Goal: Task Accomplishment & Management: Complete application form

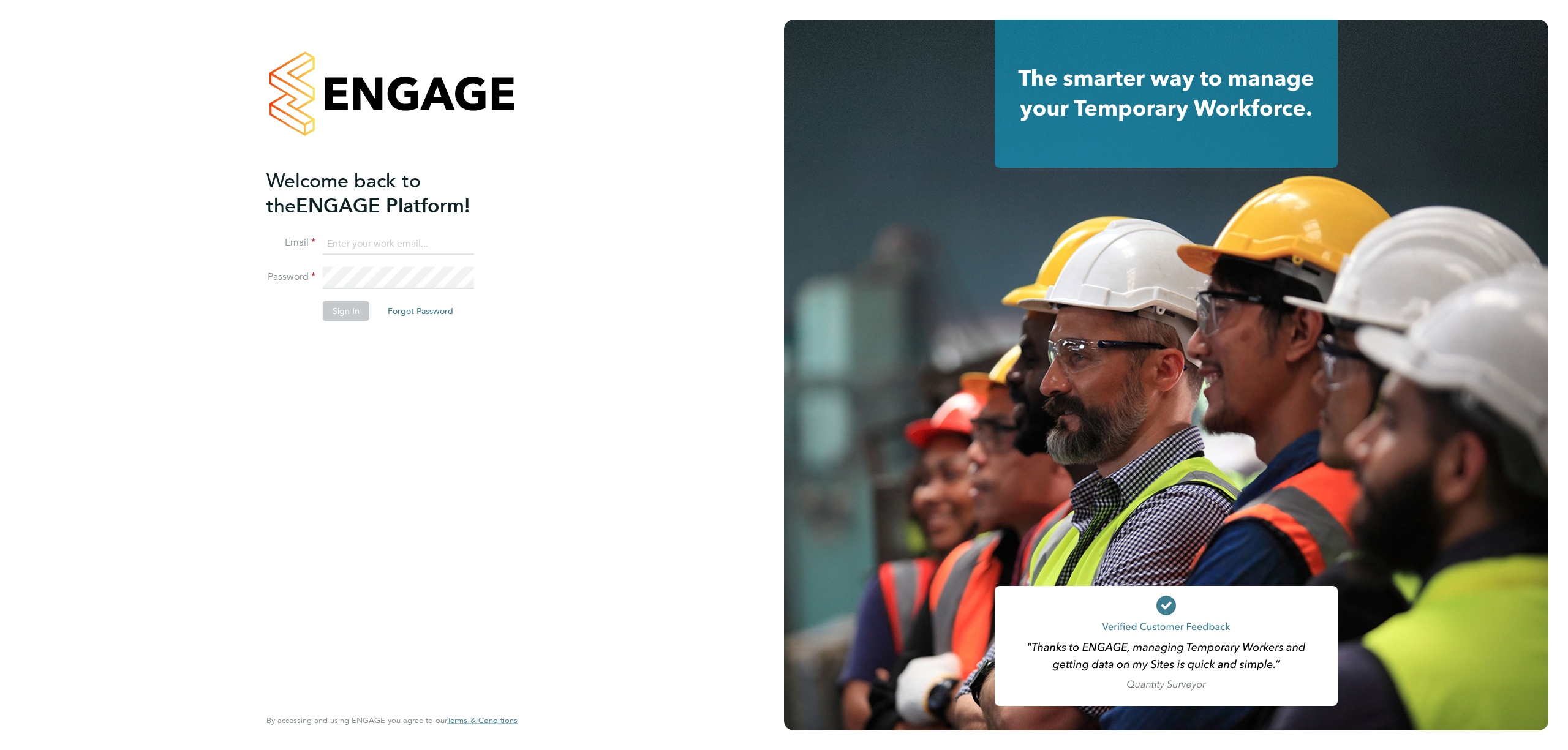
type input "[PERSON_NAME][EMAIL_ADDRESS][DOMAIN_NAME]"
click at [342, 308] on button "Sign In" at bounding box center [346, 311] width 46 height 19
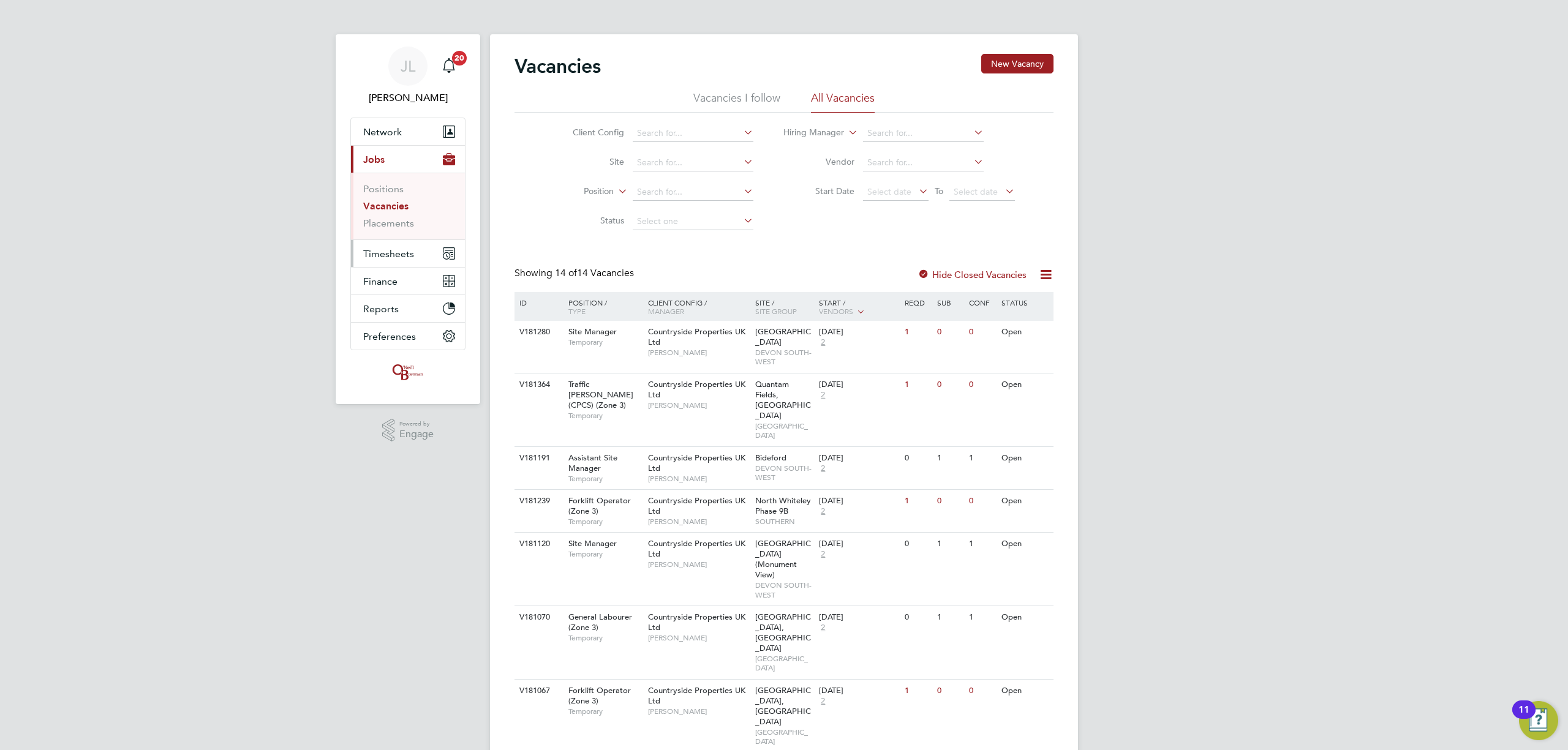
click at [391, 251] on span "Timesheets" at bounding box center [388, 254] width 51 height 12
click at [397, 253] on span "Timesheets" at bounding box center [388, 254] width 51 height 12
click at [394, 217] on link "Timesheets" at bounding box center [388, 216] width 51 height 12
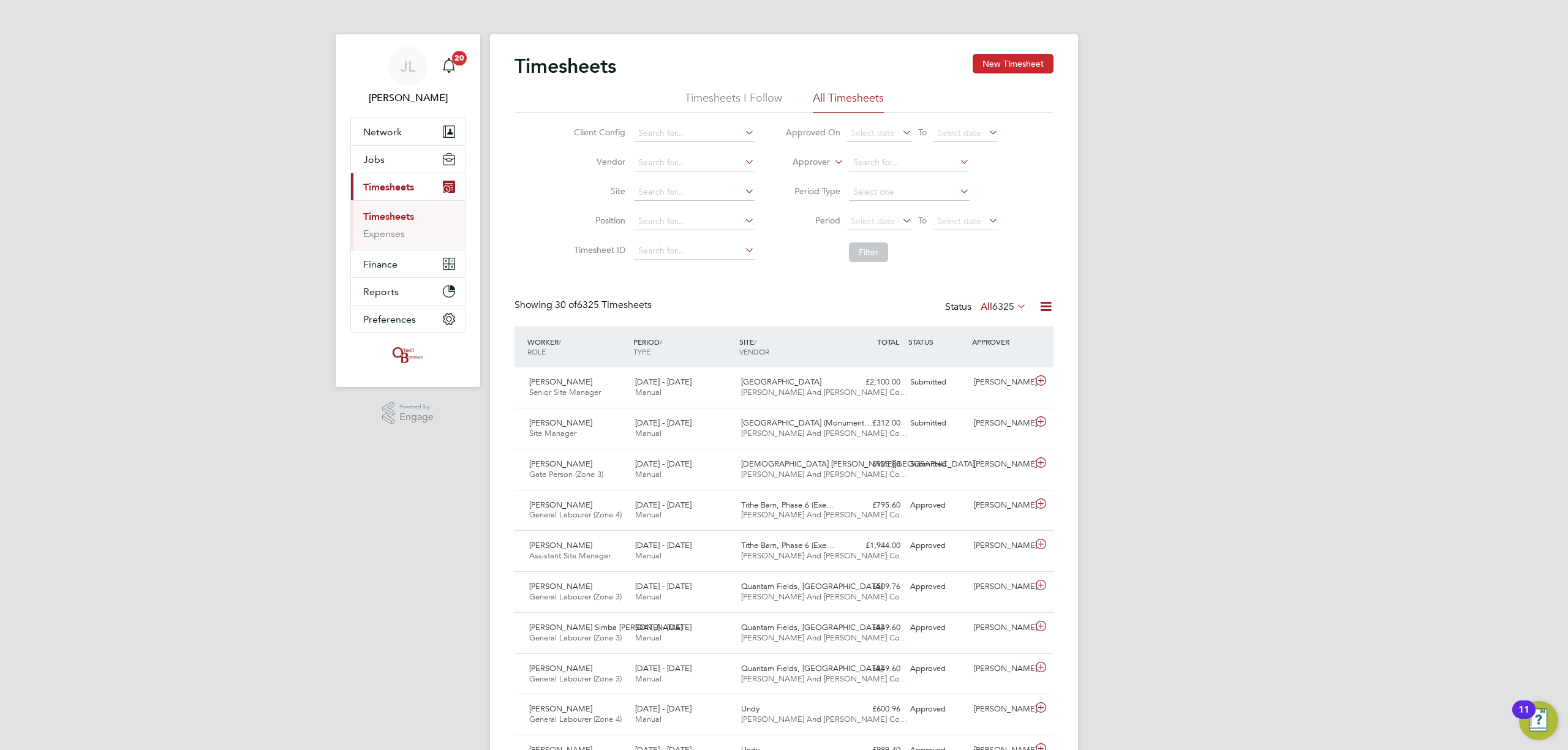
click at [1000, 69] on button "New Timesheet" at bounding box center [1013, 63] width 81 height 19
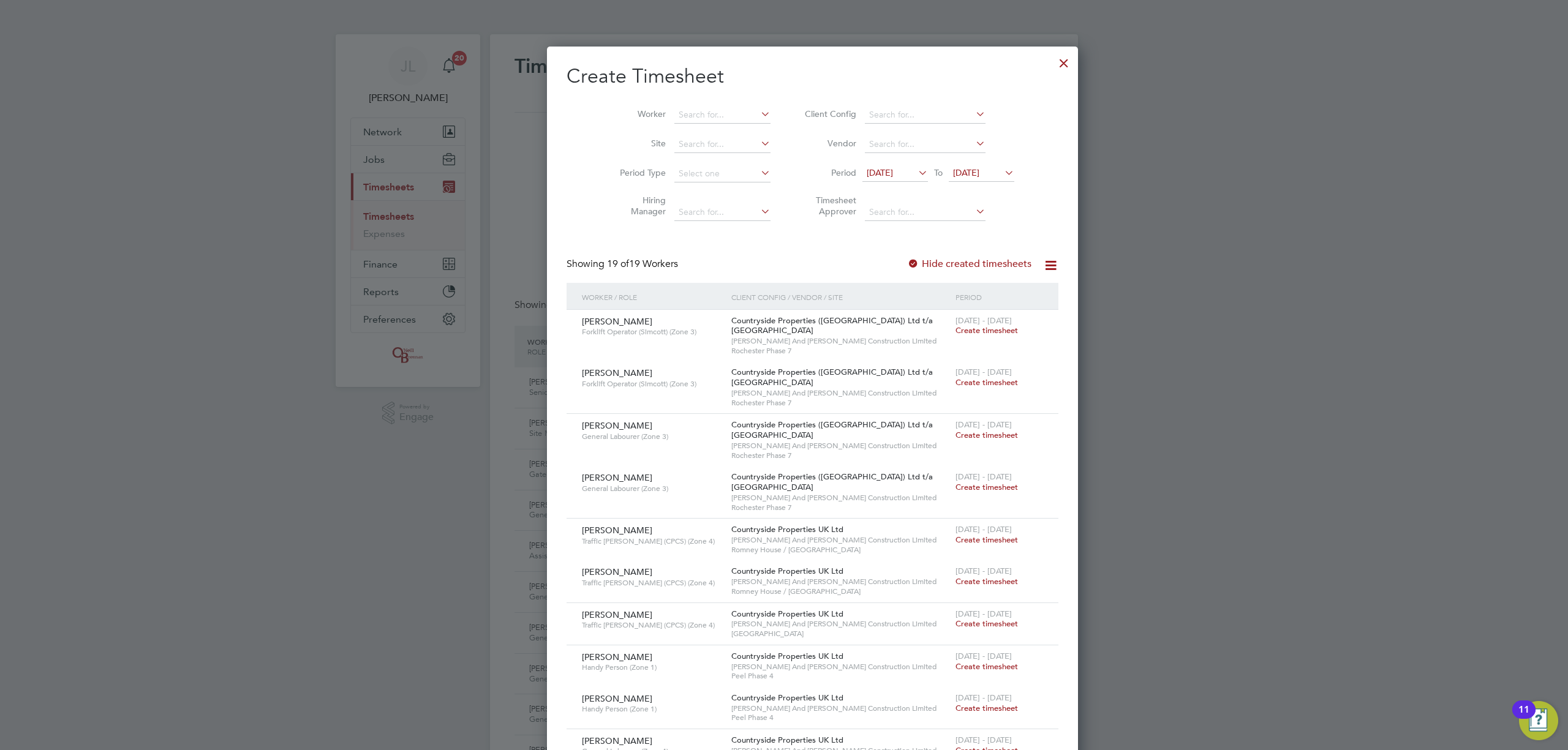
click at [960, 171] on span "19 Sep 2025" at bounding box center [966, 172] width 26 height 11
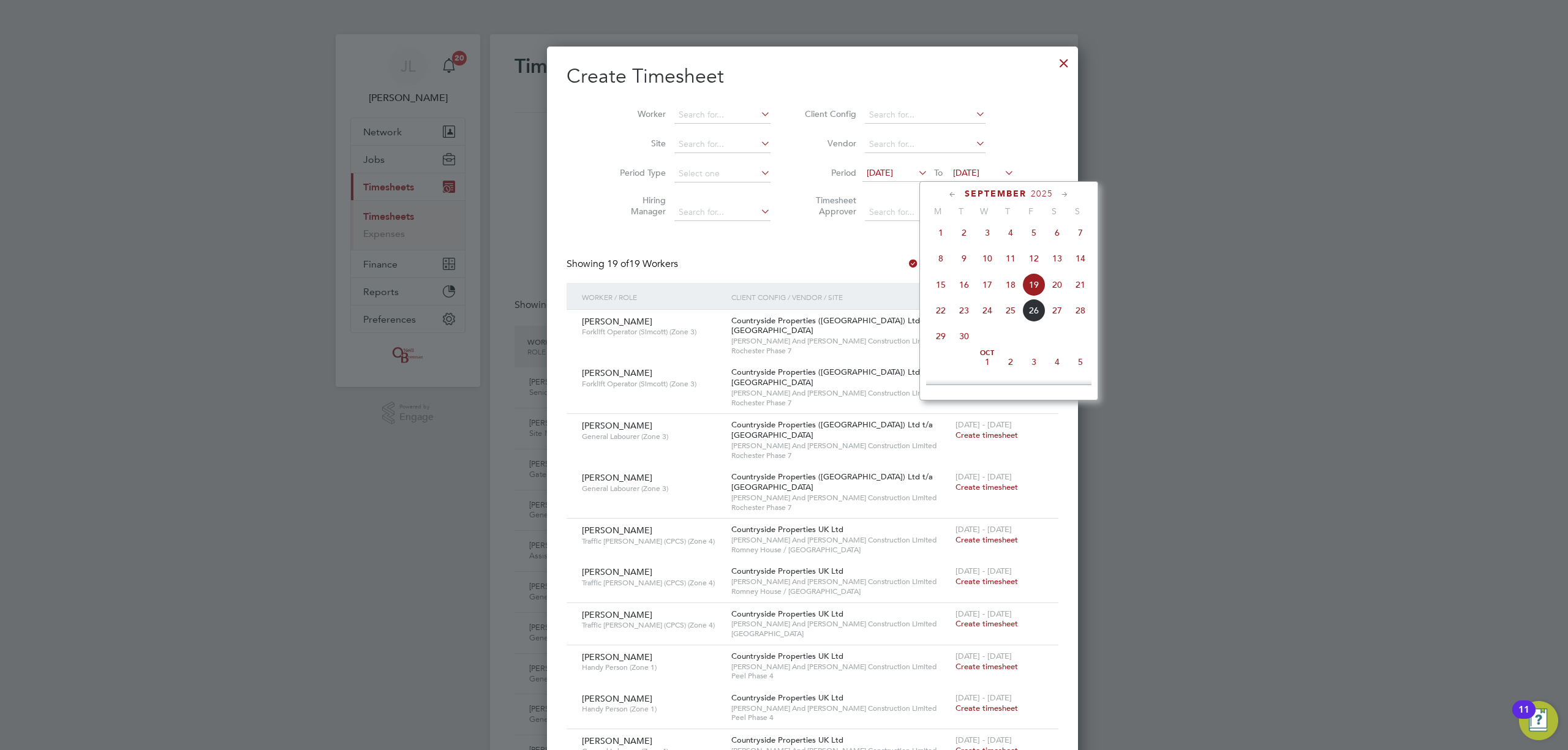
click at [1080, 311] on span "28" at bounding box center [1080, 310] width 23 height 23
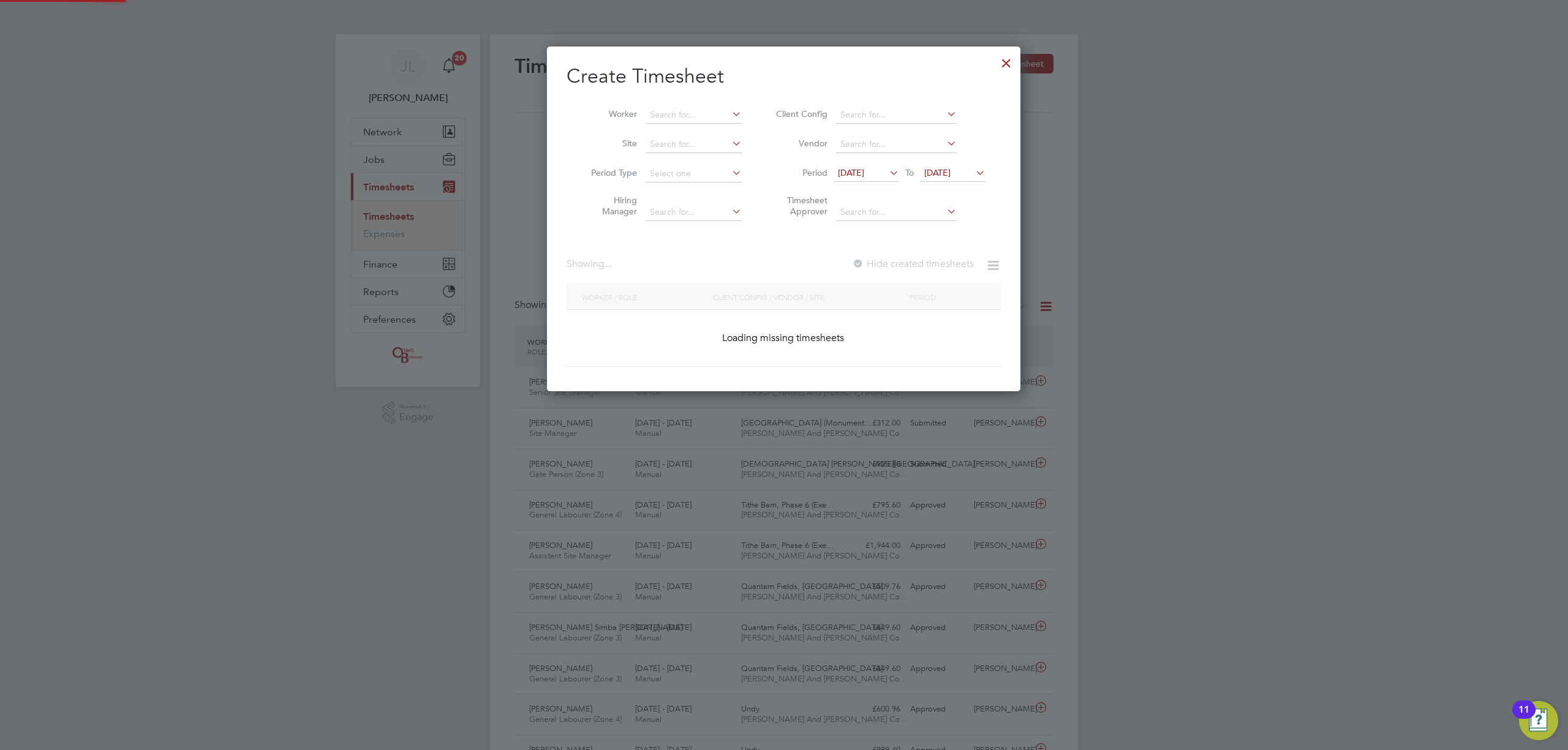
click at [880, 165] on span "12 Sep 2025" at bounding box center [867, 173] width 65 height 16
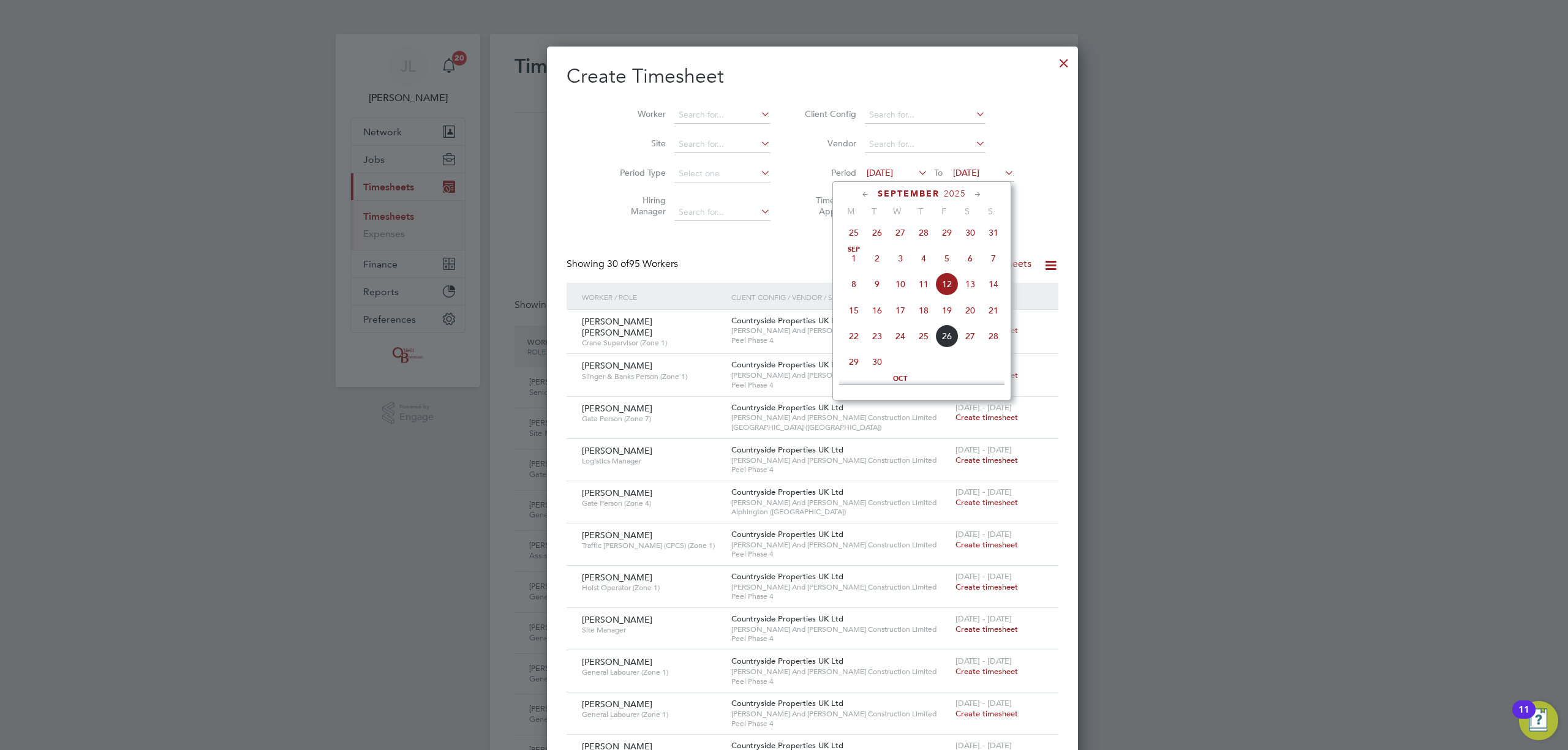
click at [855, 339] on span "22" at bounding box center [853, 336] width 23 height 23
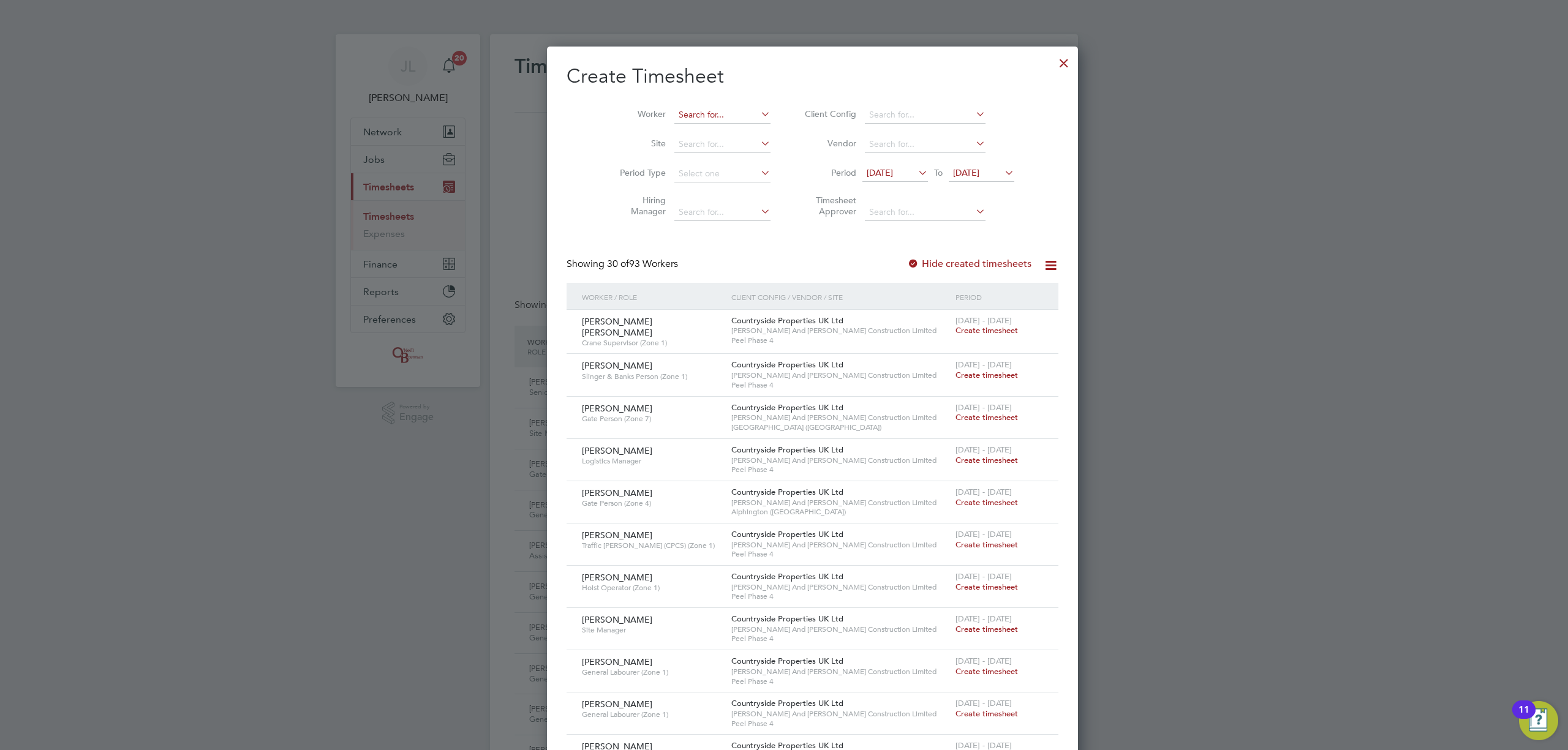
click at [674, 115] on input at bounding box center [723, 115] width 96 height 17
click at [672, 125] on li "Antony Baskal" at bounding box center [702, 131] width 115 height 16
type input "[PERSON_NAME]"
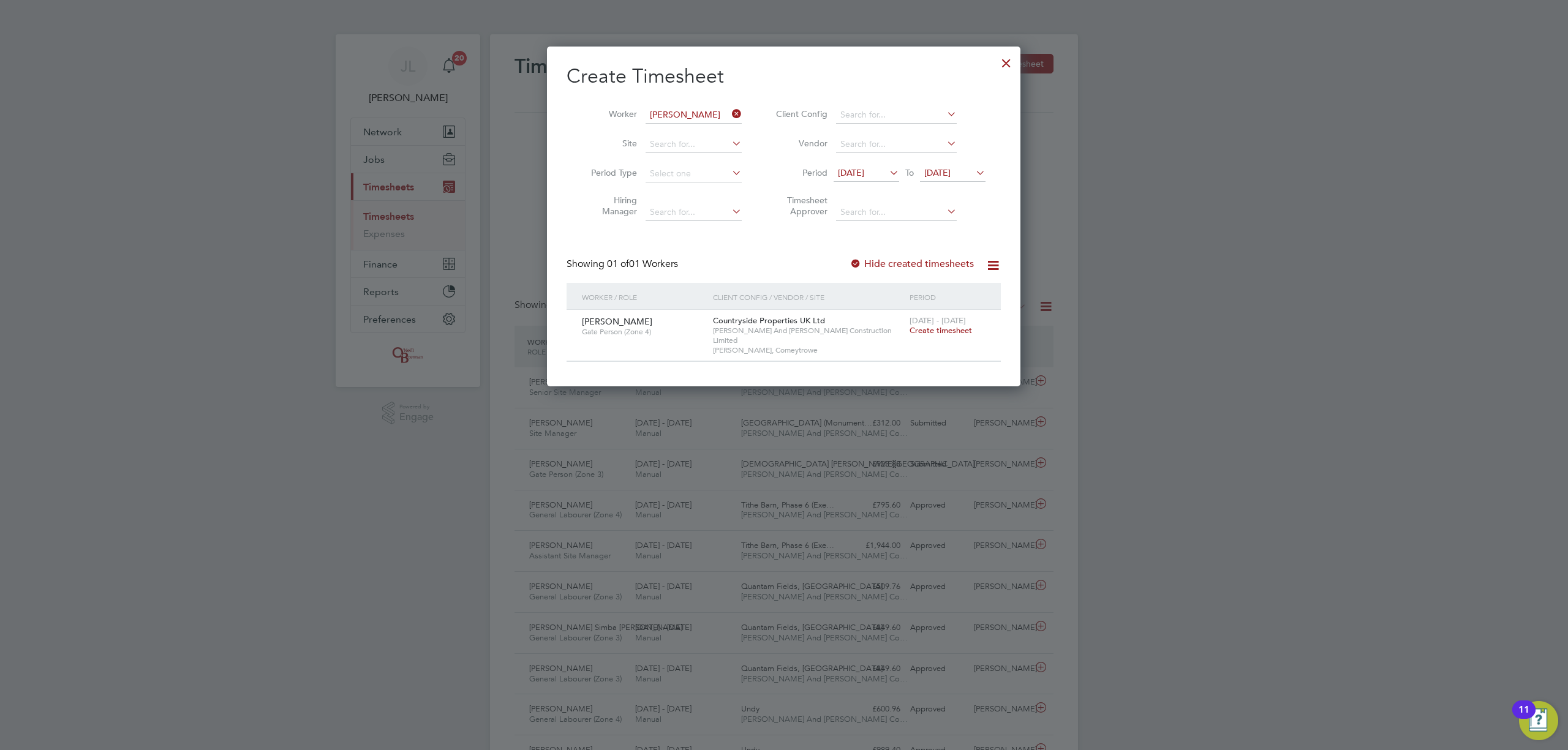
click at [931, 331] on span "Create timesheet" at bounding box center [941, 329] width 62 height 11
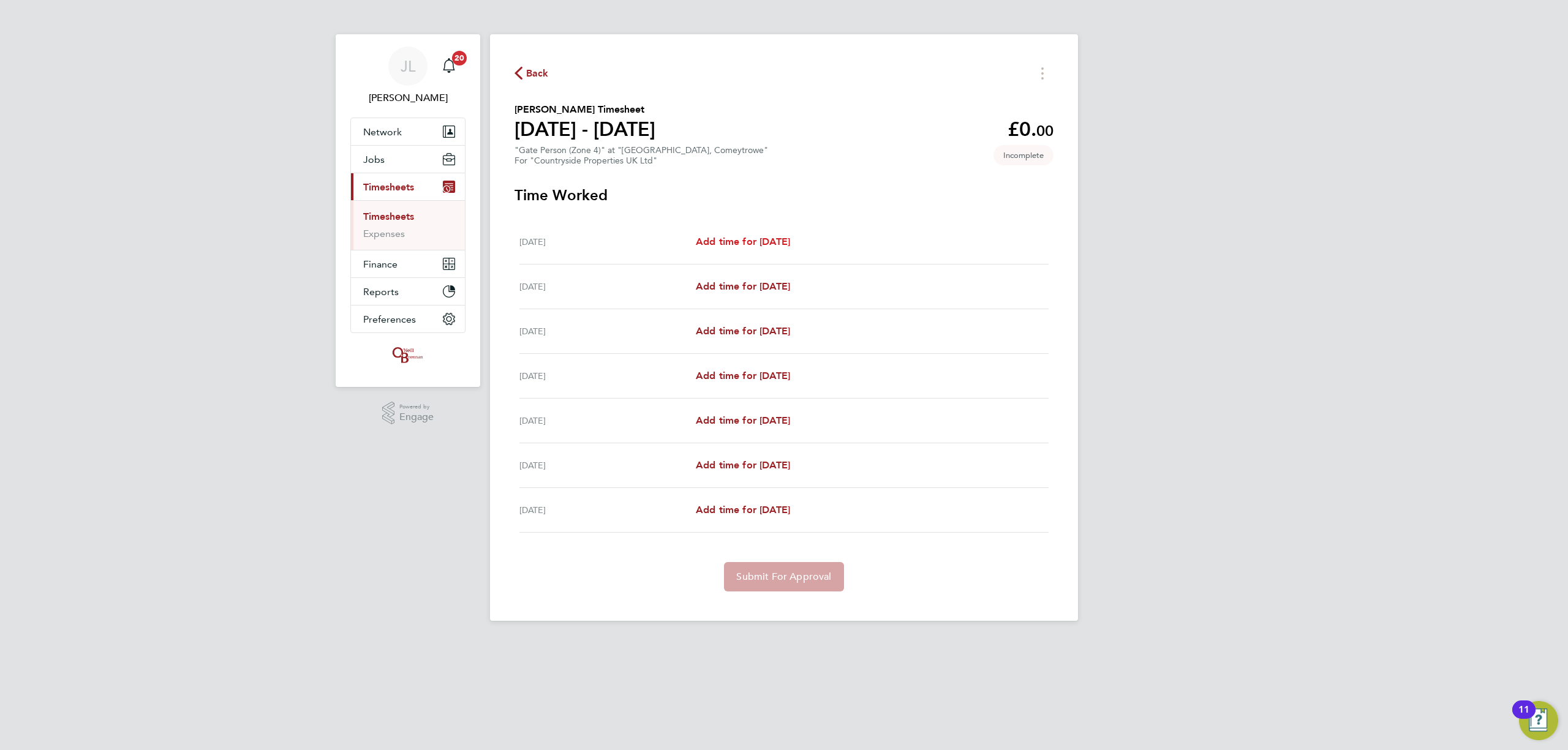
click at [736, 239] on span "Add time for [DATE]" at bounding box center [743, 241] width 94 height 12
select select "30"
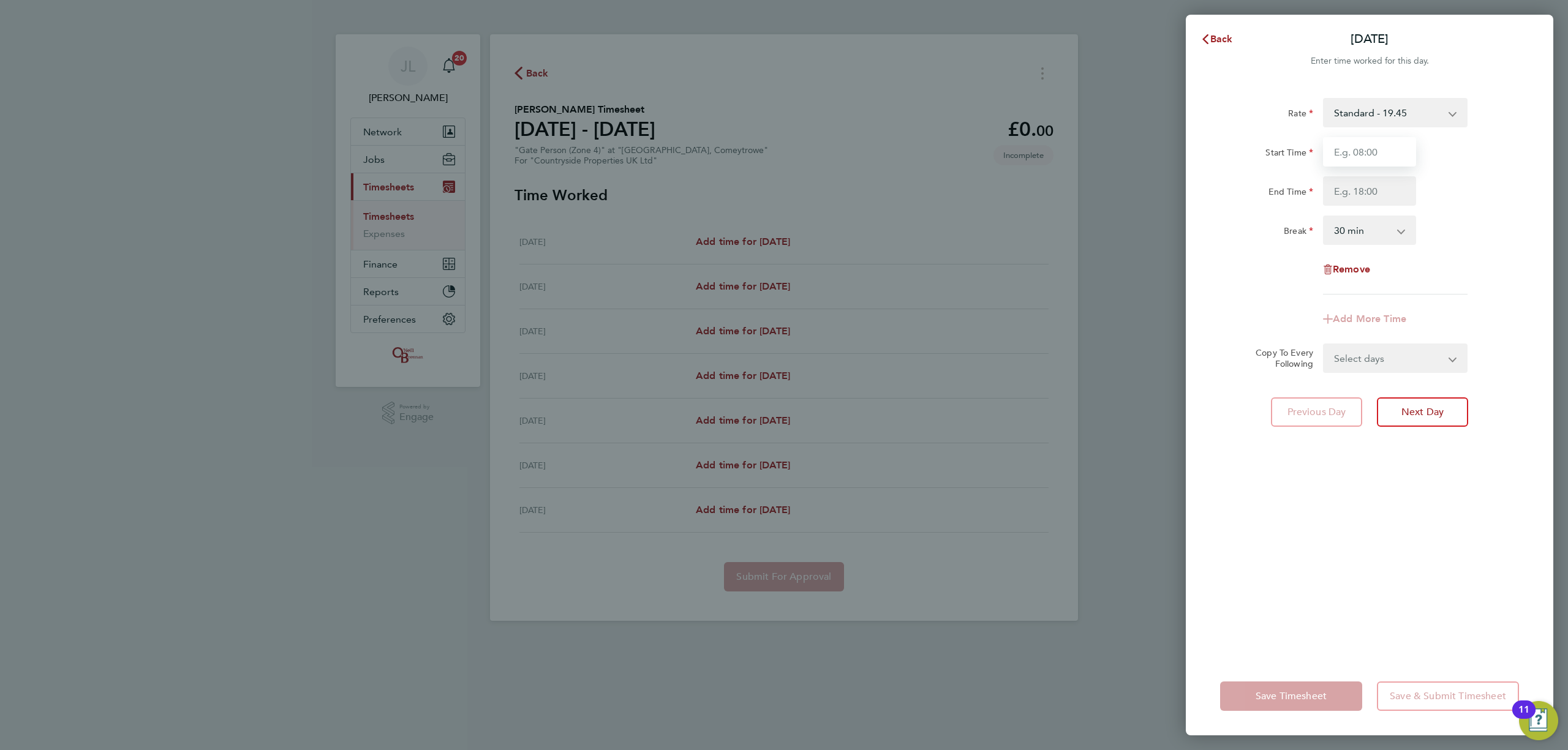
click at [1364, 147] on input "Start Time" at bounding box center [1369, 152] width 93 height 30
type input "07:30"
click at [1373, 192] on input "End Time" at bounding box center [1369, 191] width 93 height 30
type input "17:00"
click at [1370, 477] on div "Rate Standard - 19.45 Start Time 07:30 End Time 17:00 Break 0 min 15 min 30 min…" at bounding box center [1369, 370] width 367 height 573
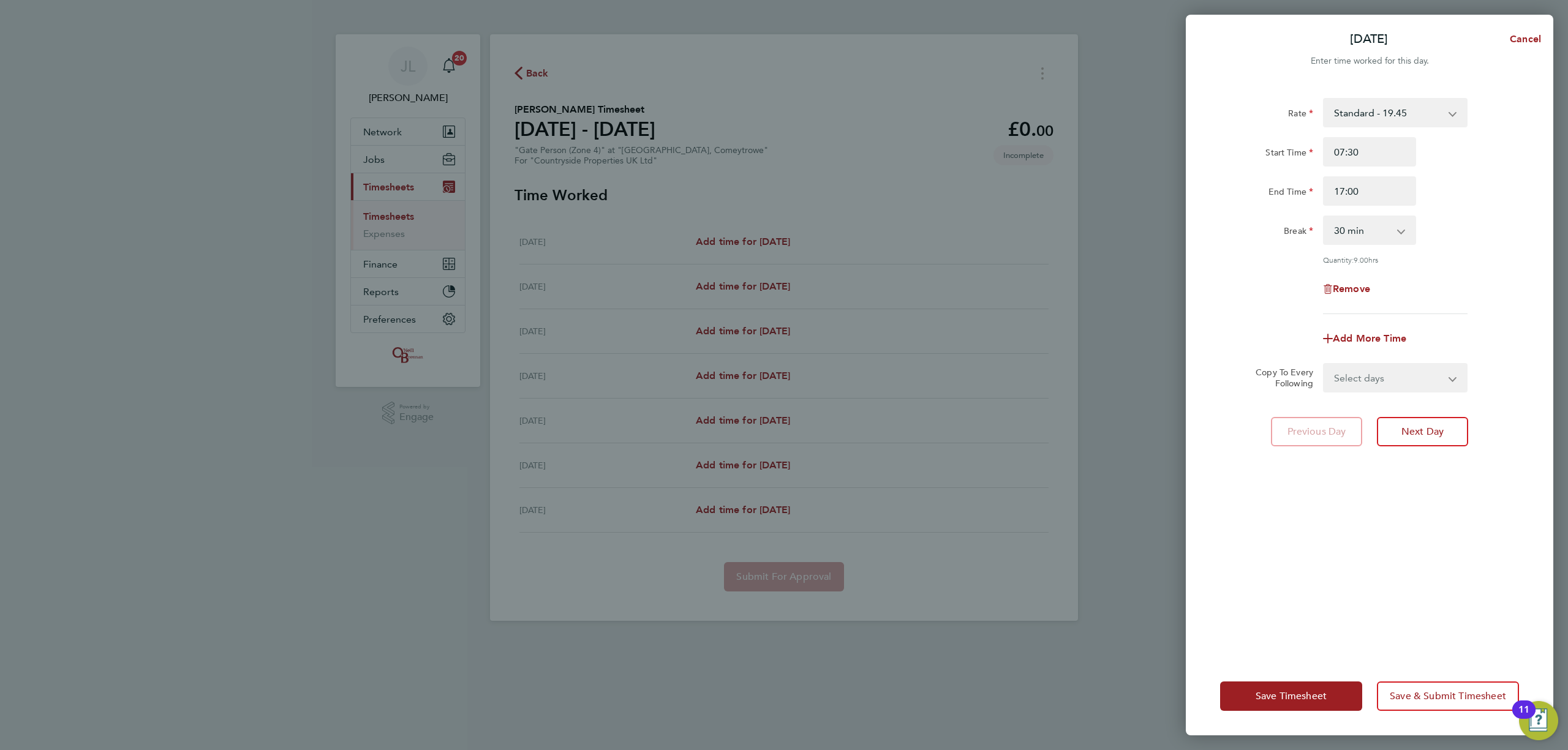
click at [1375, 380] on select "Select days Day Weekday (Mon-Fri) Weekend (Sat-Sun) [DATE] [DATE] [DATE] [DATE]…" at bounding box center [1388, 377] width 129 height 27
select select "WEEKDAY"
click at [1324, 364] on select "Select days Day Weekday (Mon-Fri) Weekend (Sat-Sun) [DATE] [DATE] [DATE] [DATE]…" at bounding box center [1388, 377] width 129 height 27
click at [1347, 422] on select "[DATE] [DATE] [DATE] [DATE] [DATE] [DATE]" at bounding box center [1387, 417] width 128 height 27
select select "[DATE]"
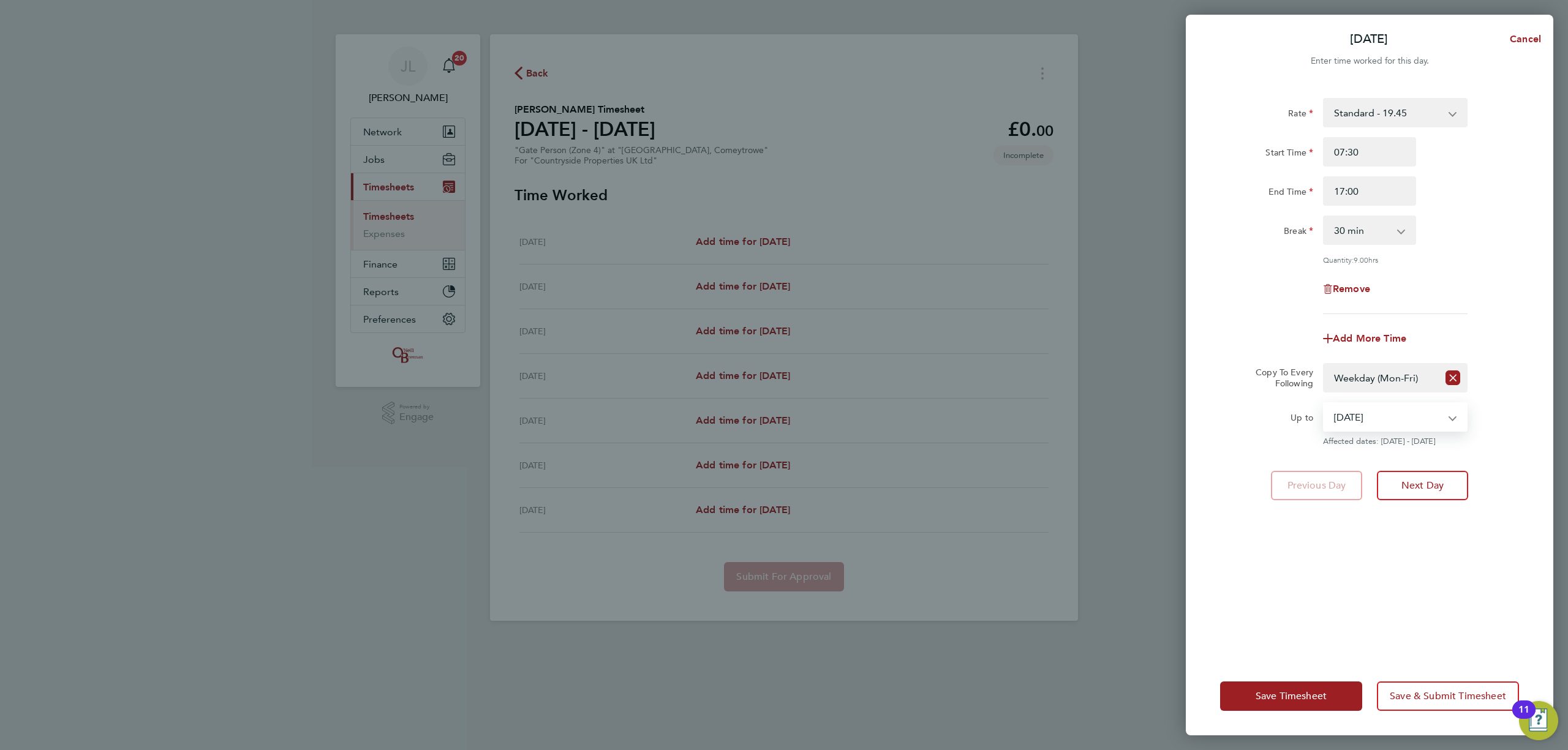
click at [1324, 403] on select "[DATE] [DATE] [DATE] [DATE] [DATE] [DATE]" at bounding box center [1387, 417] width 128 height 27
click at [1307, 691] on span "Save Timesheet" at bounding box center [1291, 695] width 71 height 12
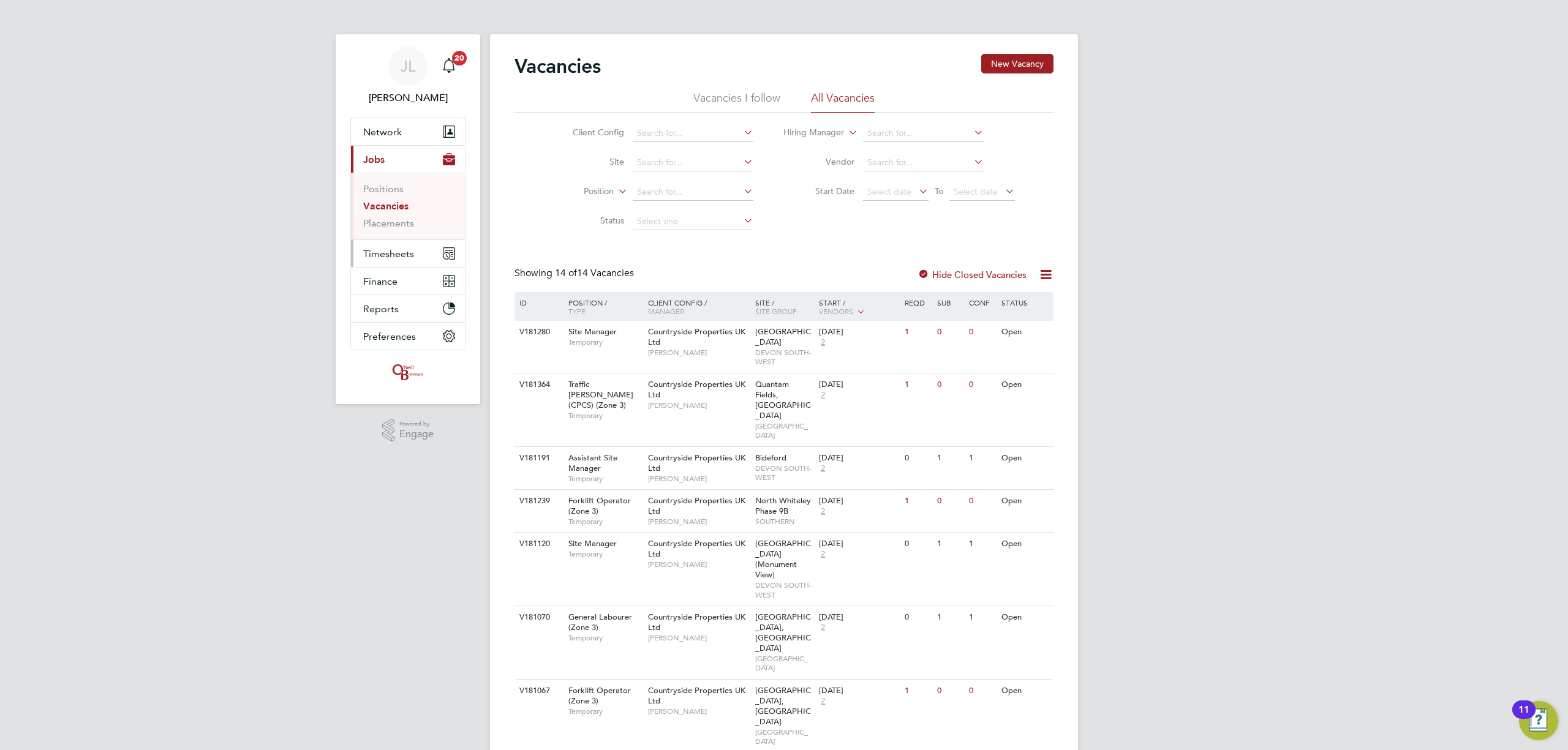
click at [407, 245] on button "Timesheets" at bounding box center [407, 254] width 114 height 27
click at [393, 214] on link "Timesheets" at bounding box center [388, 216] width 51 height 12
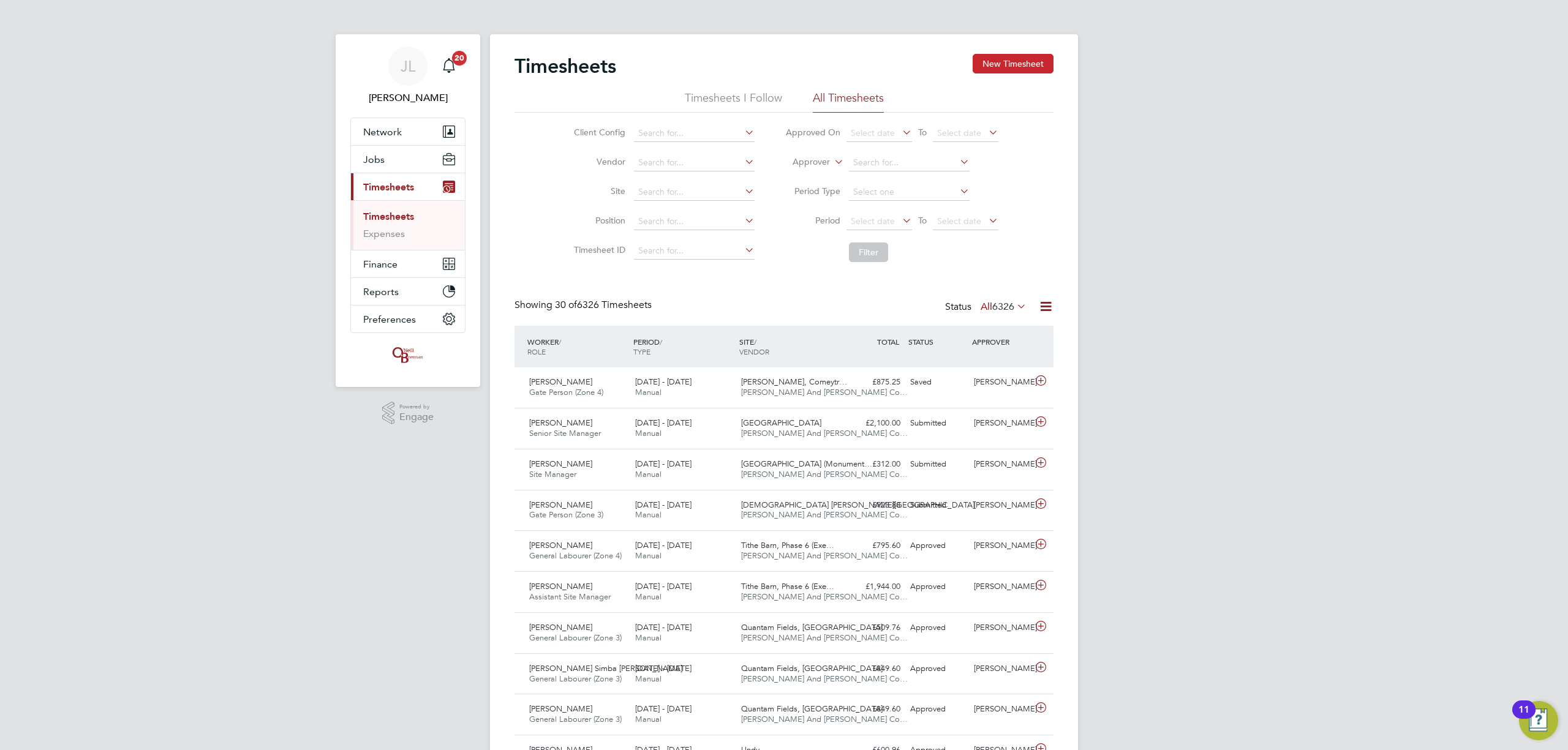
click at [1025, 57] on button "New Timesheet" at bounding box center [1013, 63] width 81 height 19
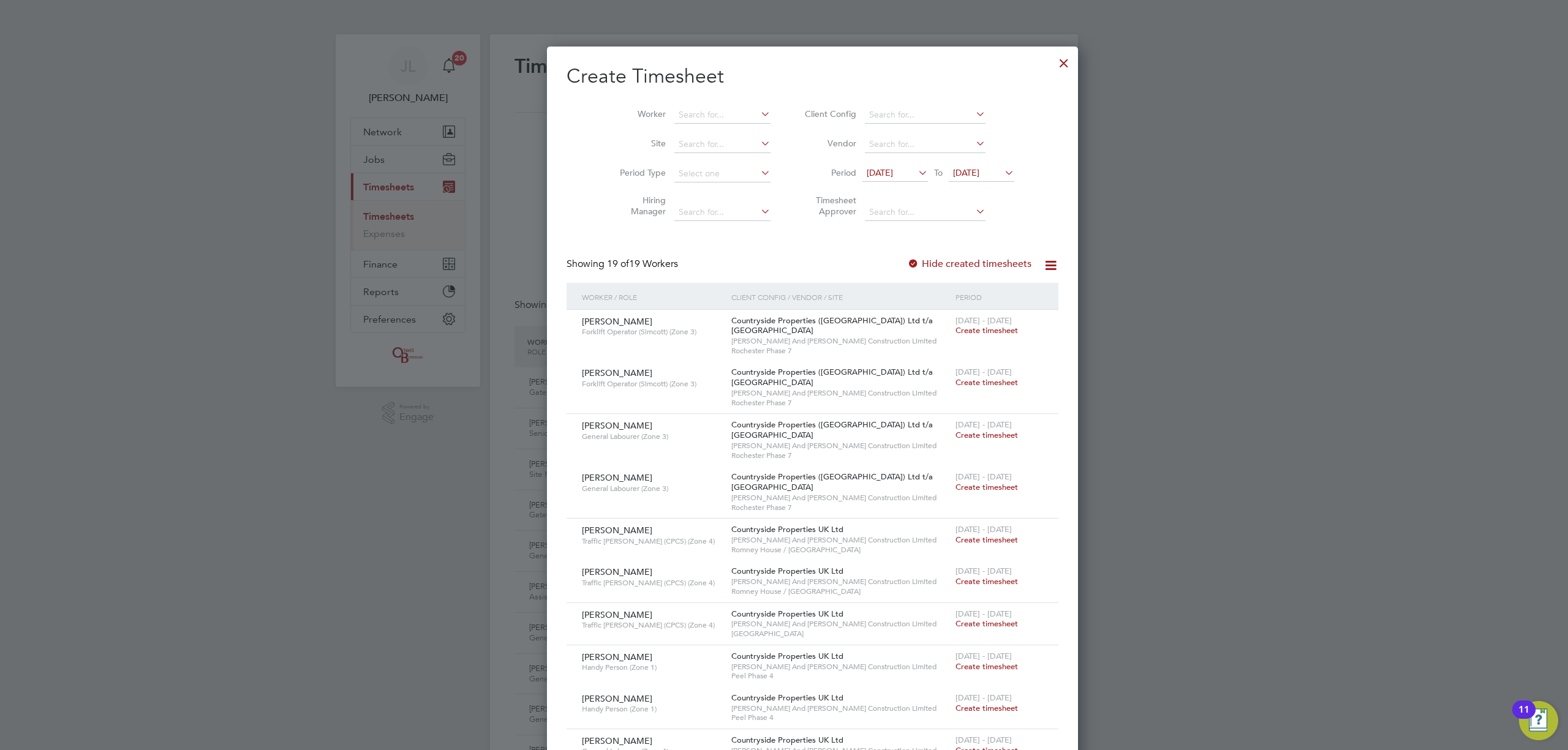
click at [967, 168] on span "19 Sep 2025" at bounding box center [966, 172] width 26 height 11
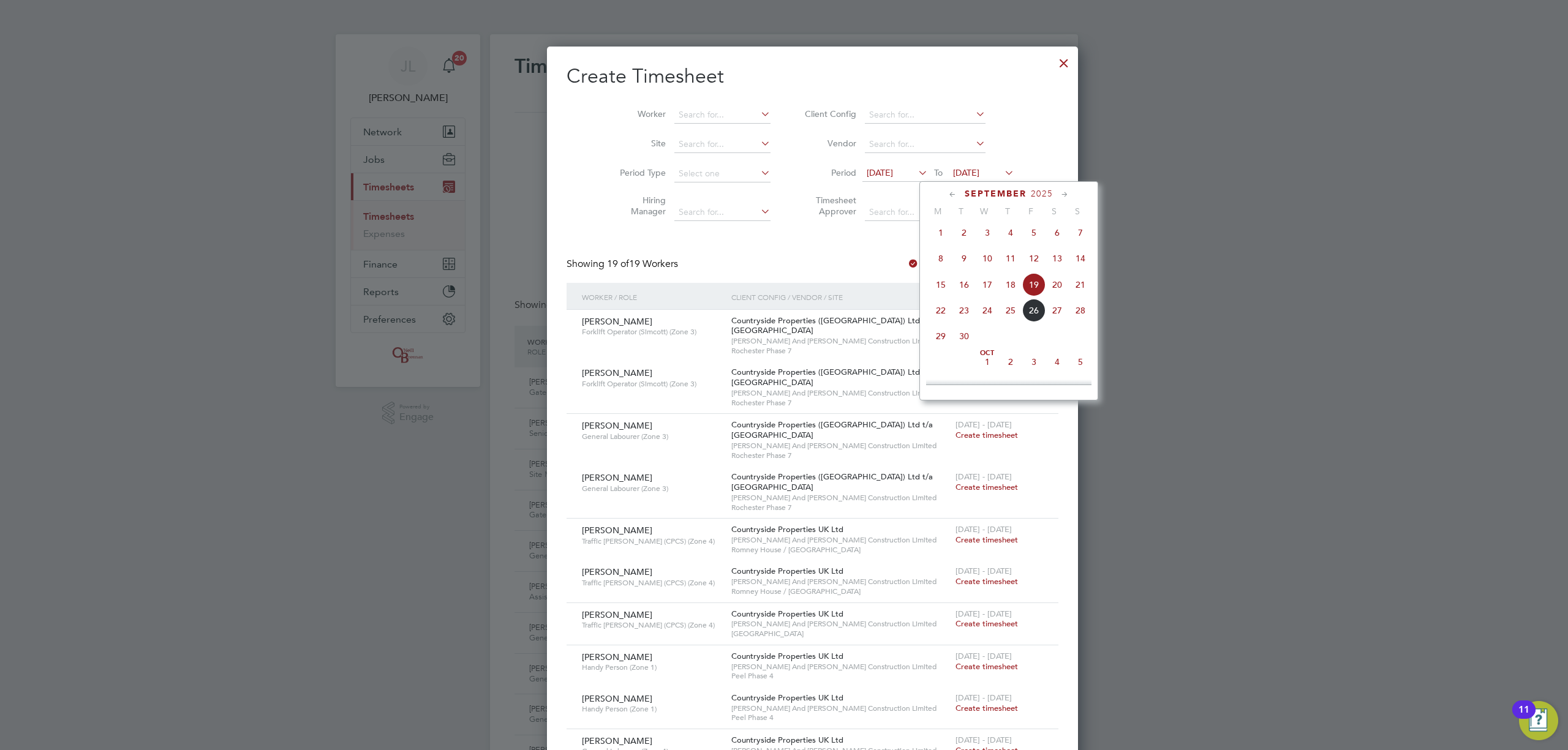
drag, startPoint x: 1085, startPoint y: 316, endPoint x: 1078, endPoint y: 308, distance: 10.6
click at [1084, 317] on span "28" at bounding box center [1080, 310] width 23 height 23
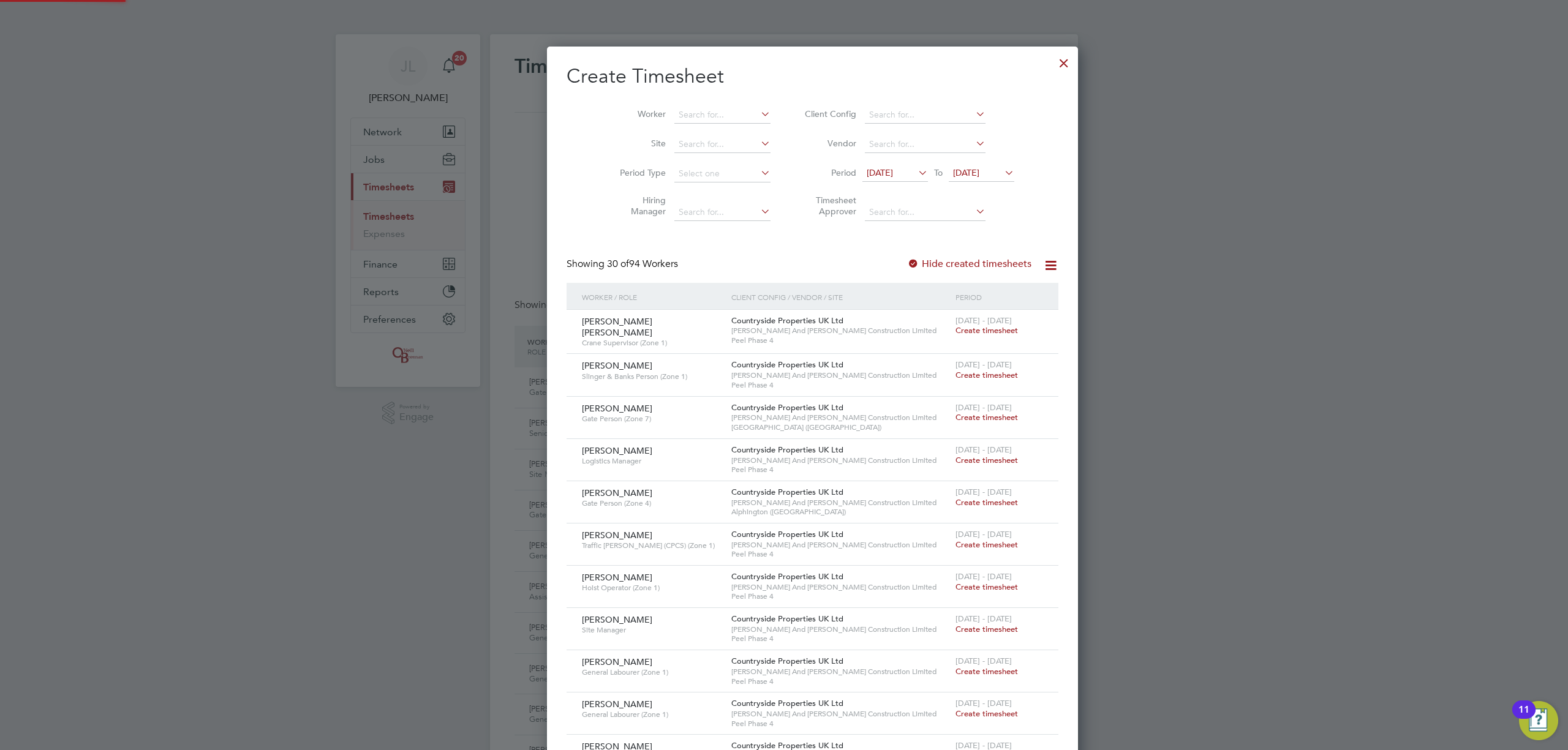
click at [867, 168] on span "12 Sep 2025" at bounding box center [879, 172] width 26 height 11
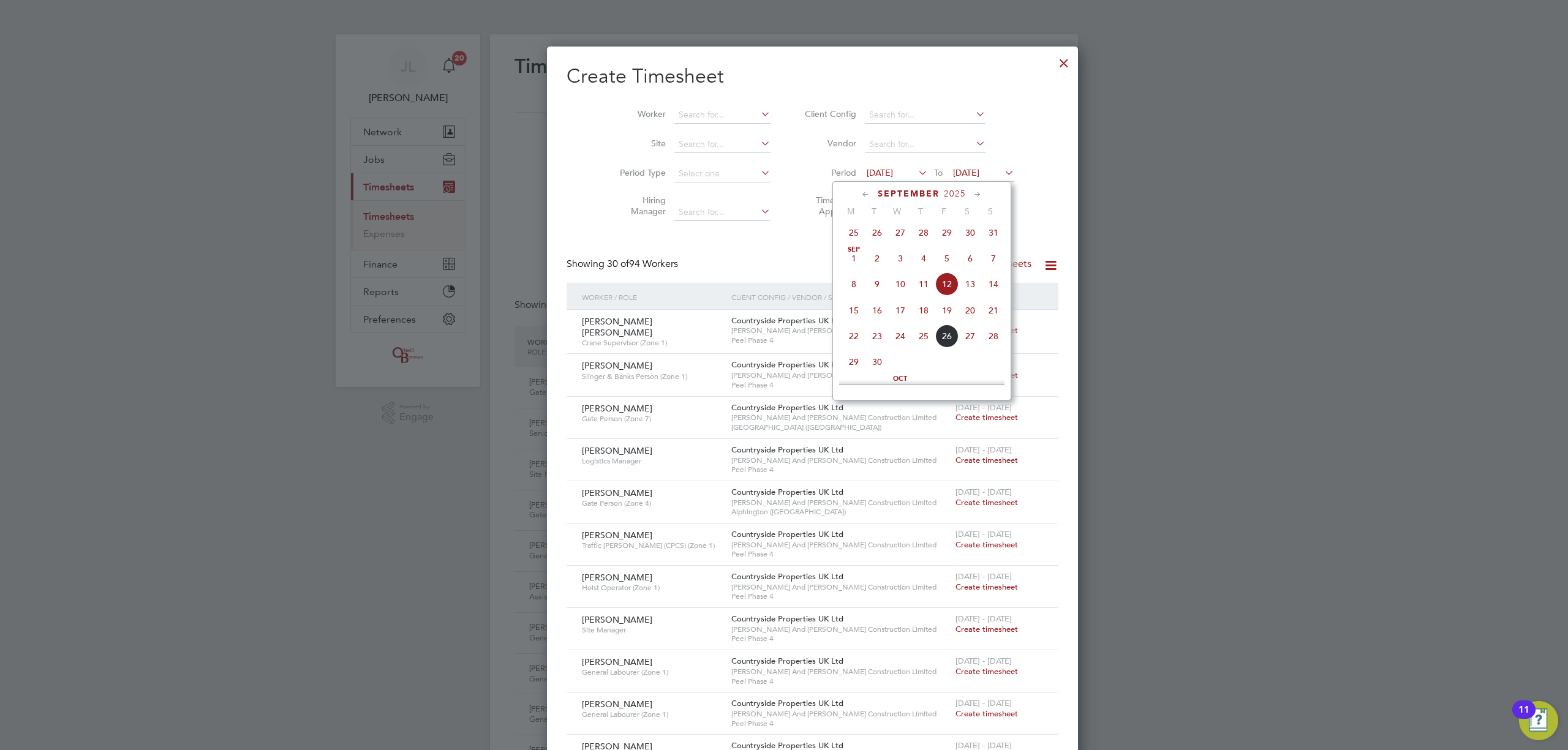
click at [853, 337] on span "22" at bounding box center [853, 336] width 23 height 23
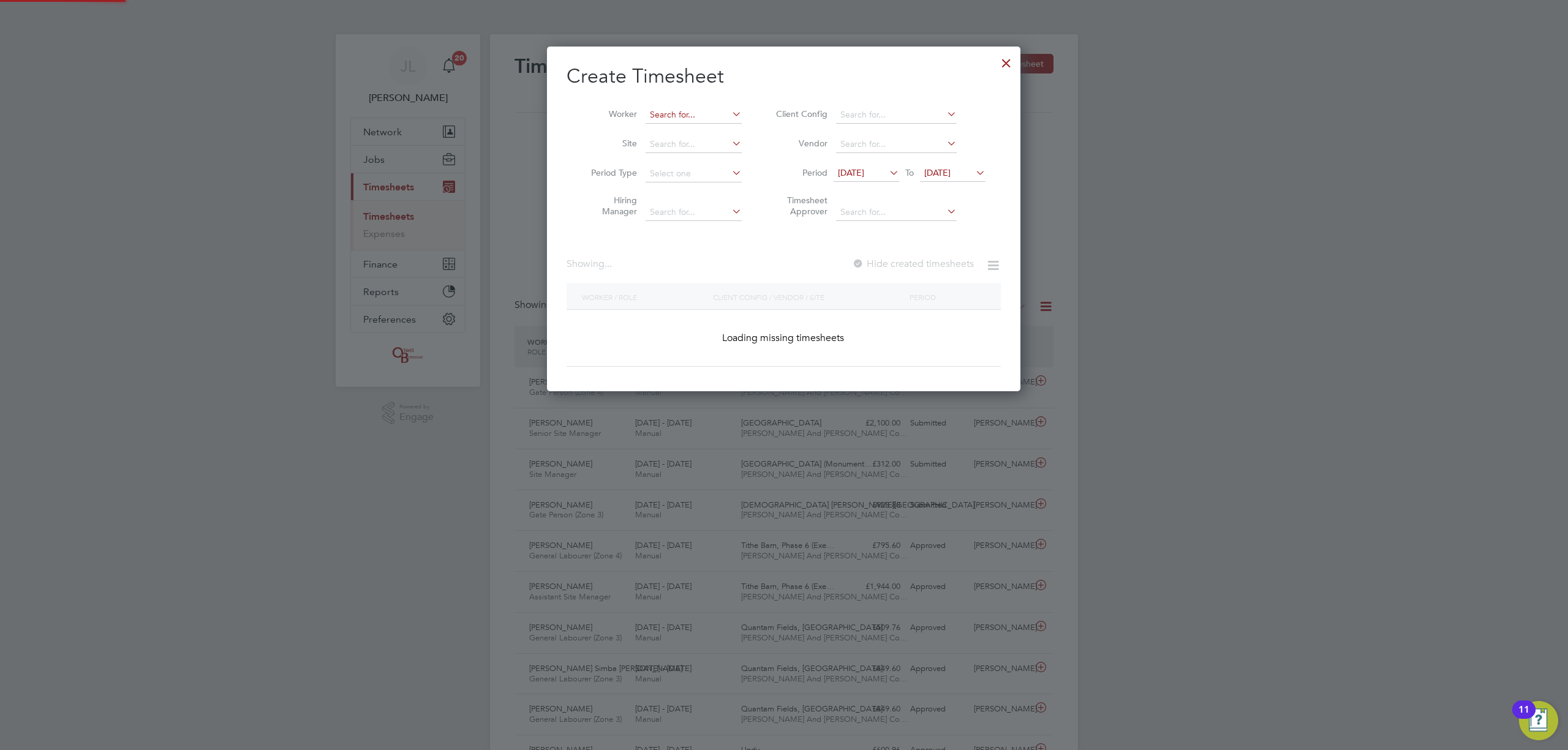
click at [674, 107] on input at bounding box center [694, 115] width 96 height 17
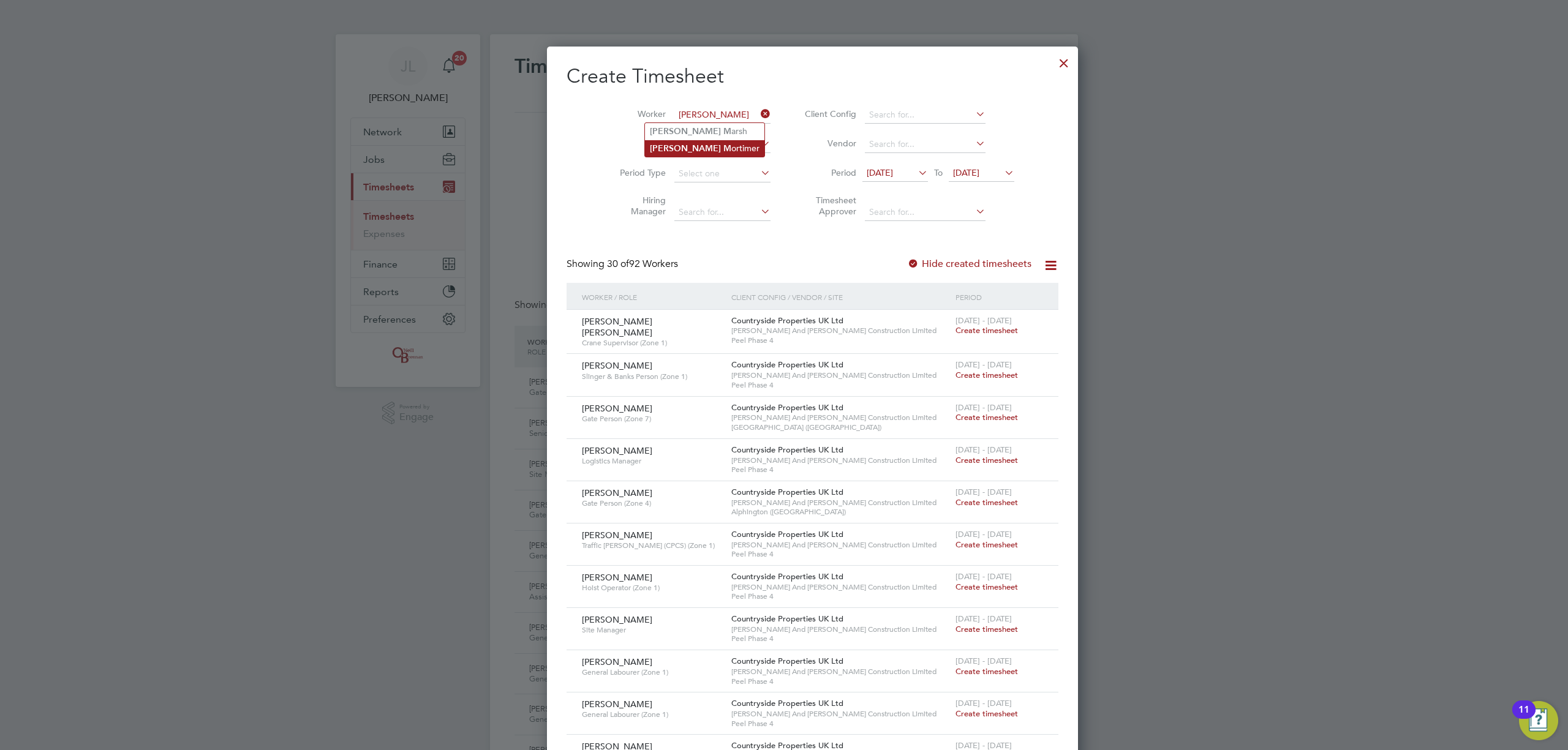
click at [703, 142] on li "Stephen M ortimer" at bounding box center [704, 148] width 119 height 16
type input "Stephen Mortimer"
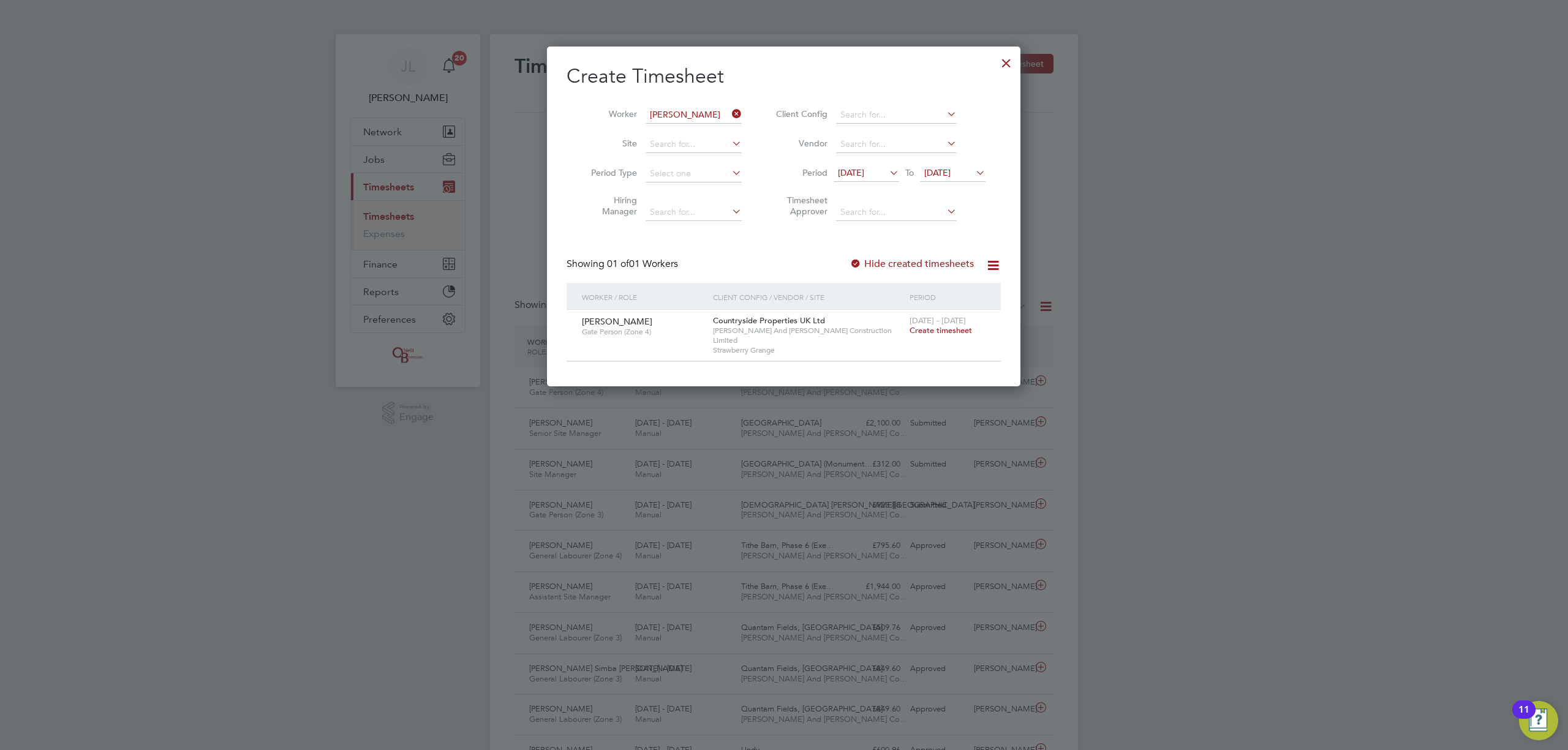
click at [943, 328] on span "Create timesheet" at bounding box center [941, 329] width 62 height 11
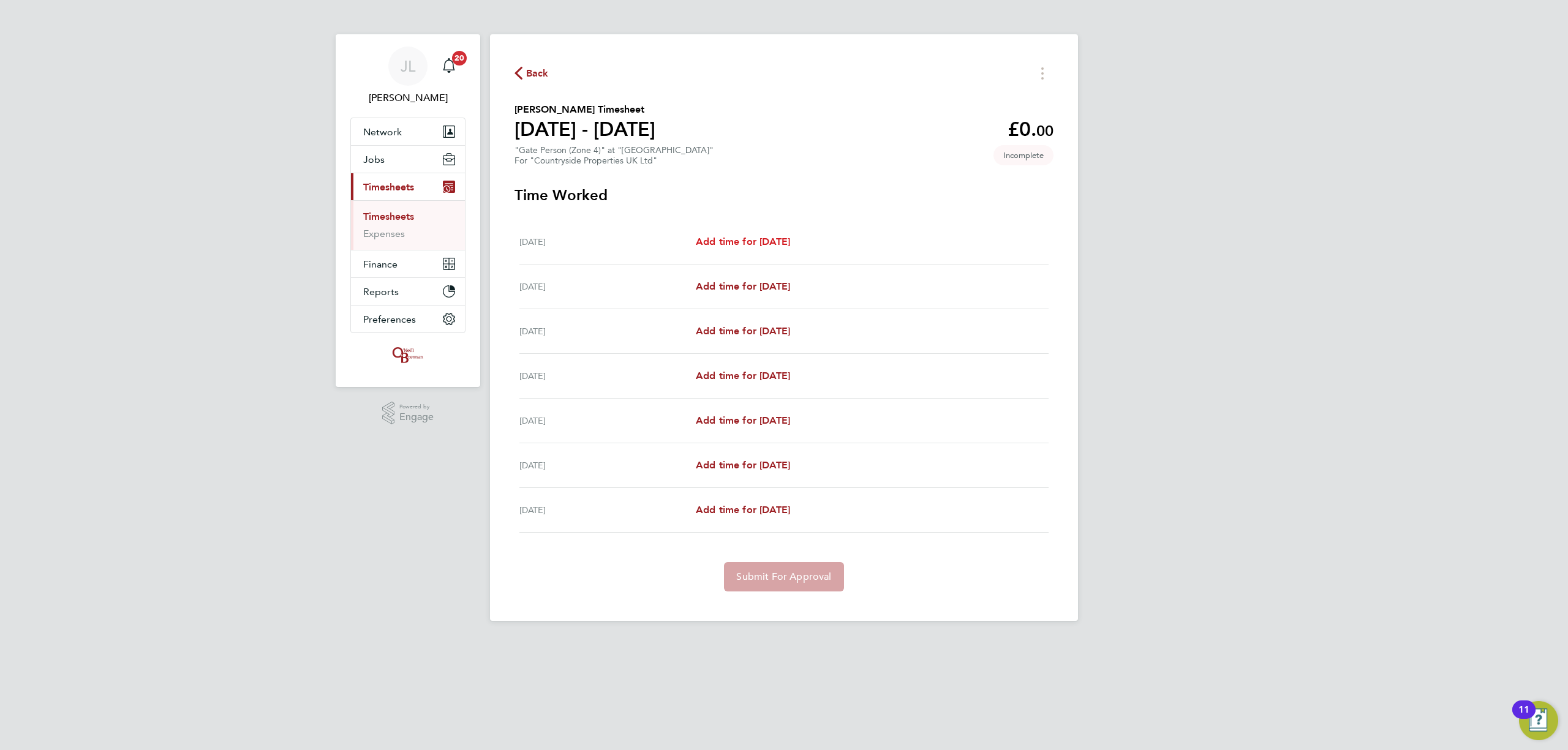
click at [779, 240] on span "Add time for Mon 22 Sep" at bounding box center [743, 241] width 94 height 12
select select "30"
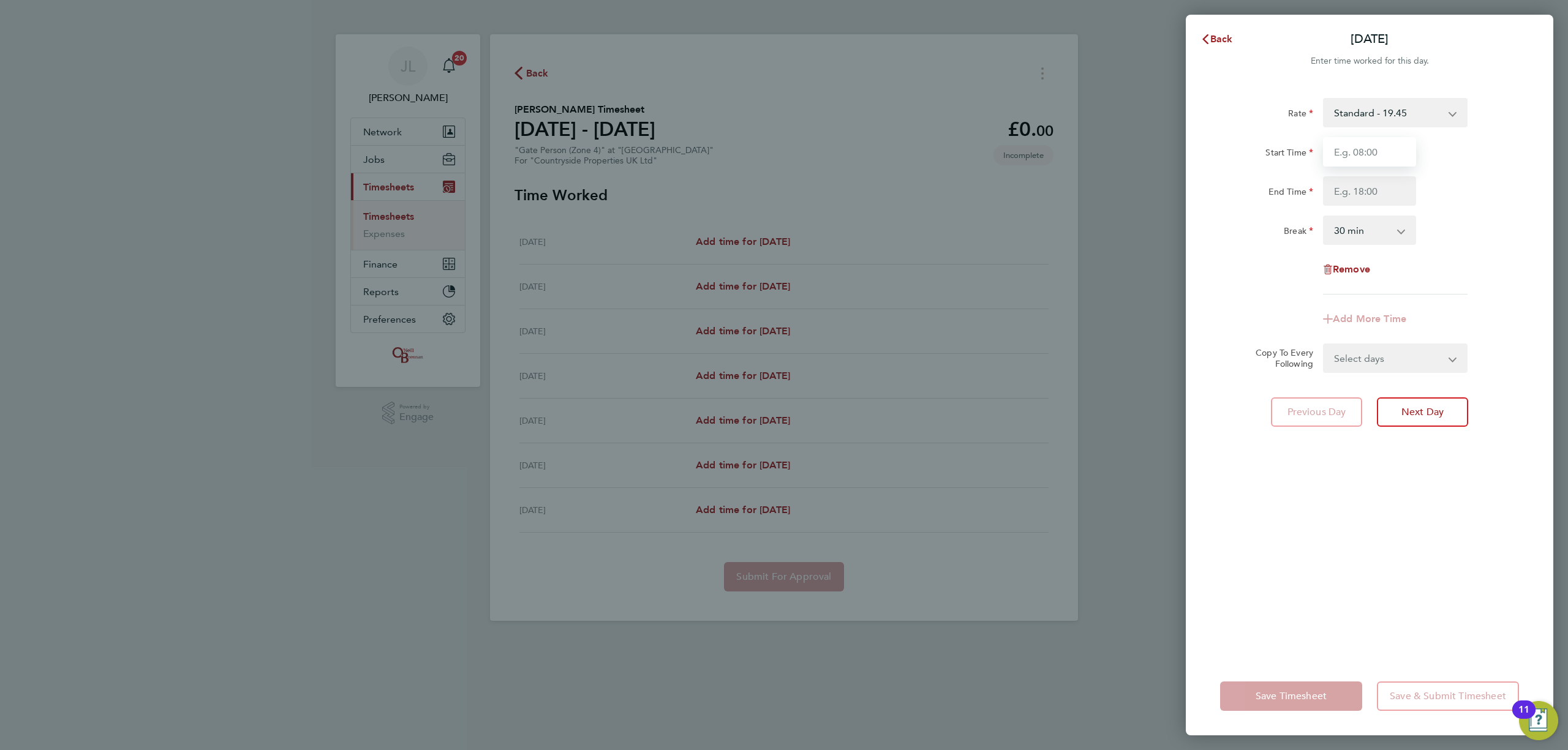
click at [1358, 148] on input "Start Time" at bounding box center [1369, 152] width 93 height 30
type input "07:30"
drag, startPoint x: 1405, startPoint y: 165, endPoint x: 1378, endPoint y: 186, distance: 34.2
click at [1378, 186] on input "End Time" at bounding box center [1369, 191] width 93 height 30
type input "17:00"
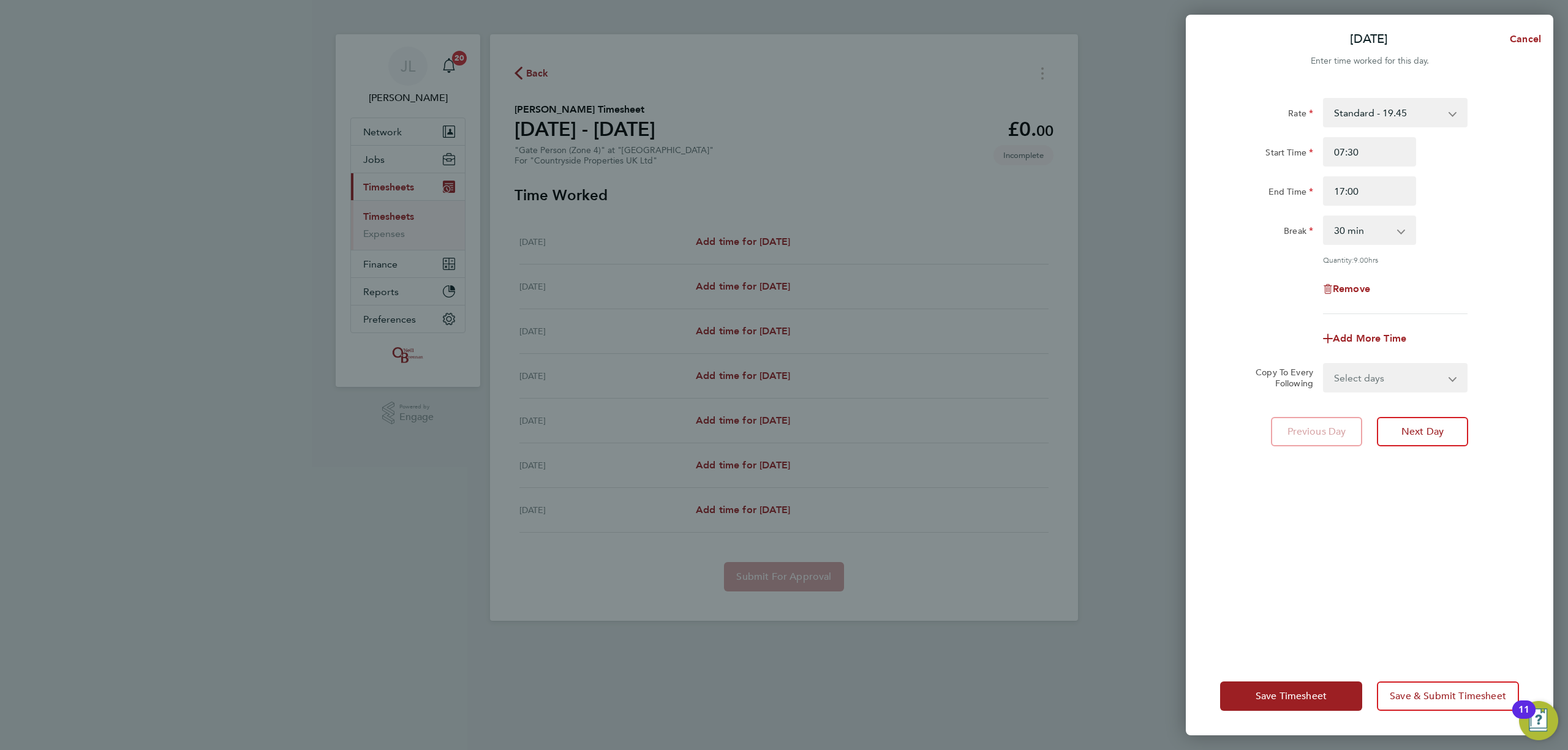
click at [1373, 438] on div "Rate Standard - 19.45 Start Time 07:30 End Time 17:00 Break 0 min 15 min 30 min…" at bounding box center [1369, 370] width 367 height 573
click at [1395, 368] on select "Select days Day Weekday (Mon-Fri) Weekend (Sat-Sun) Tuesday Wednesday Thursday …" at bounding box center [1388, 377] width 129 height 27
select select "FRI"
click at [1324, 364] on select "Select days Day Weekday (Mon-Fri) Weekend (Sat-Sun) Tuesday Wednesday Thursday …" at bounding box center [1388, 377] width 129 height 27
select select "2025-09-28"
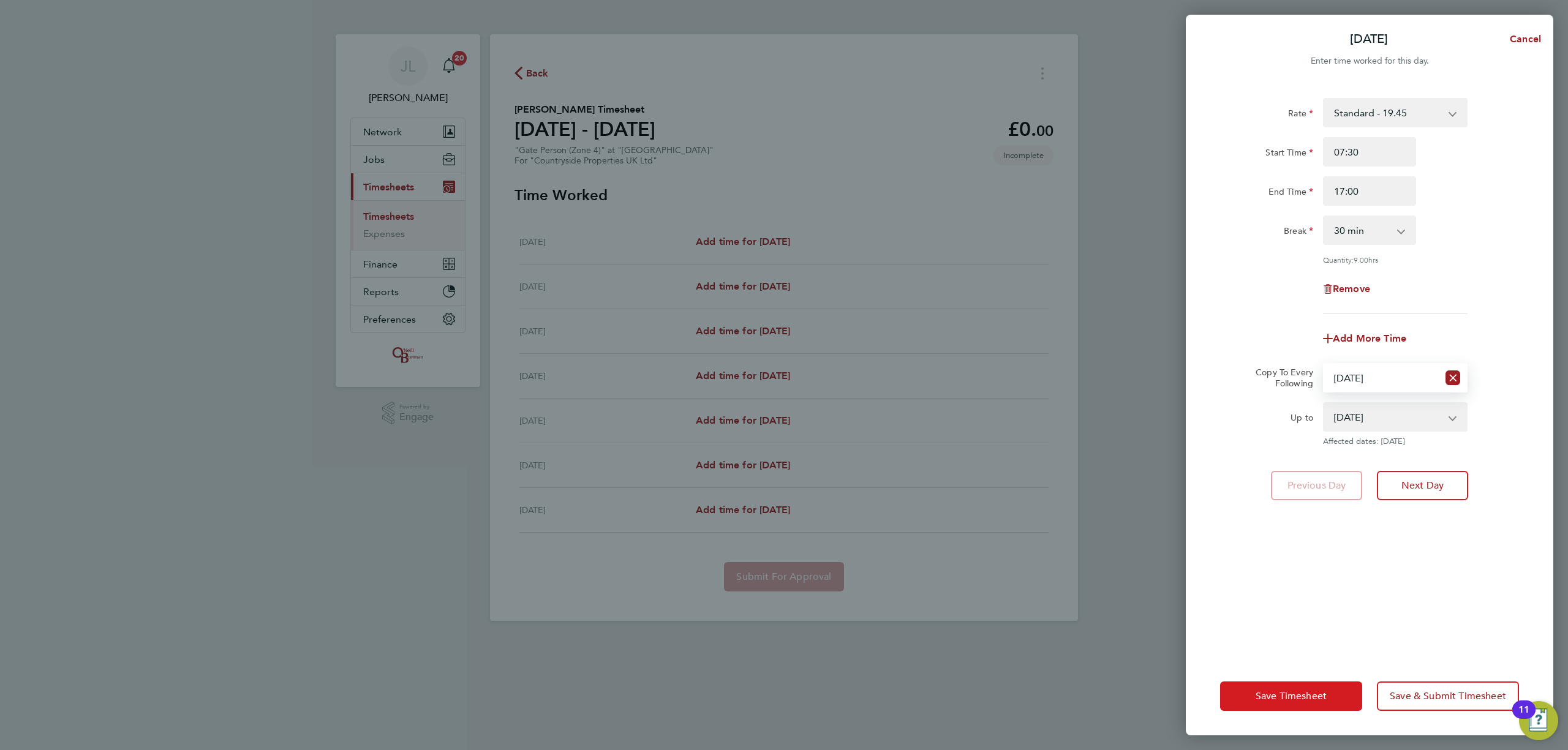
click at [1300, 699] on span "Save Timesheet" at bounding box center [1291, 695] width 71 height 12
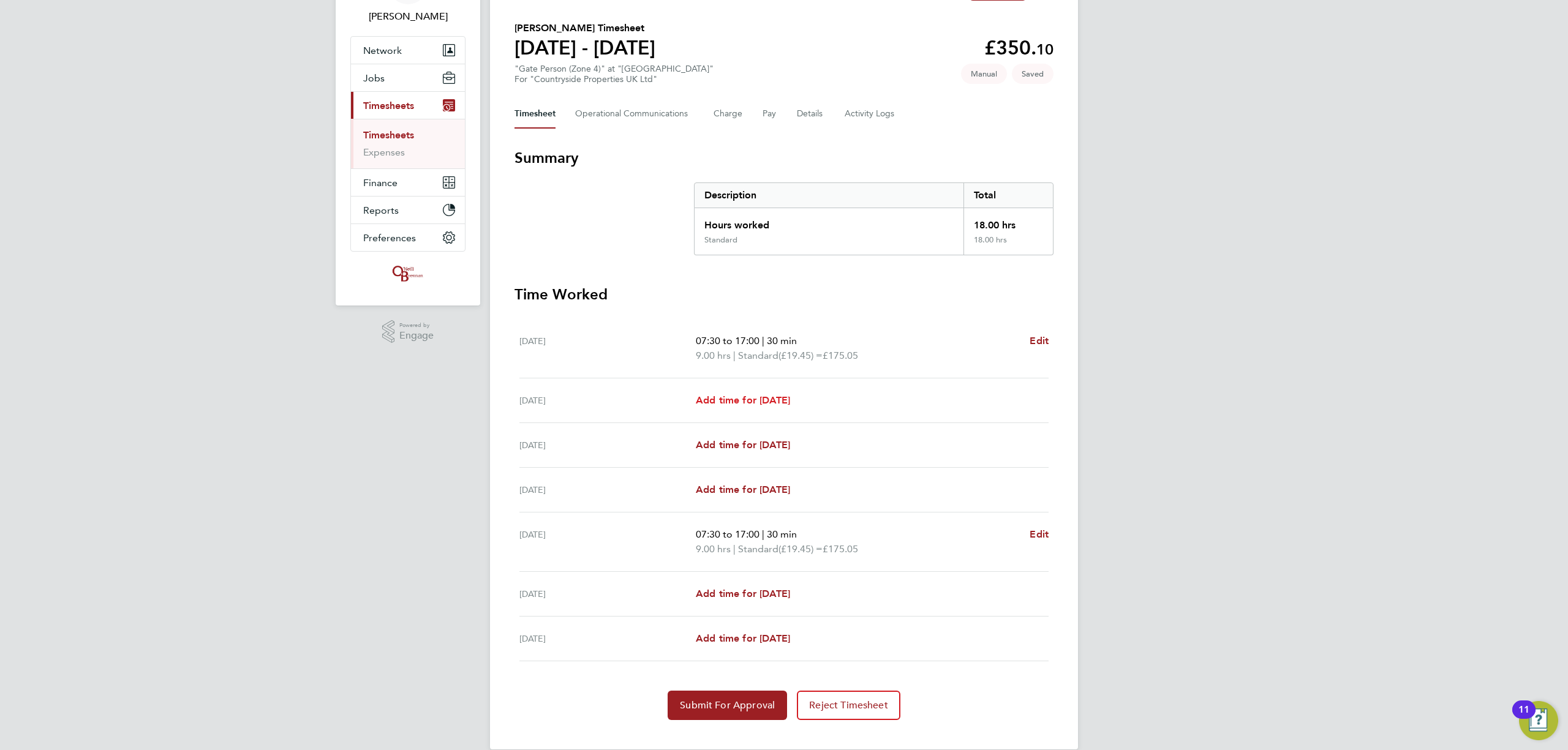
click at [772, 399] on span "Add time for Tue 23 Sep" at bounding box center [743, 399] width 94 height 12
select select "30"
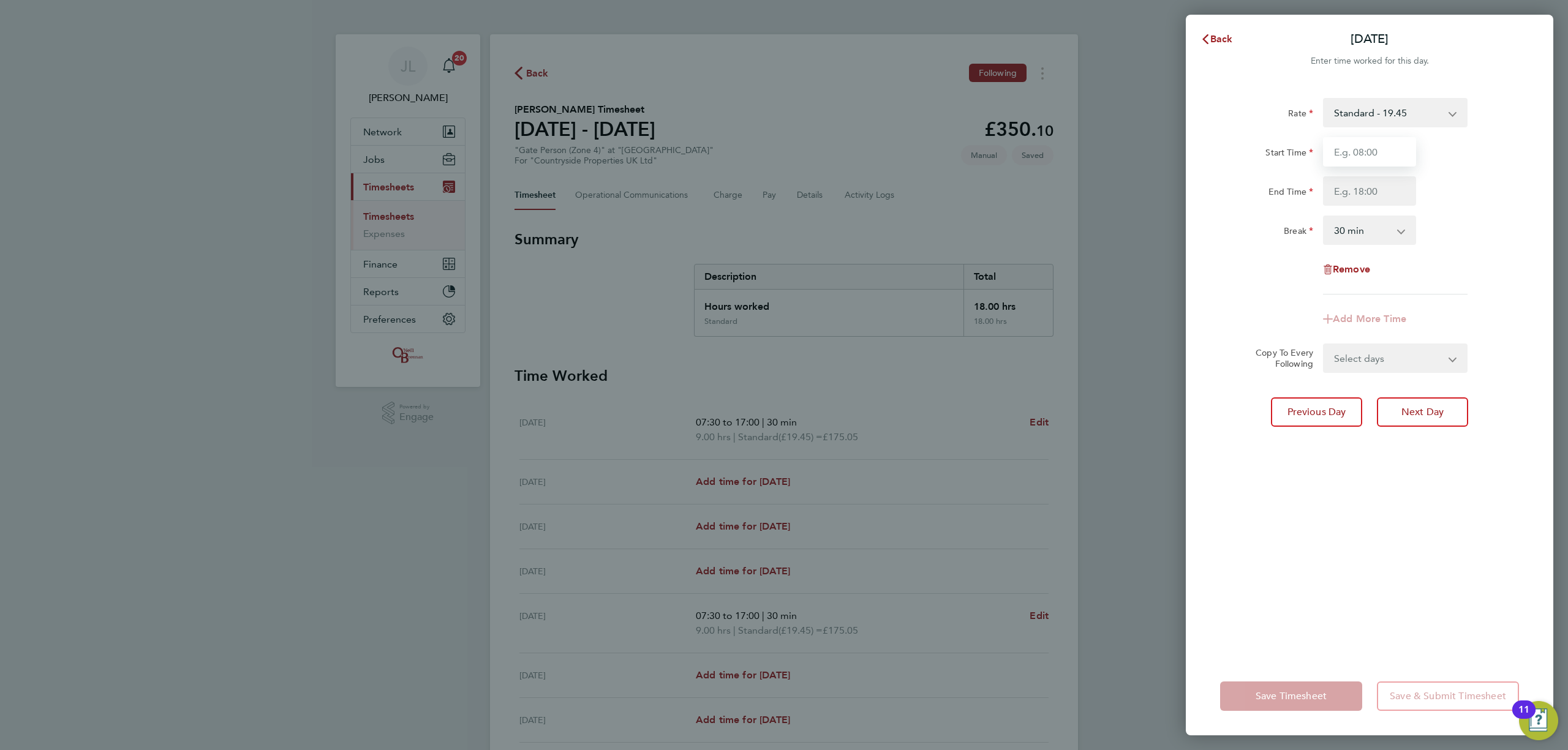
click at [1383, 159] on input "Start Time" at bounding box center [1369, 152] width 93 height 30
type input "07:30"
click at [1383, 184] on input "End Time" at bounding box center [1369, 191] width 93 height 30
type input "17:00"
click at [1363, 362] on div "Select days Day Weekday (Mon-Fri) Weekend (Sat-Sun) Wednesday Thursday Friday S…" at bounding box center [1395, 358] width 144 height 30
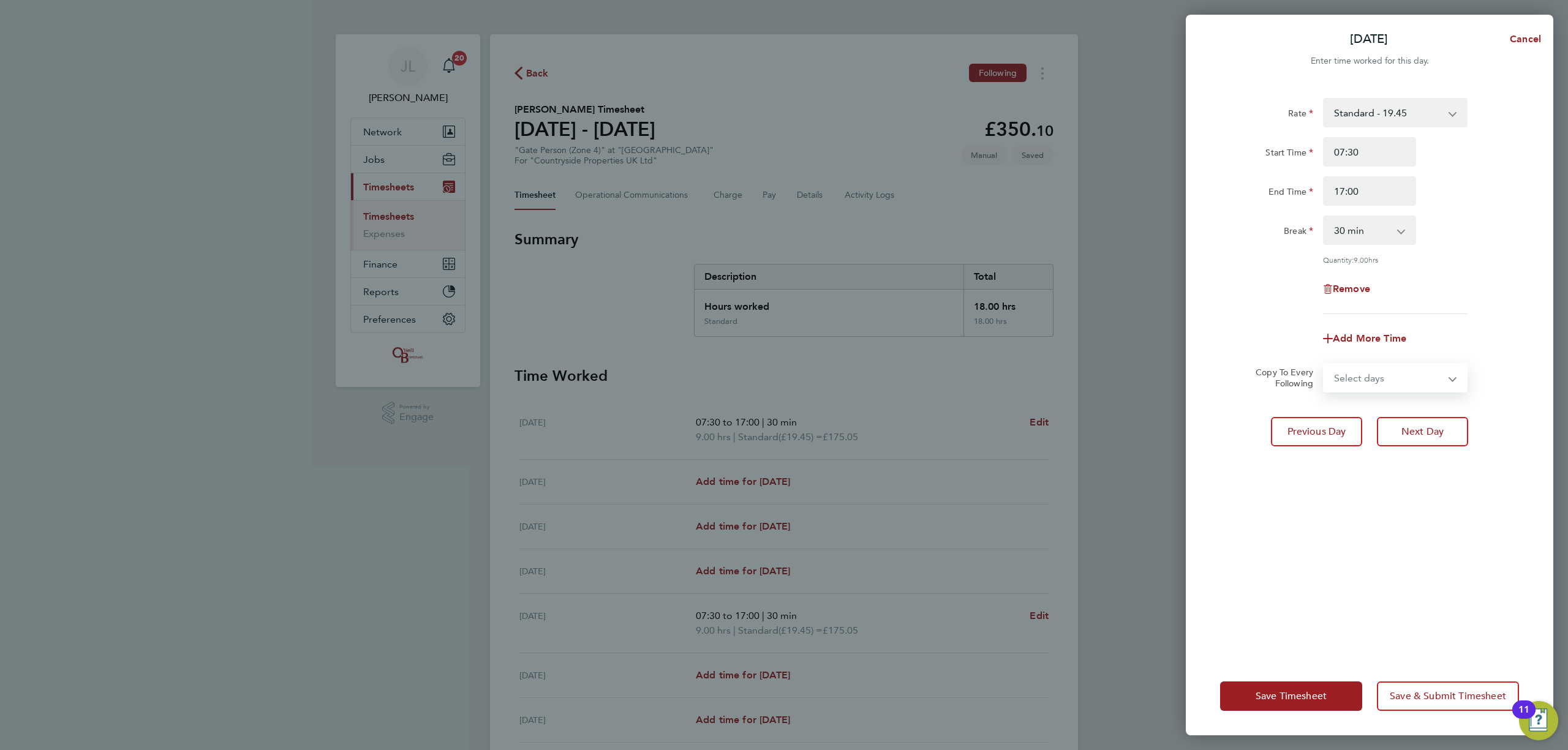
select select "WEEKDAY"
click at [1324, 364] on select "Select days Day Weekday (Mon-Fri) Weekend (Sat-Sun) Wednesday Thursday Friday S…" at bounding box center [1388, 377] width 129 height 27
click at [1390, 419] on select "24 Sep 2025 25 Sep 2025 26 Sep 2025 27 Sep 2025 28 Sep 2025" at bounding box center [1387, 417] width 128 height 27
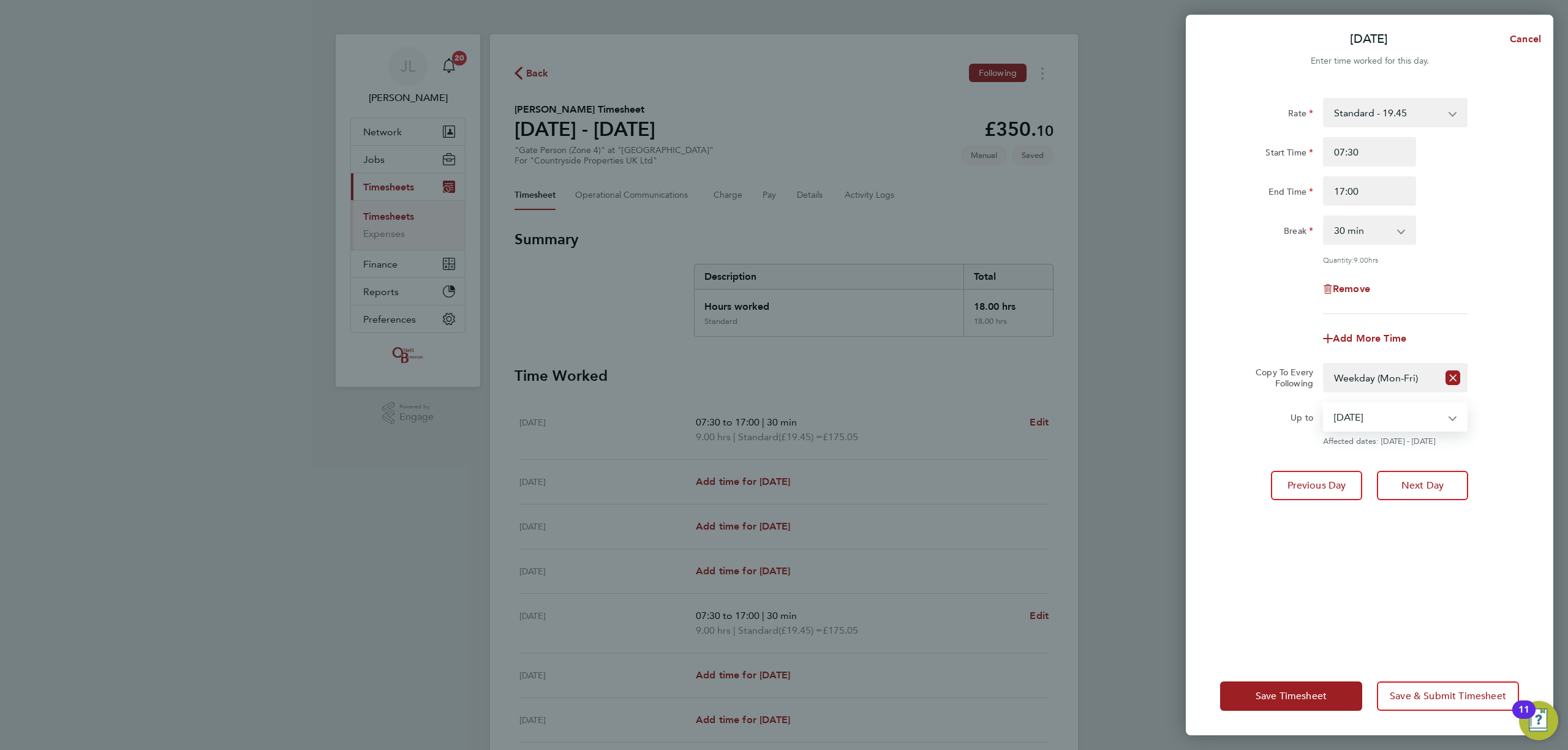
select select "2025-09-26"
click at [1324, 403] on select "24 Sep 2025 25 Sep 2025 26 Sep 2025 27 Sep 2025 28 Sep 2025" at bounding box center [1387, 417] width 128 height 27
drag, startPoint x: 1316, startPoint y: 516, endPoint x: 1316, endPoint y: 532, distance: 16.0
click at [1316, 518] on div "Rate Standard - 19.45 Start Time 07:30 End Time 17:00 Break 0 min 15 min 30 min…" at bounding box center [1369, 370] width 367 height 573
click at [1314, 688] on button "Save Timesheet" at bounding box center [1291, 695] width 142 height 30
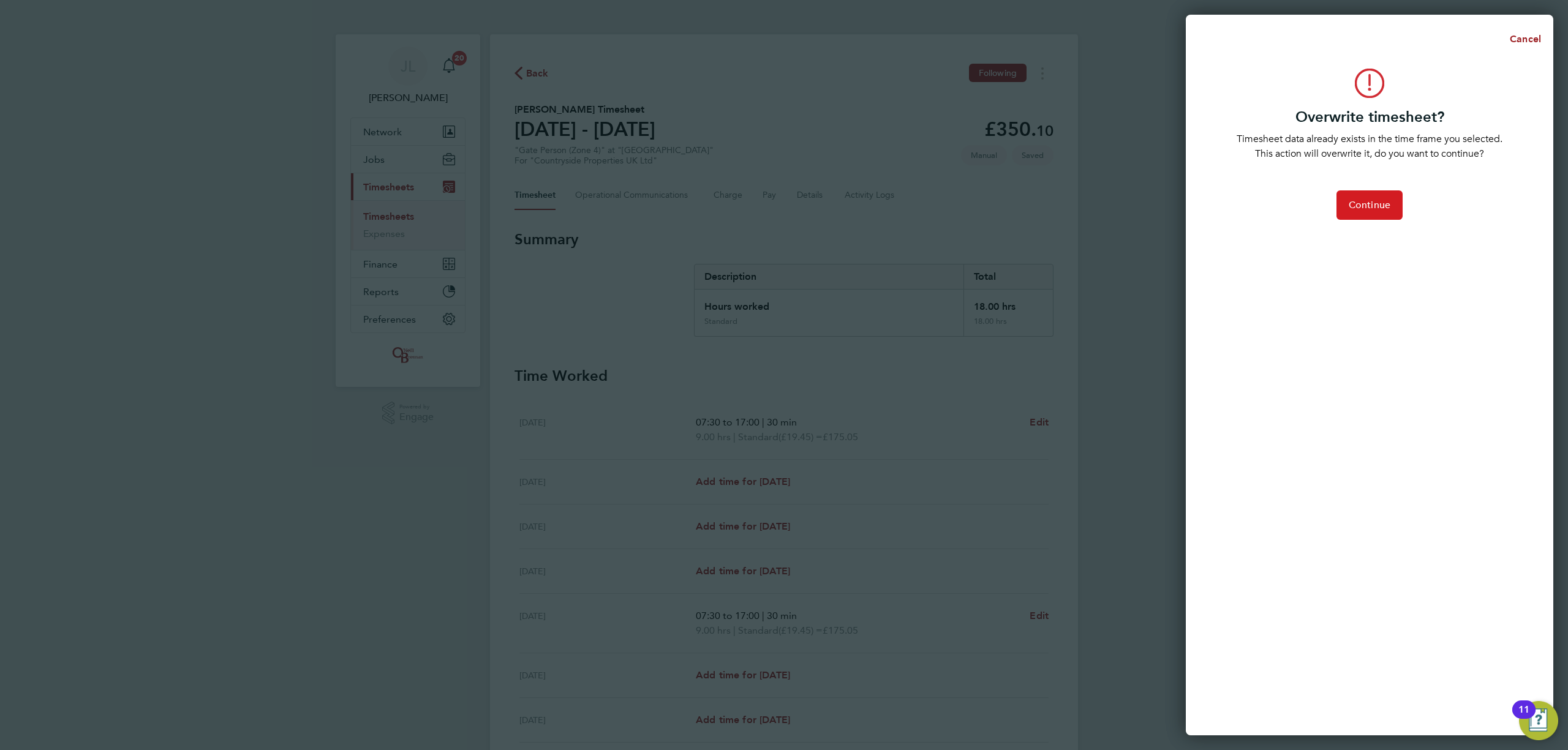
click at [1373, 204] on span "Continue" at bounding box center [1369, 205] width 41 height 12
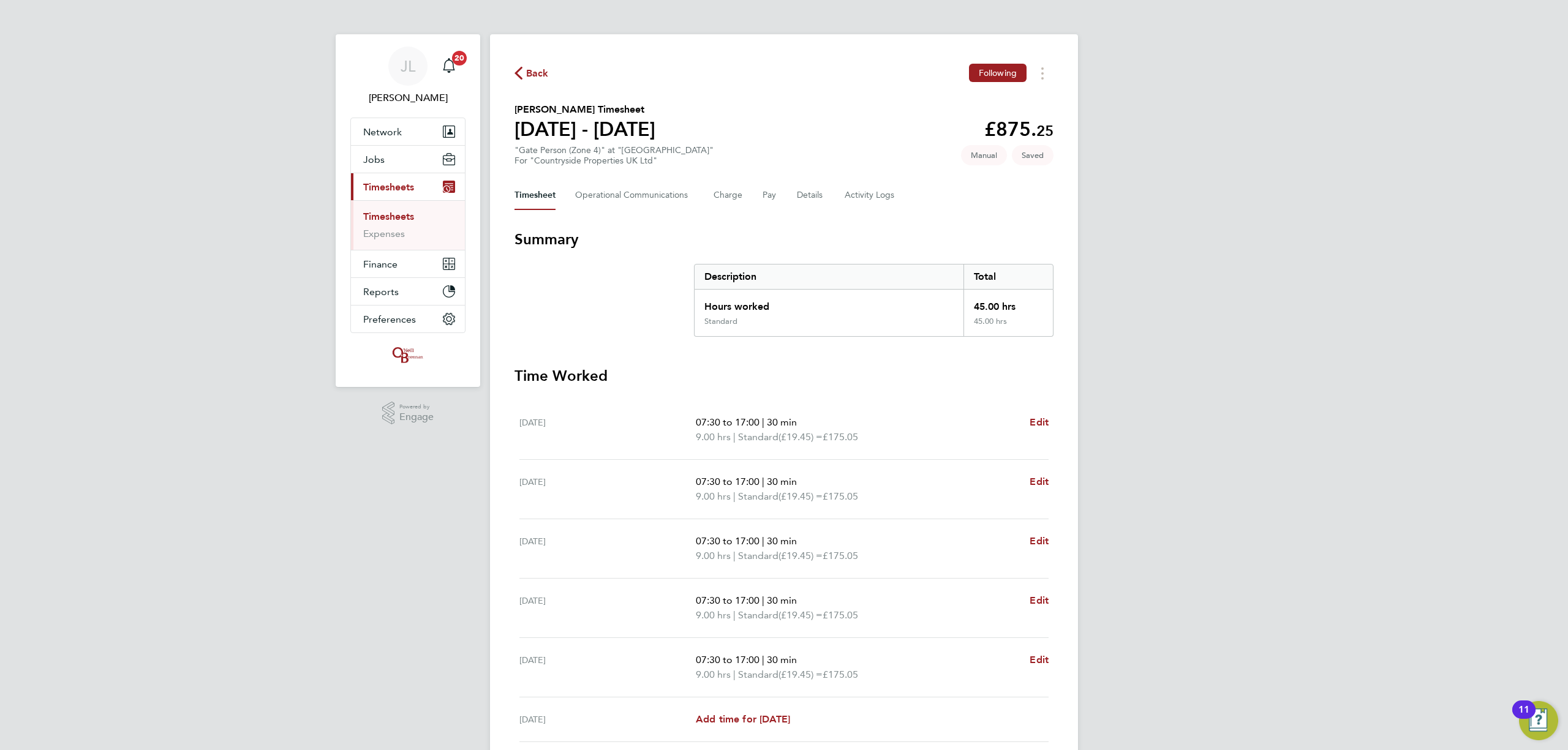
scroll to position [82, 0]
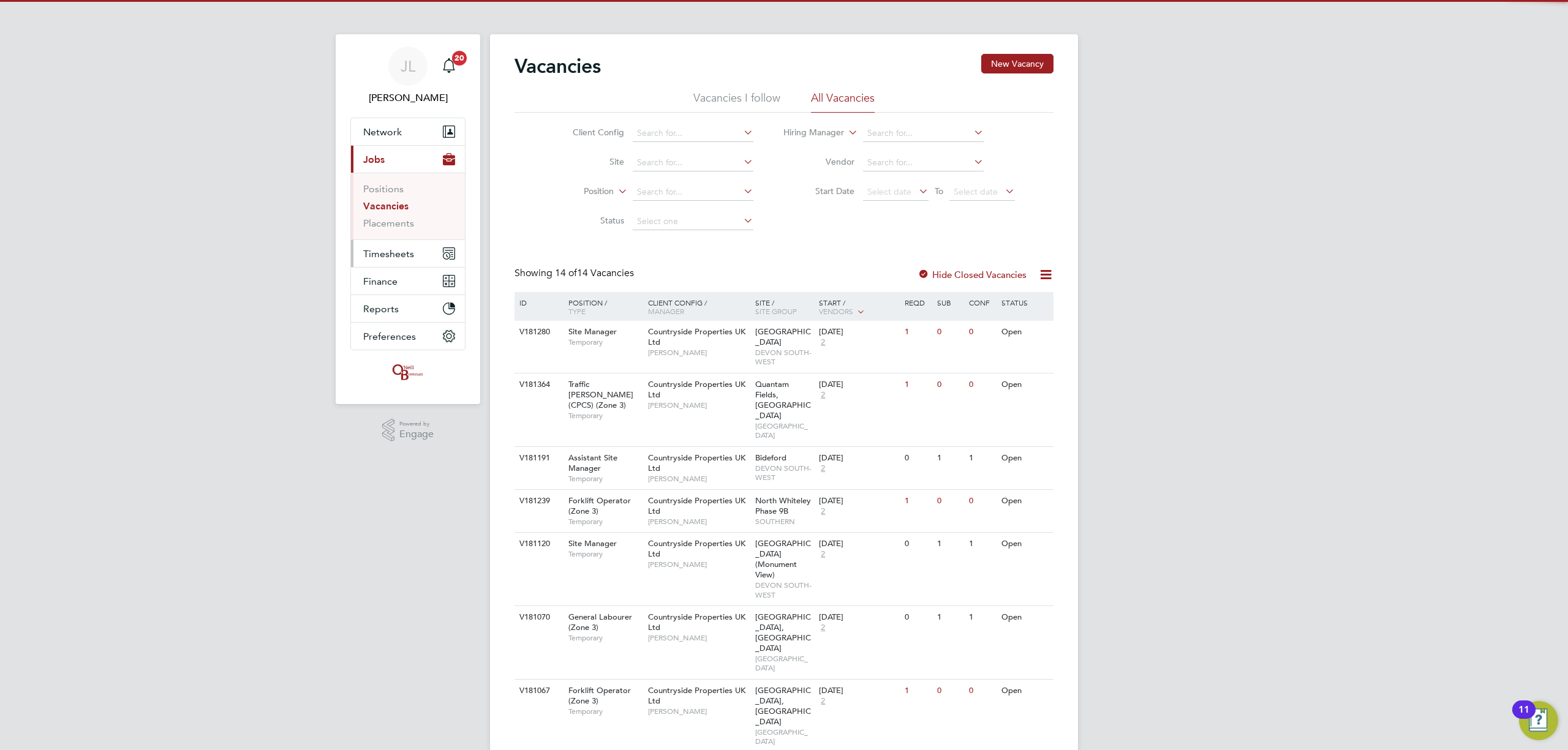
click at [393, 253] on span "Timesheets" at bounding box center [388, 254] width 51 height 12
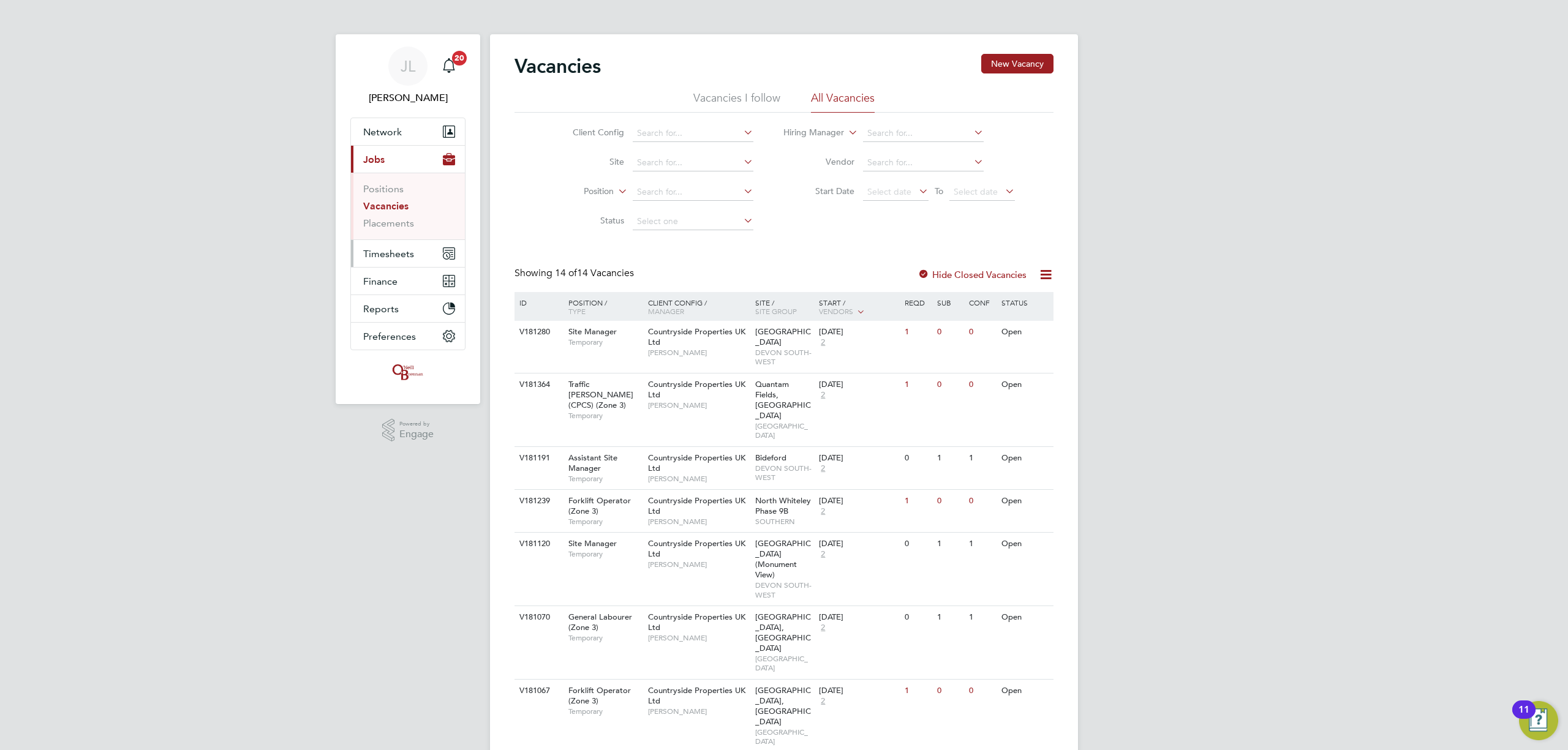
click at [395, 250] on span "Timesheets" at bounding box center [388, 254] width 51 height 12
click at [402, 211] on link "Timesheets" at bounding box center [388, 216] width 51 height 12
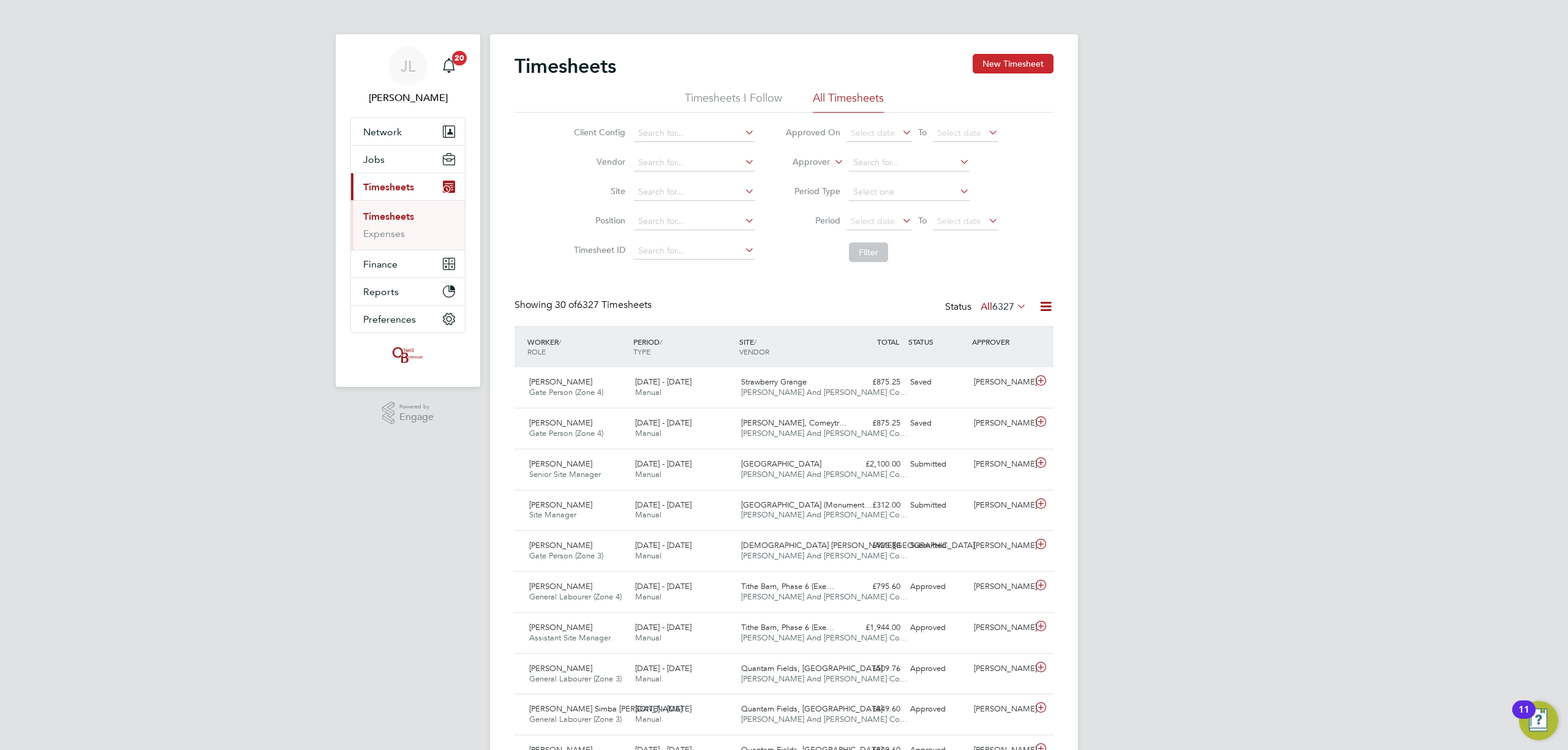
click at [997, 66] on button "New Timesheet" at bounding box center [1013, 63] width 81 height 19
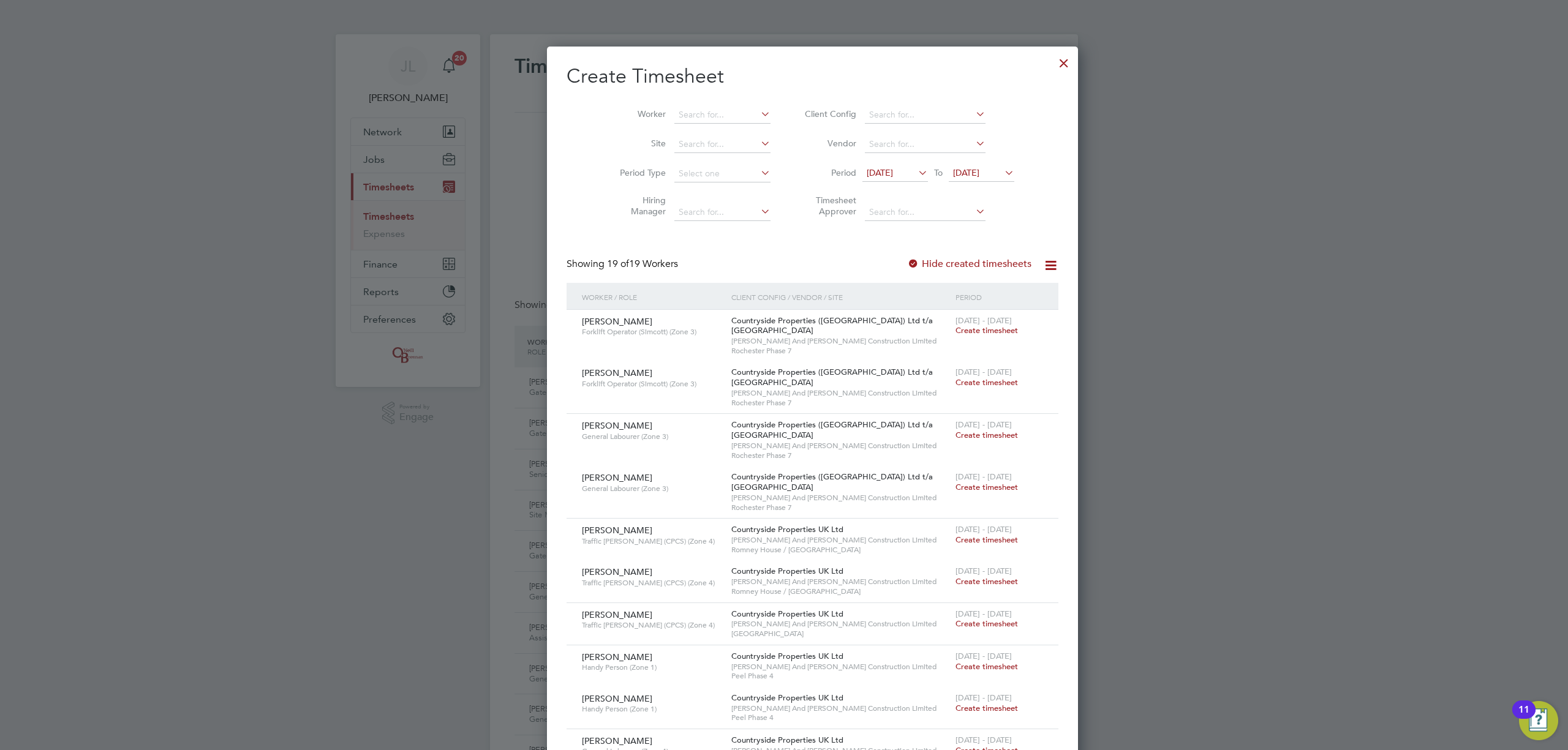
click at [966, 175] on span "19 Sep 2025" at bounding box center [966, 172] width 26 height 11
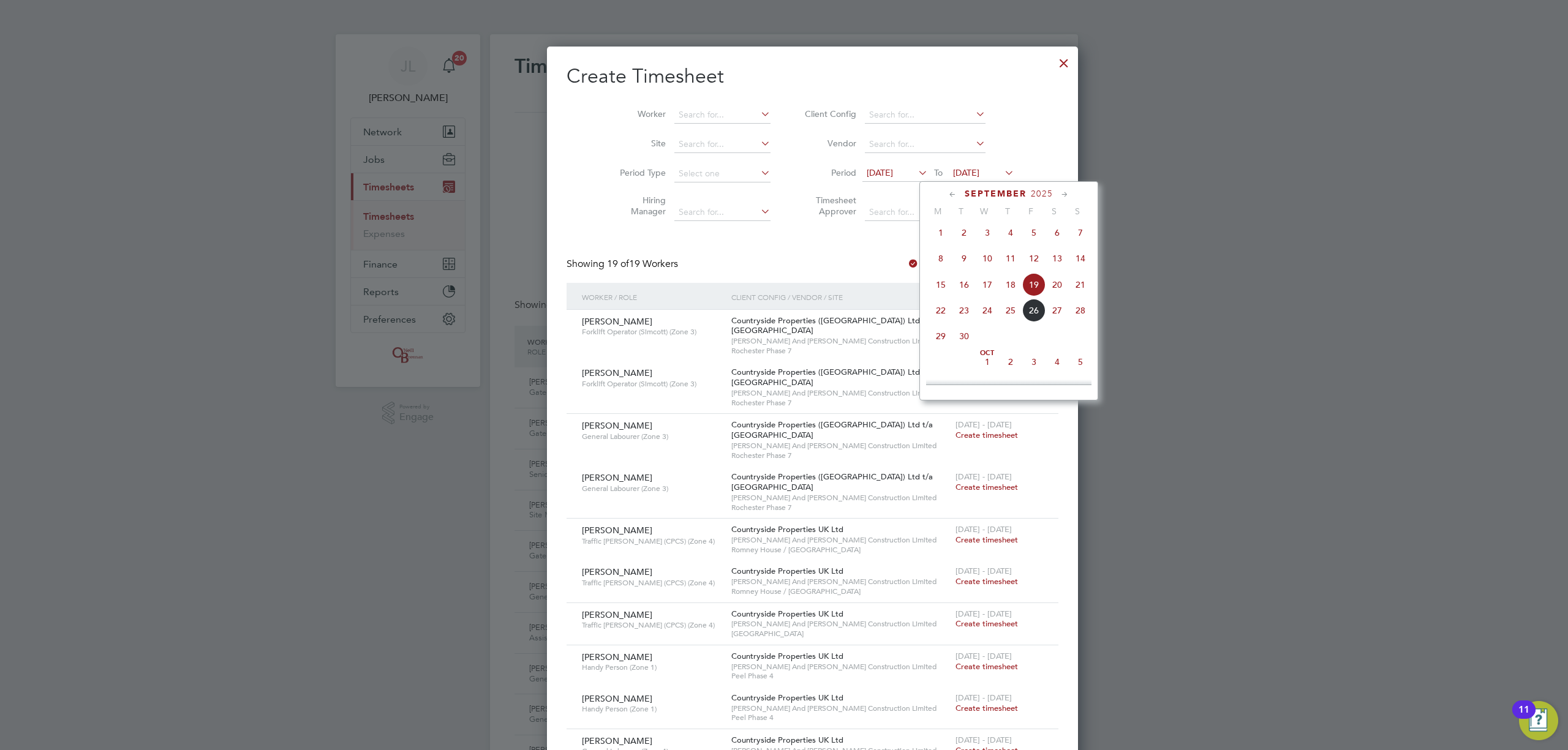
click at [1074, 310] on span "28" at bounding box center [1080, 310] width 23 height 23
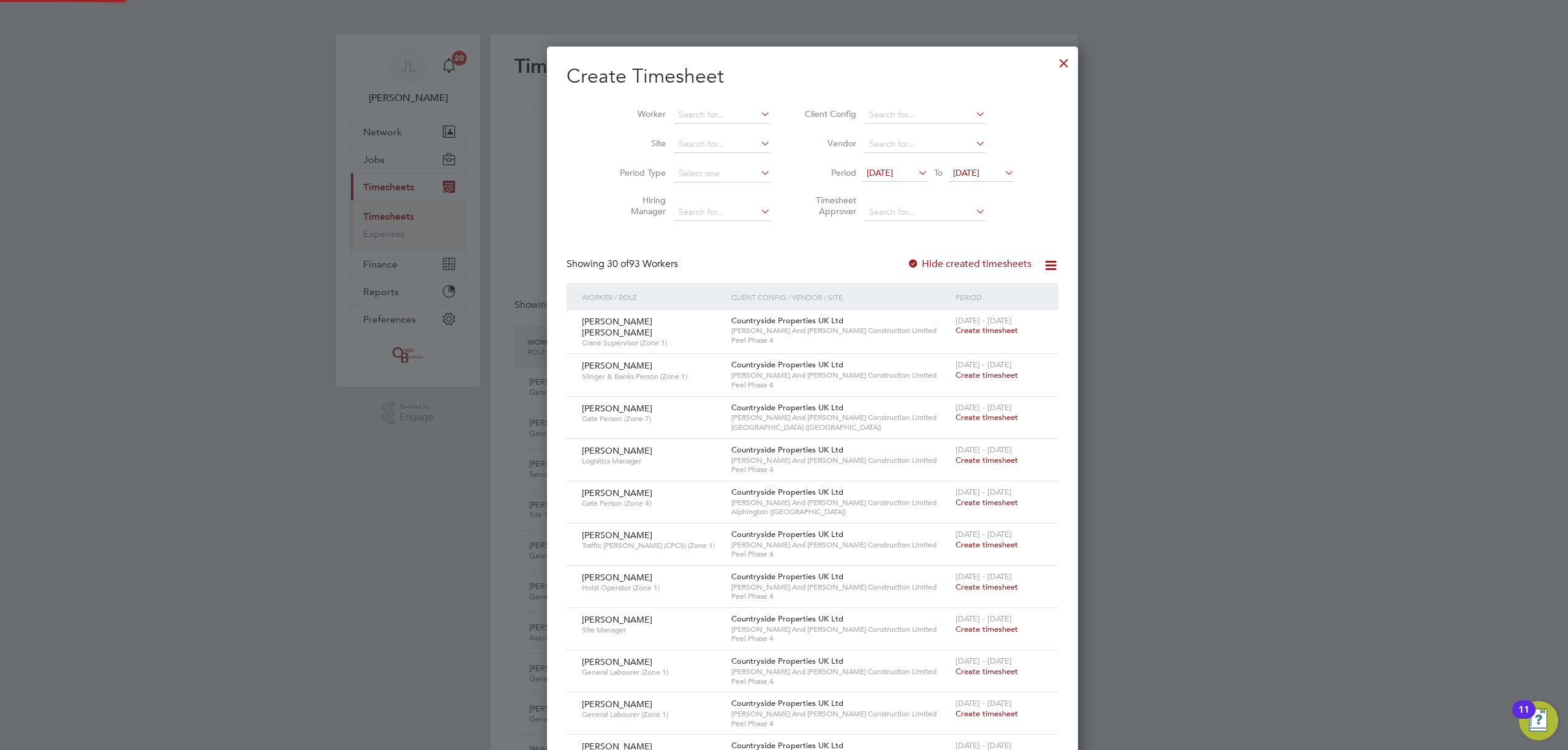
click at [882, 172] on span "12 Sep 2025" at bounding box center [879, 172] width 26 height 11
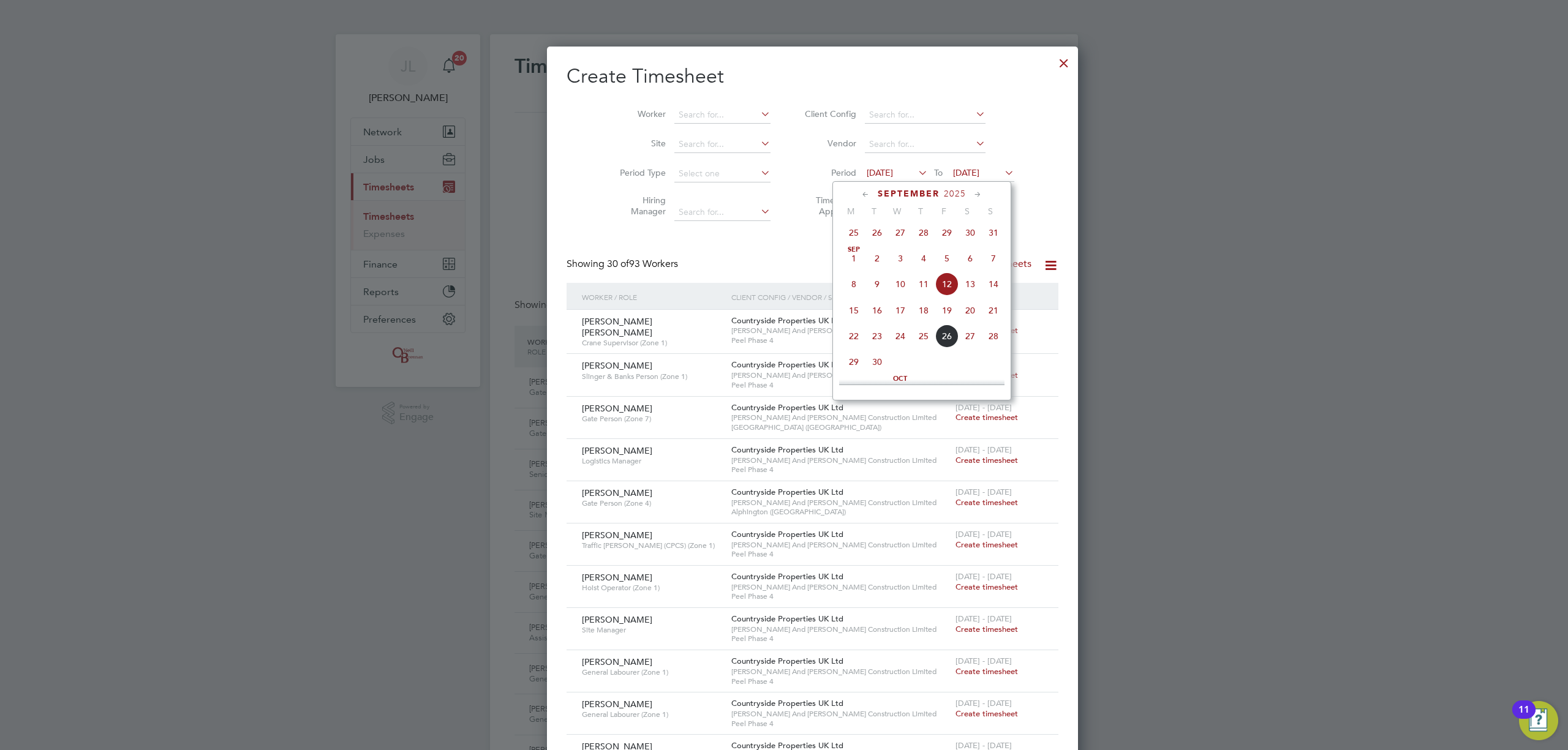
drag, startPoint x: 850, startPoint y: 339, endPoint x: 792, endPoint y: 213, distance: 138.7
click at [848, 336] on span "22" at bounding box center [853, 336] width 23 height 23
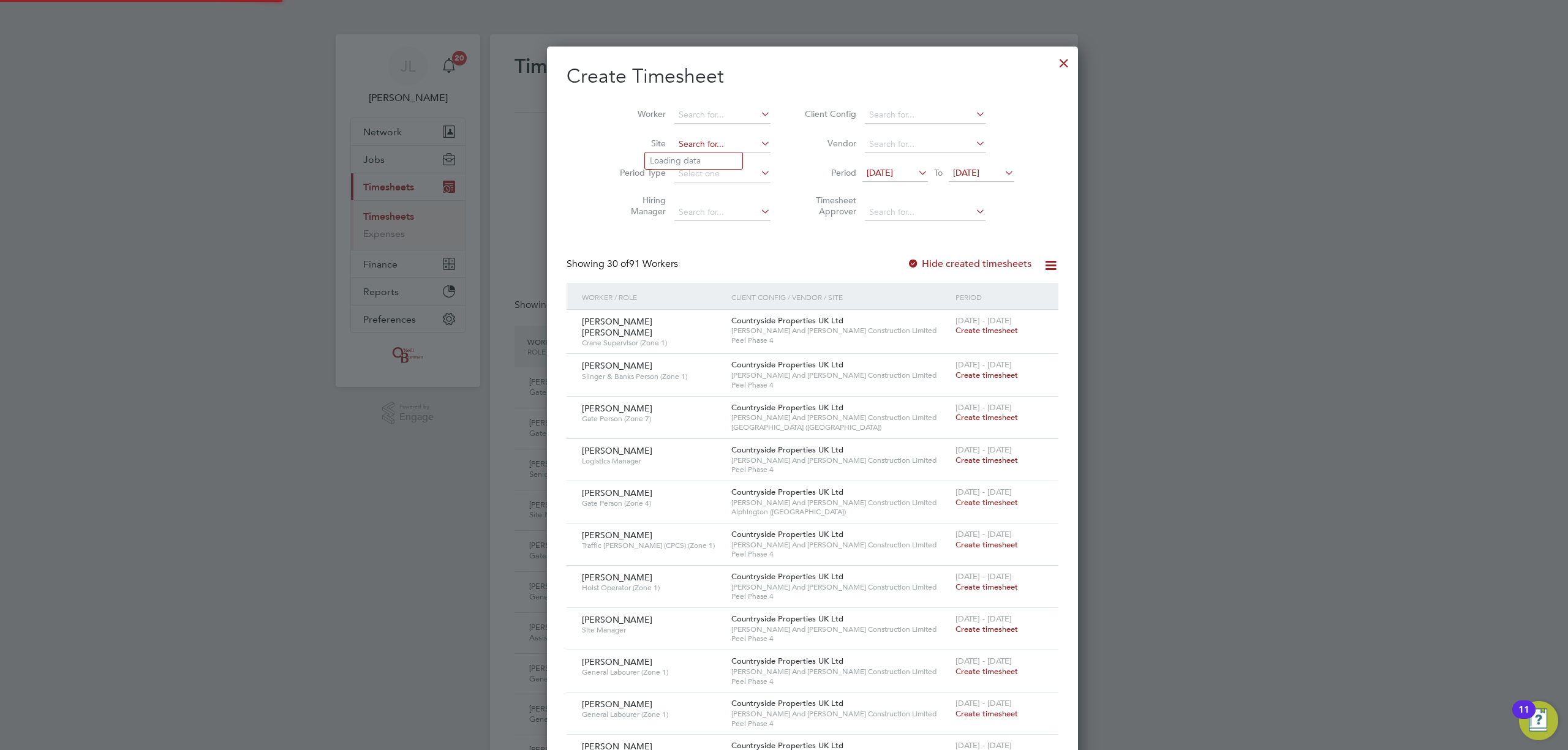
click at [674, 138] on input at bounding box center [723, 145] width 96 height 17
type input "r"
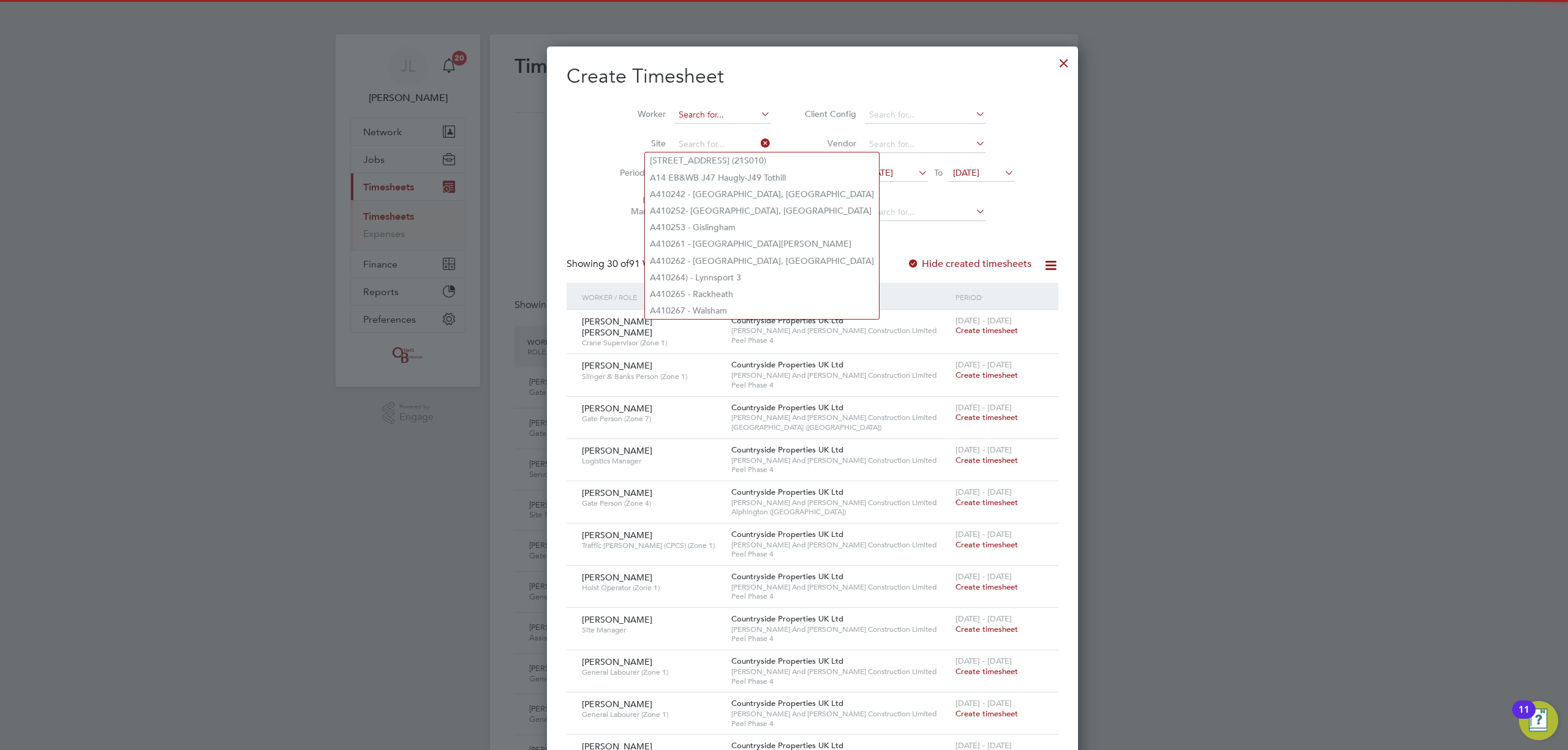
click at [682, 111] on input at bounding box center [723, 115] width 96 height 17
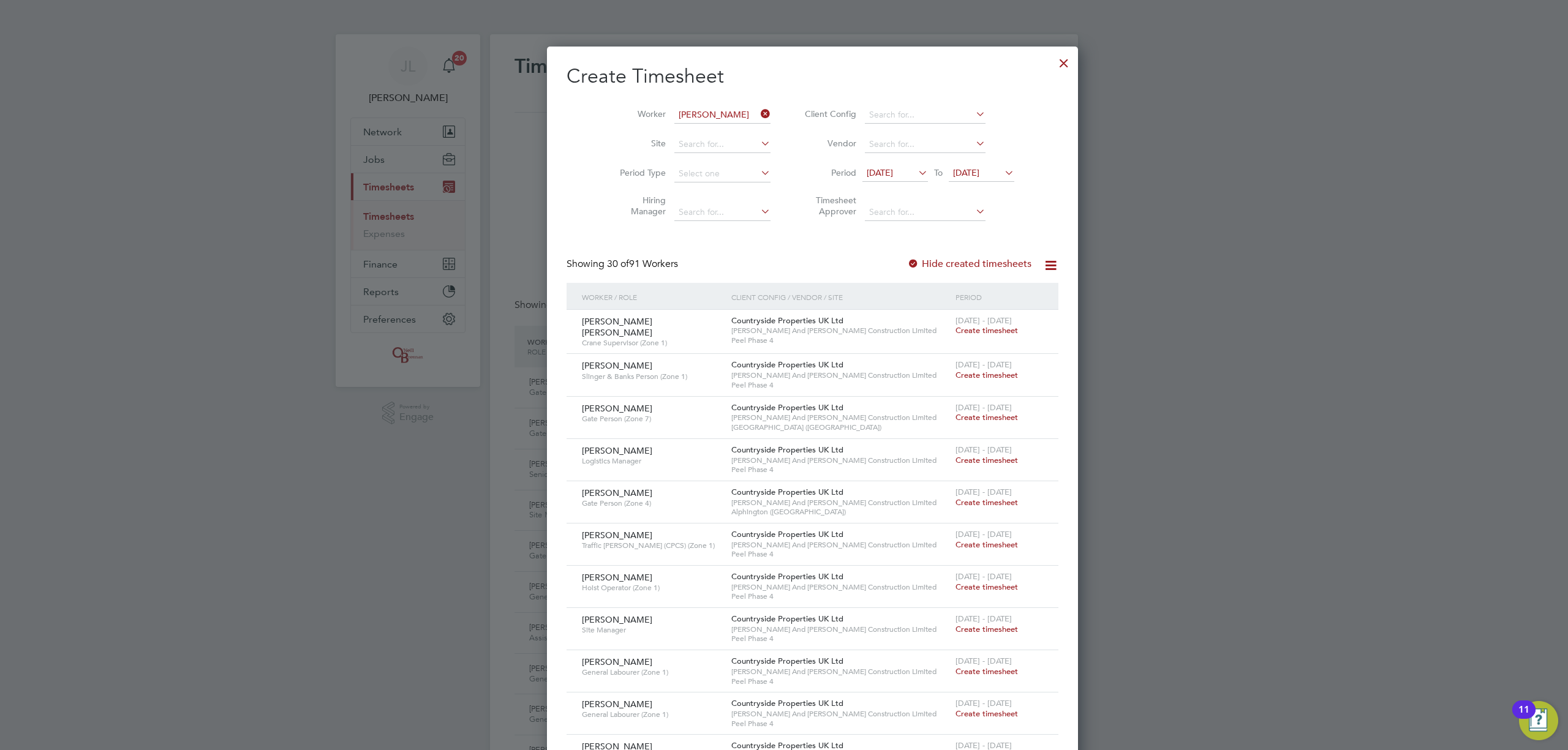
click at [695, 159] on li "Ri c hard Chilton" at bounding box center [701, 164] width 113 height 16
type input "Richard Chilton"
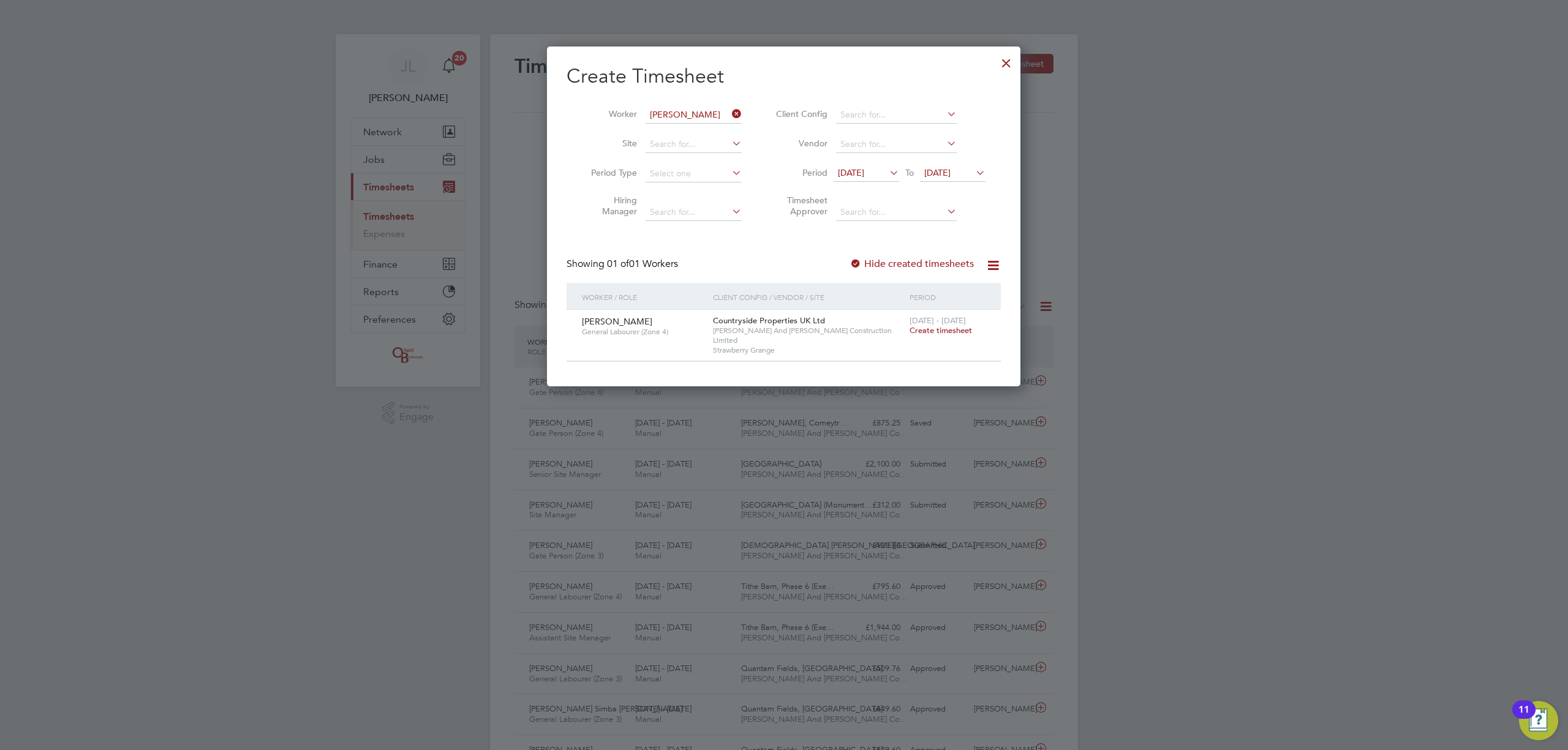
click at [921, 329] on span "Create timesheet" at bounding box center [941, 329] width 62 height 11
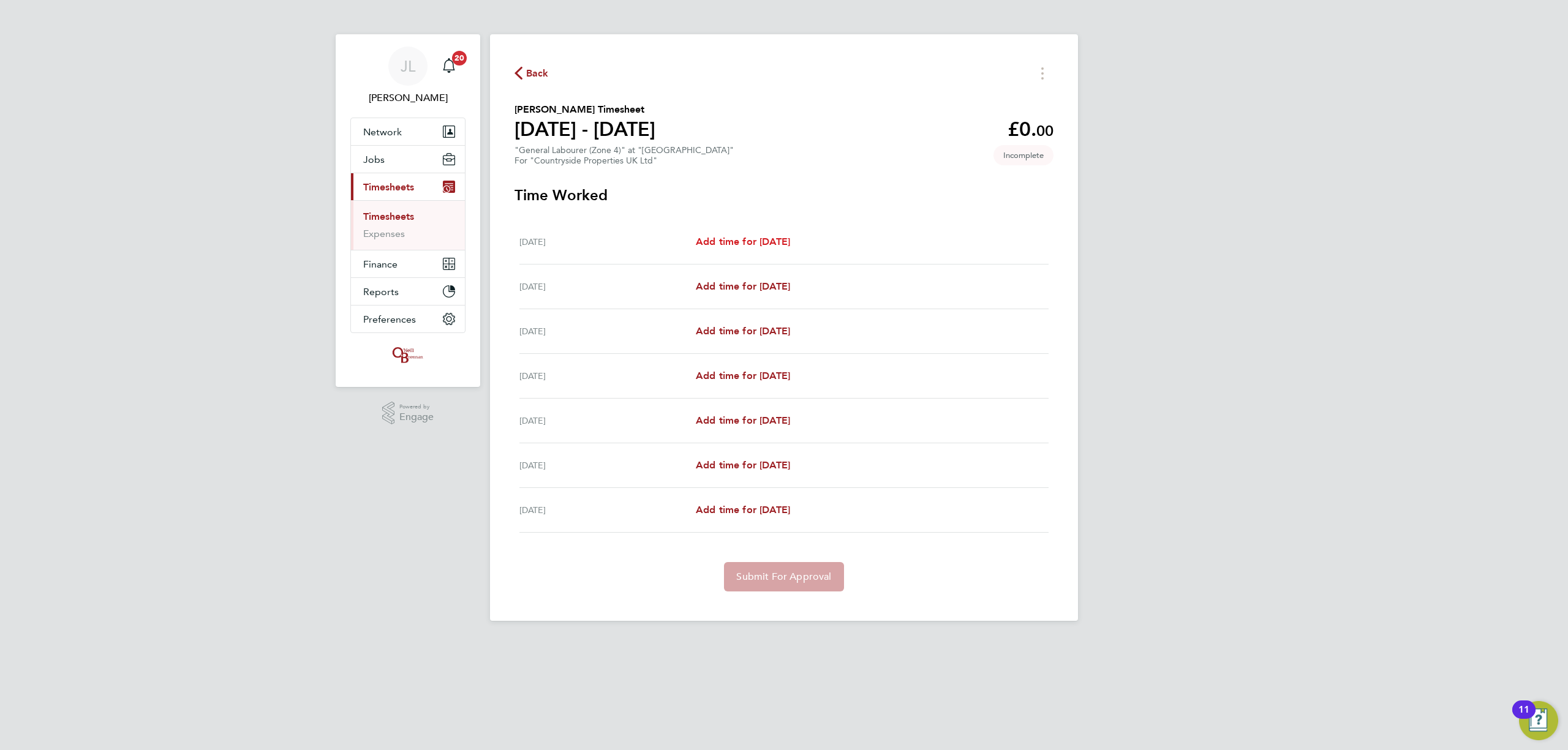
click at [719, 236] on span "Add time for [DATE]" at bounding box center [743, 241] width 94 height 12
select select "30"
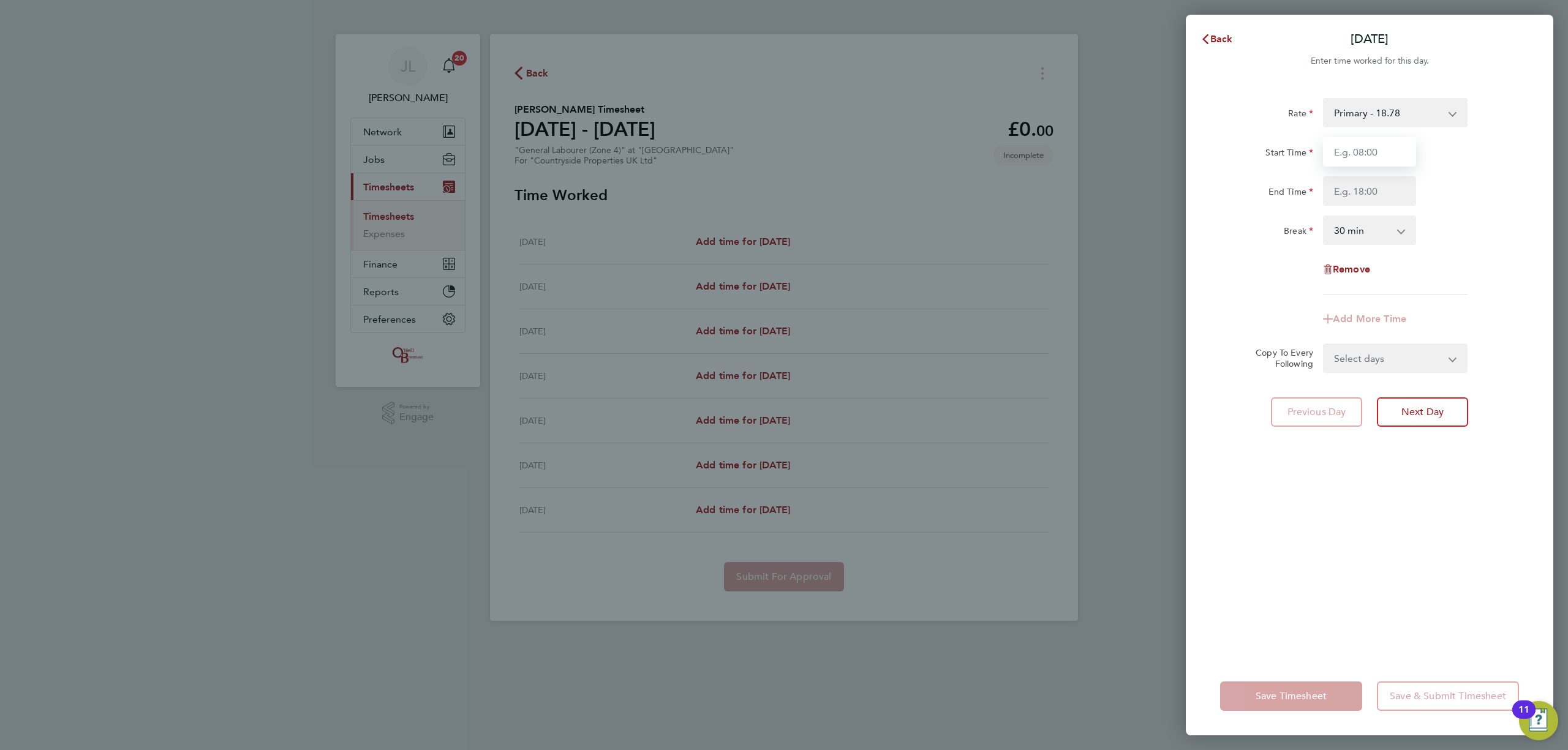
click at [1337, 155] on input "Start Time" at bounding box center [1369, 152] width 93 height 30
type input "07:30"
click at [1374, 190] on input "End Time" at bounding box center [1369, 191] width 93 height 30
type input "17:00"
click at [1368, 527] on div "Rate Primary - 18.78 Start Time 07:30 End Time 17:00 Break 0 min 15 min 30 min …" at bounding box center [1369, 370] width 367 height 573
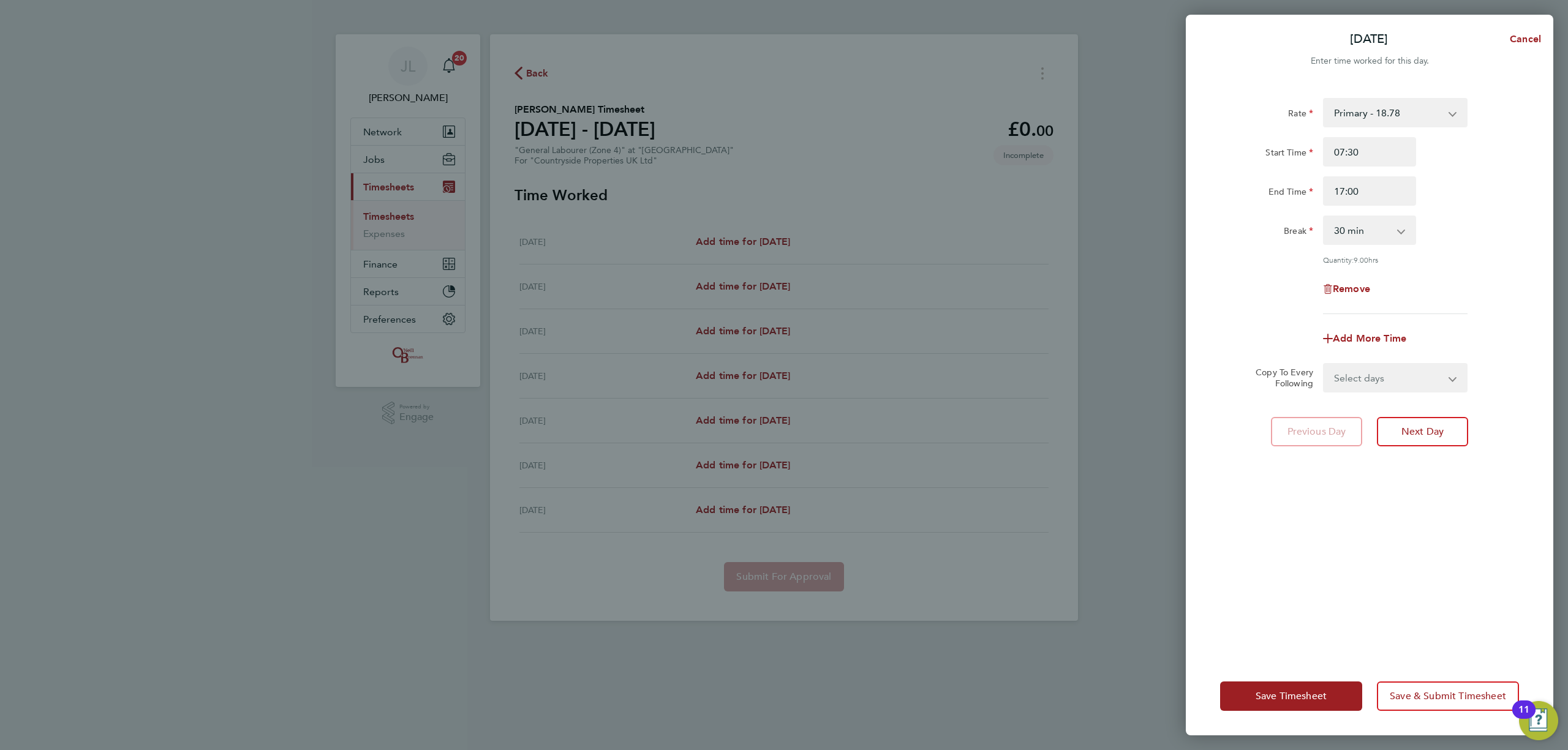
click at [1367, 375] on select "Select days Day Weekday (Mon-Fri) Weekend (Sat-Sun) [DATE] [DATE] [DATE] [DATE]…" at bounding box center [1388, 377] width 129 height 27
select select "WEEKDAY"
click at [1324, 364] on select "Select days Day Weekday (Mon-Fri) Weekend (Sat-Sun) [DATE] [DATE] [DATE] [DATE]…" at bounding box center [1388, 377] width 129 height 27
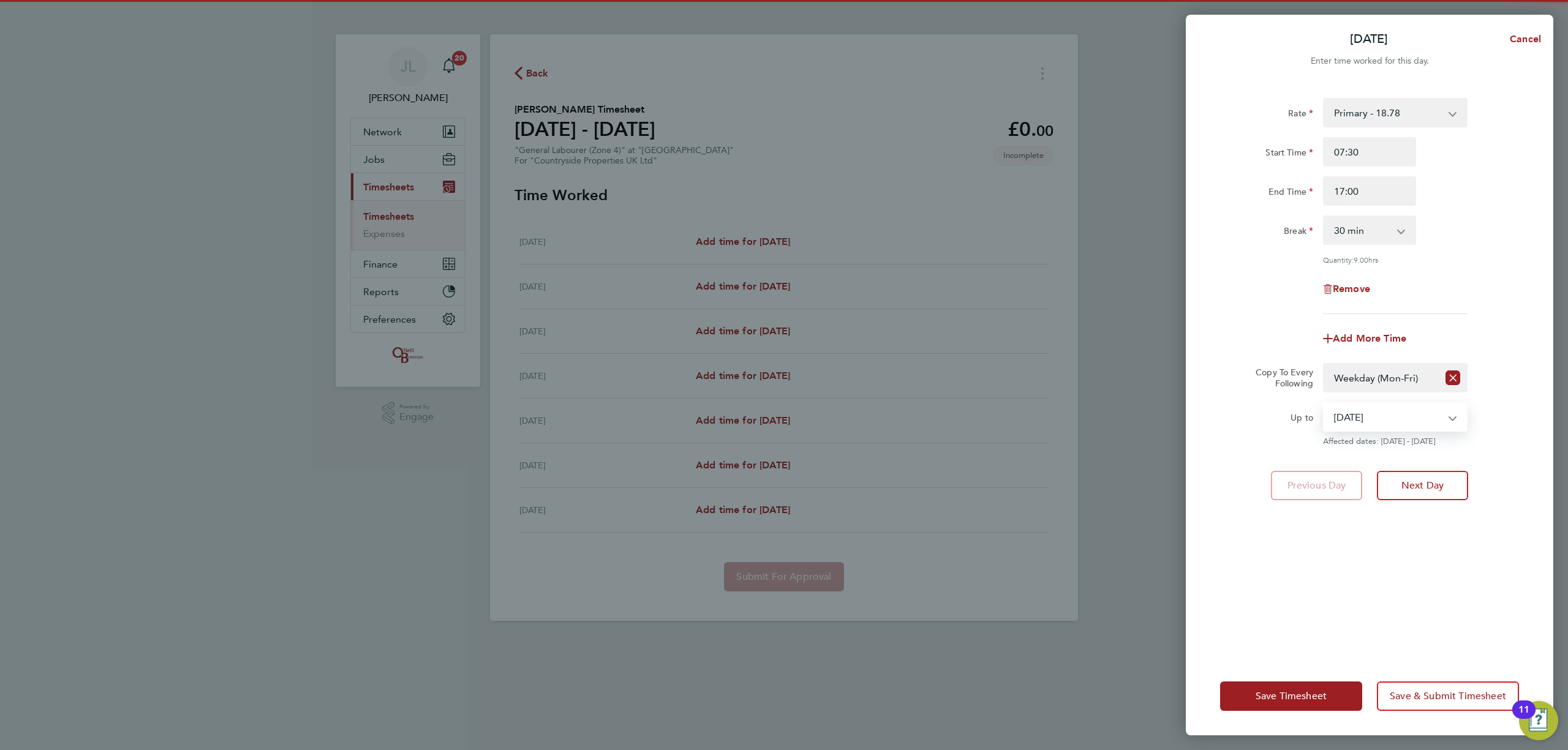
click at [1360, 414] on select "[DATE] [DATE] [DATE] [DATE] [DATE] [DATE]" at bounding box center [1387, 417] width 128 height 27
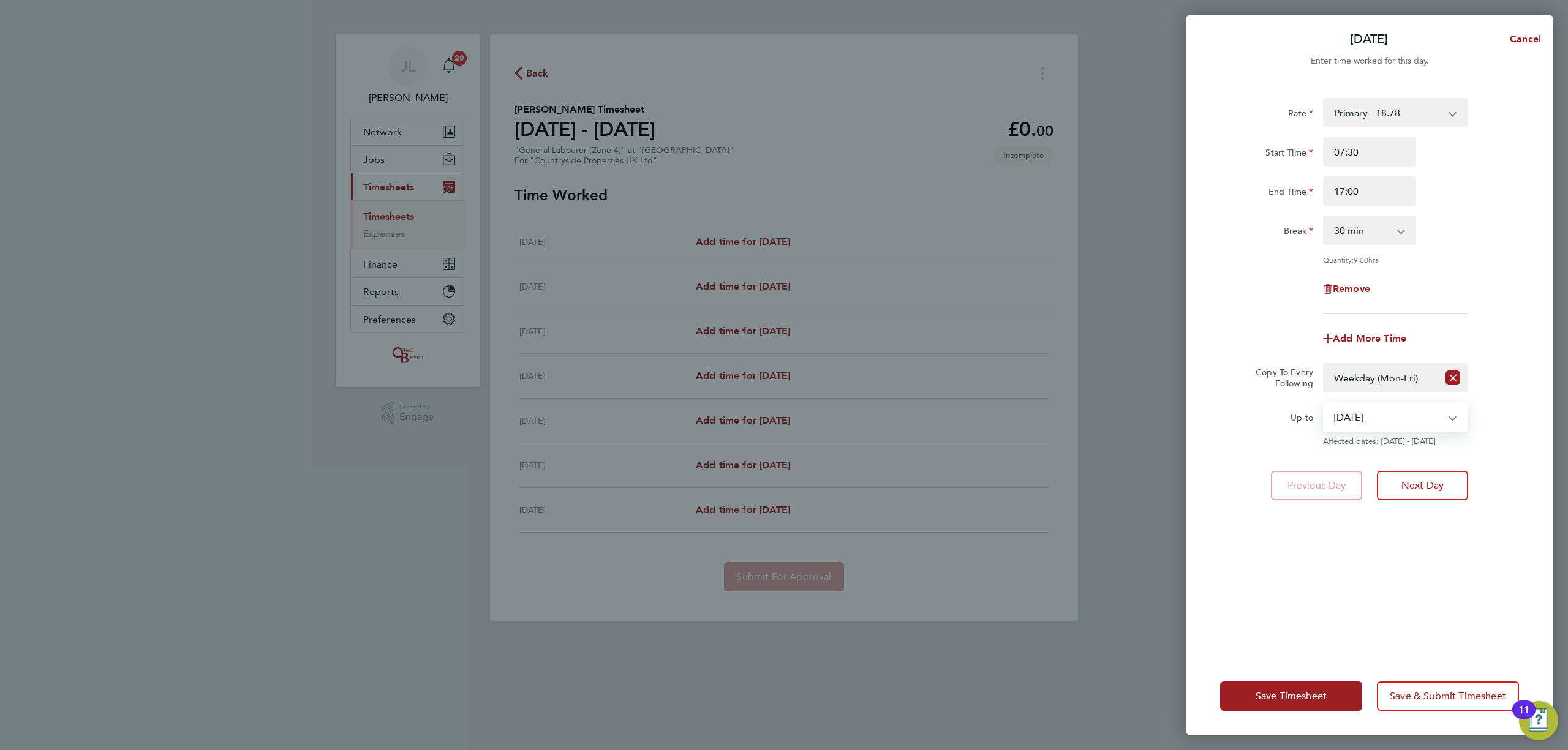
select select "[DATE]"
click at [1324, 403] on select "[DATE] [DATE] [DATE] [DATE] [DATE] [DATE]" at bounding box center [1387, 417] width 128 height 27
click at [1288, 698] on span "Save Timesheet" at bounding box center [1291, 695] width 71 height 12
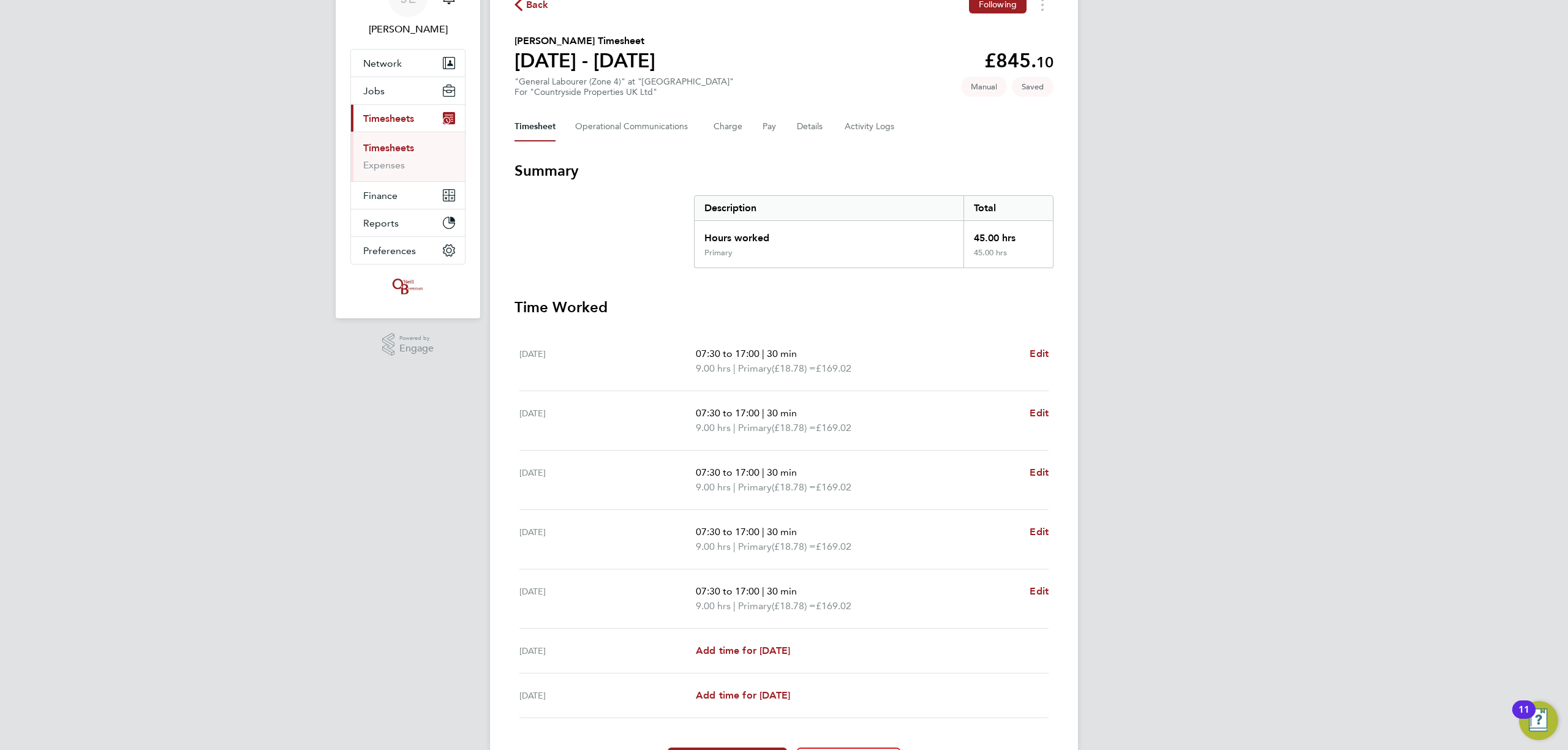
scroll to position [146, 0]
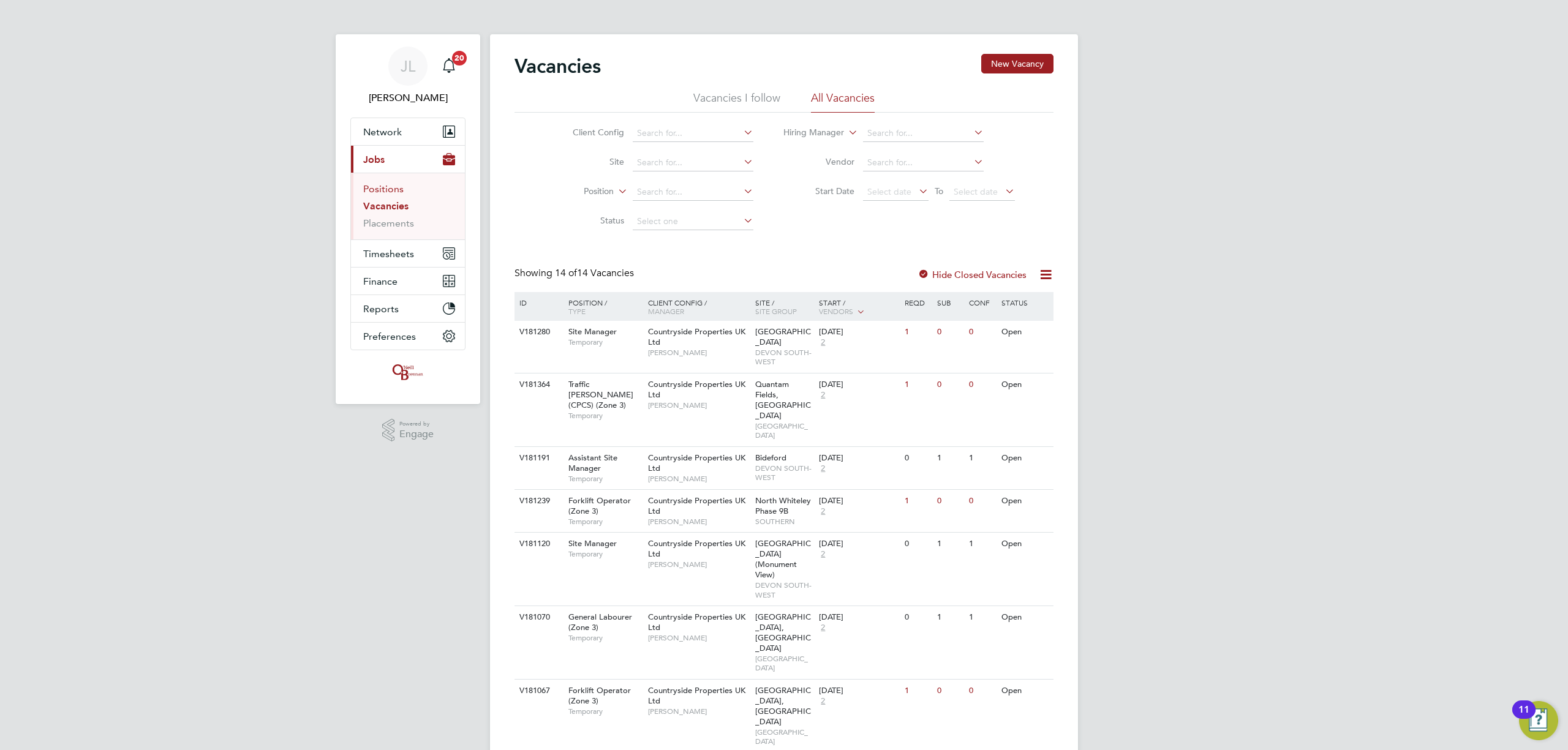
click at [388, 186] on link "Positions" at bounding box center [383, 189] width 40 height 12
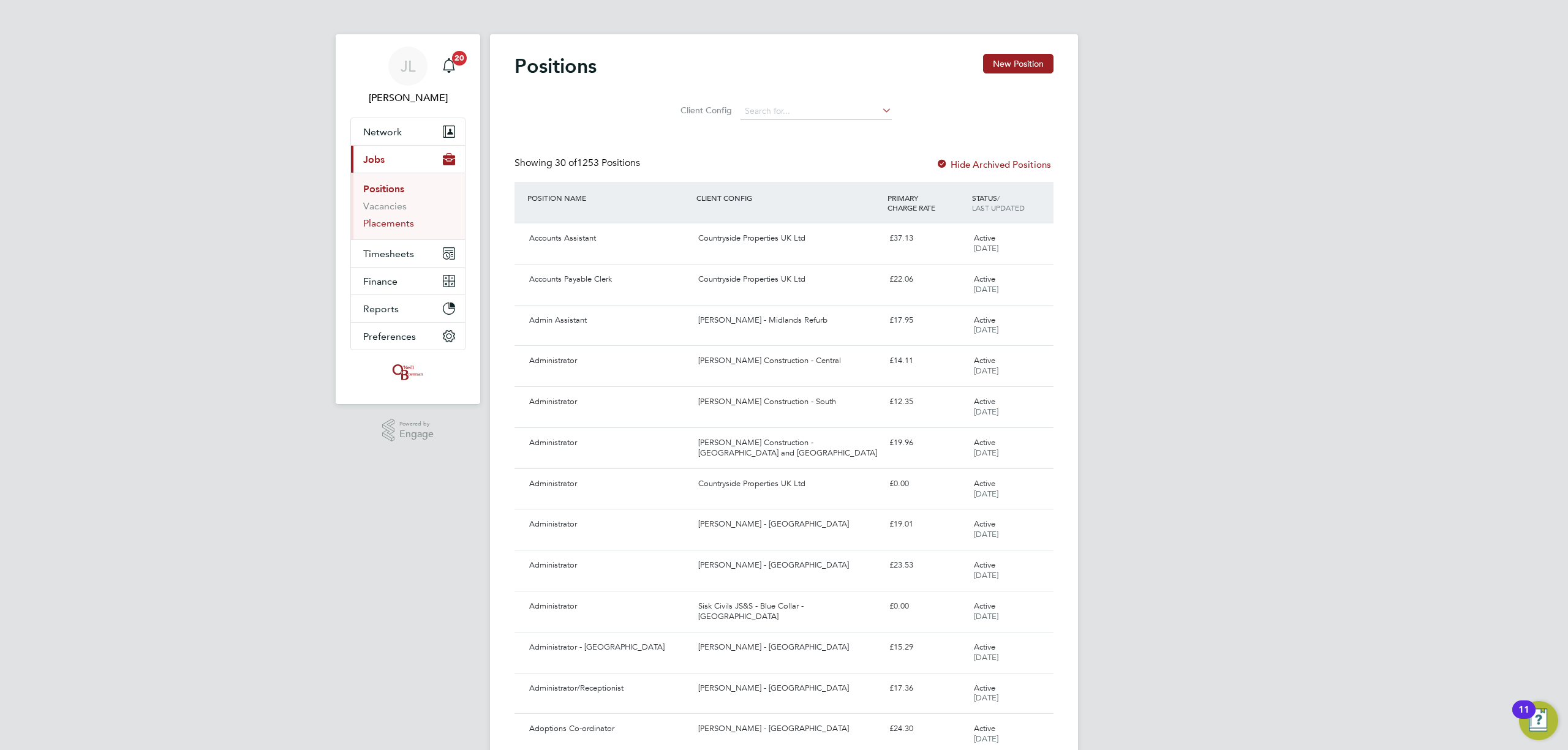
click at [386, 218] on link "Placements" at bounding box center [388, 223] width 51 height 12
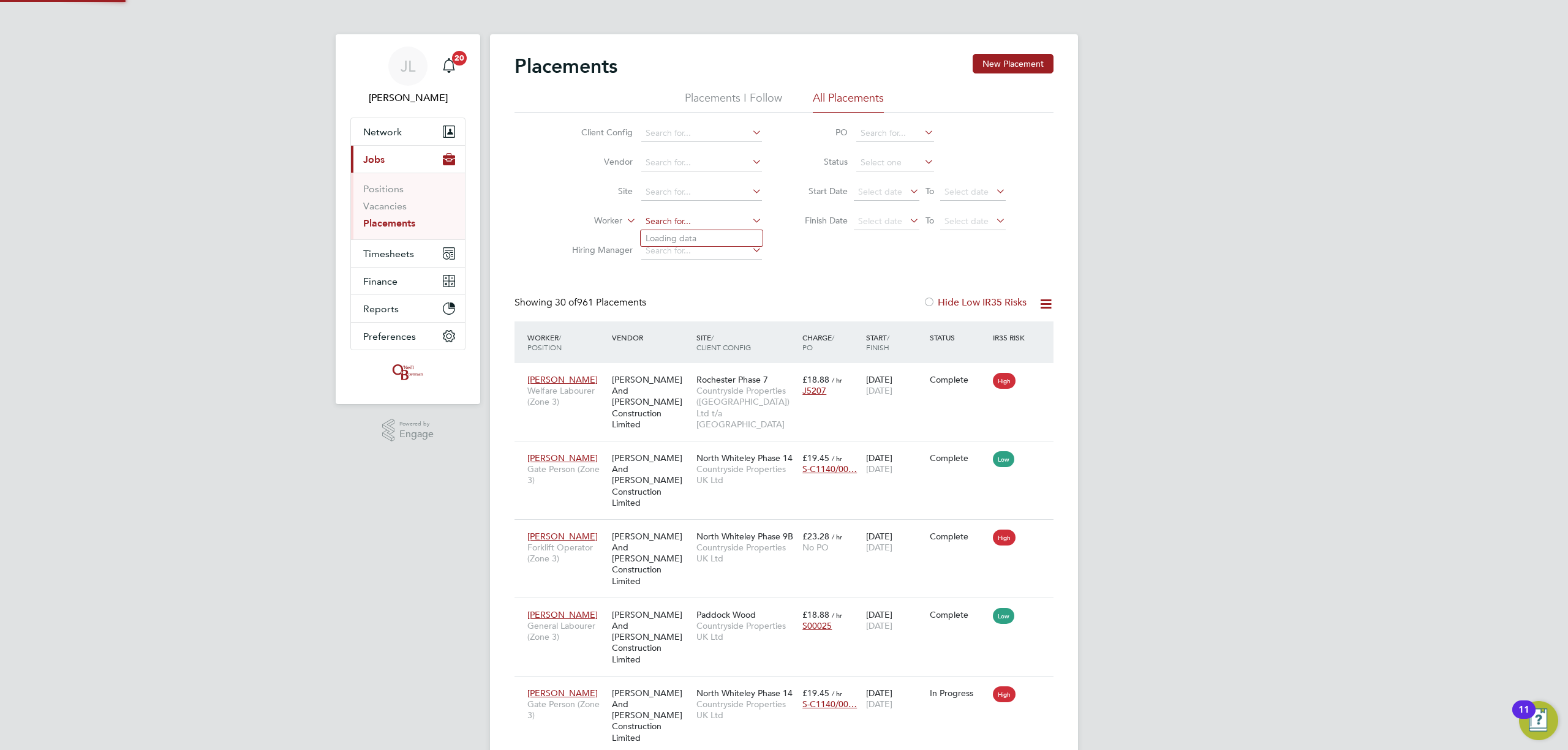
click at [669, 220] on input at bounding box center [701, 222] width 121 height 17
click at [698, 263] on li "Ri c hard [PERSON_NAME]" at bounding box center [701, 271] width 122 height 16
type input "[PERSON_NAME]"
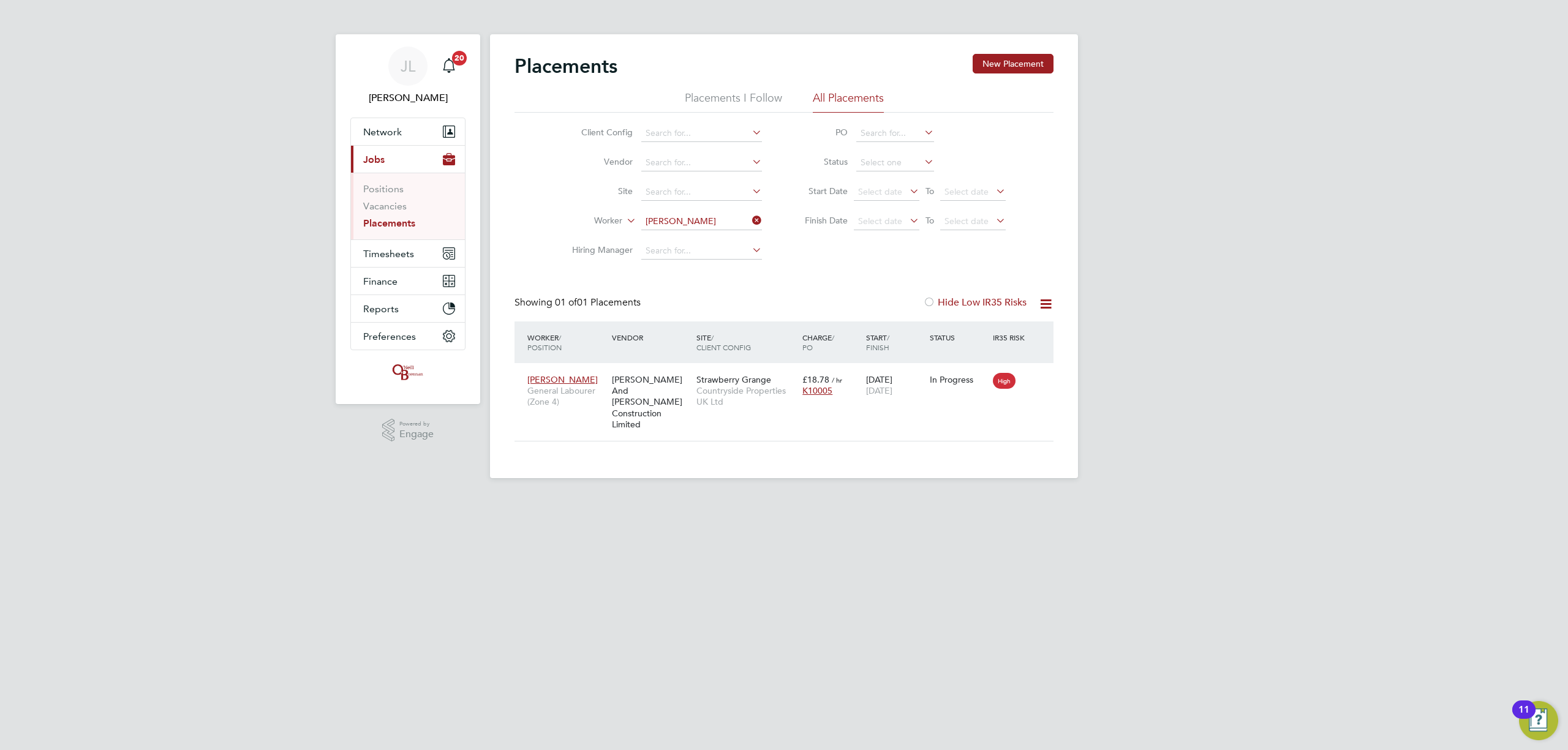
click at [749, 217] on icon at bounding box center [749, 221] width 0 height 17
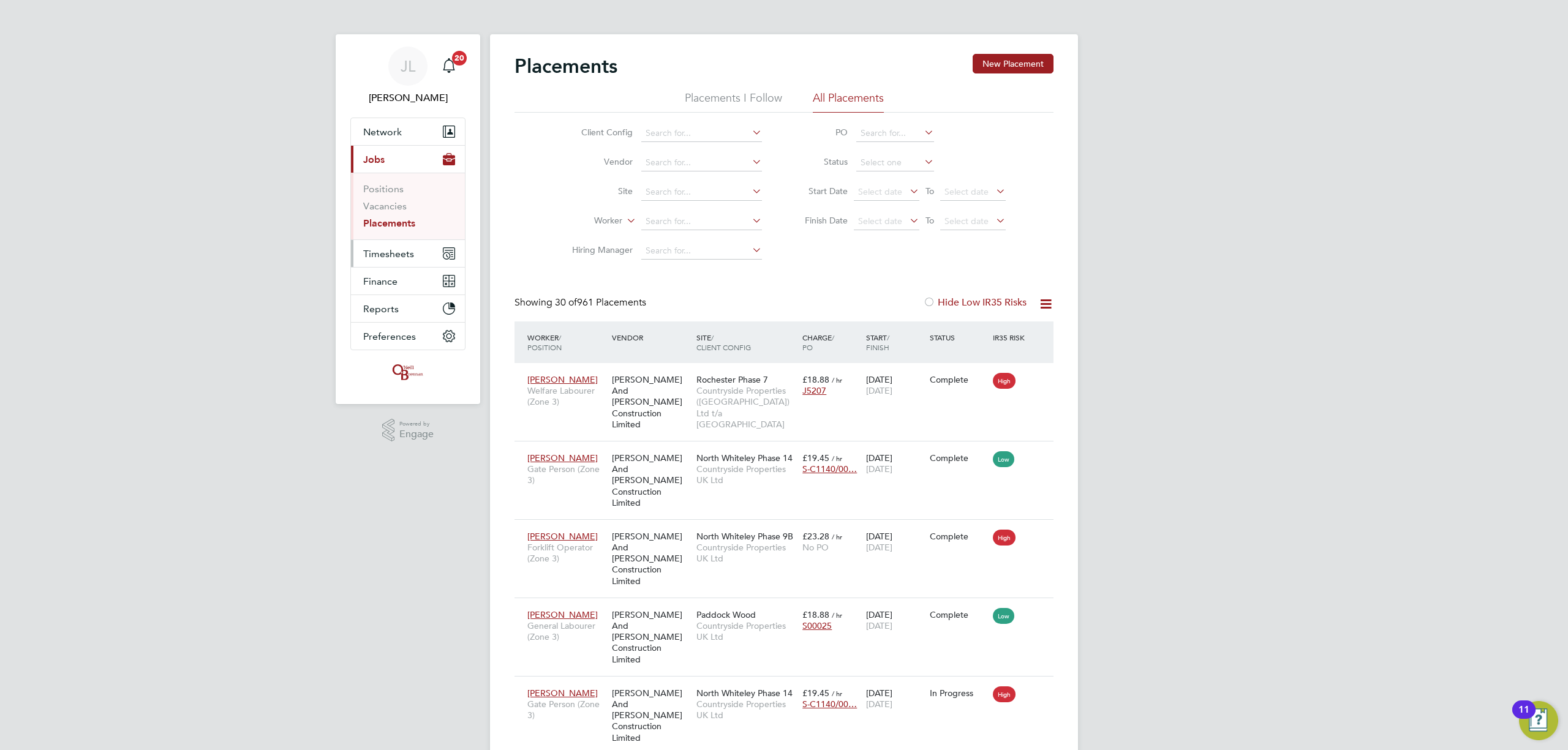
click at [393, 264] on button "Timesheets" at bounding box center [407, 254] width 114 height 27
click at [388, 249] on span "Timesheets" at bounding box center [388, 254] width 51 height 12
click at [388, 215] on link "Timesheets" at bounding box center [388, 216] width 51 height 12
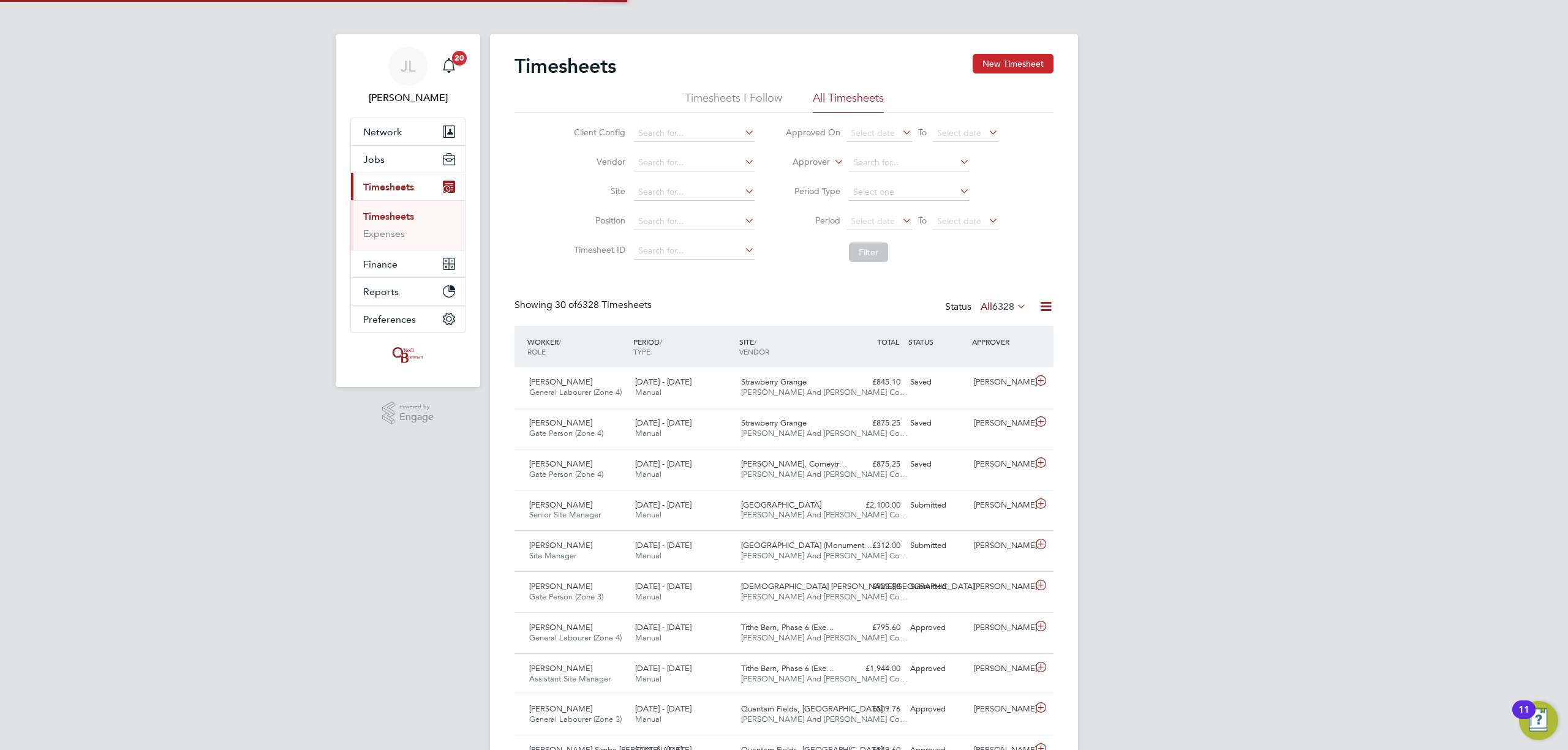
click at [1001, 60] on button "New Timesheet" at bounding box center [1013, 63] width 81 height 19
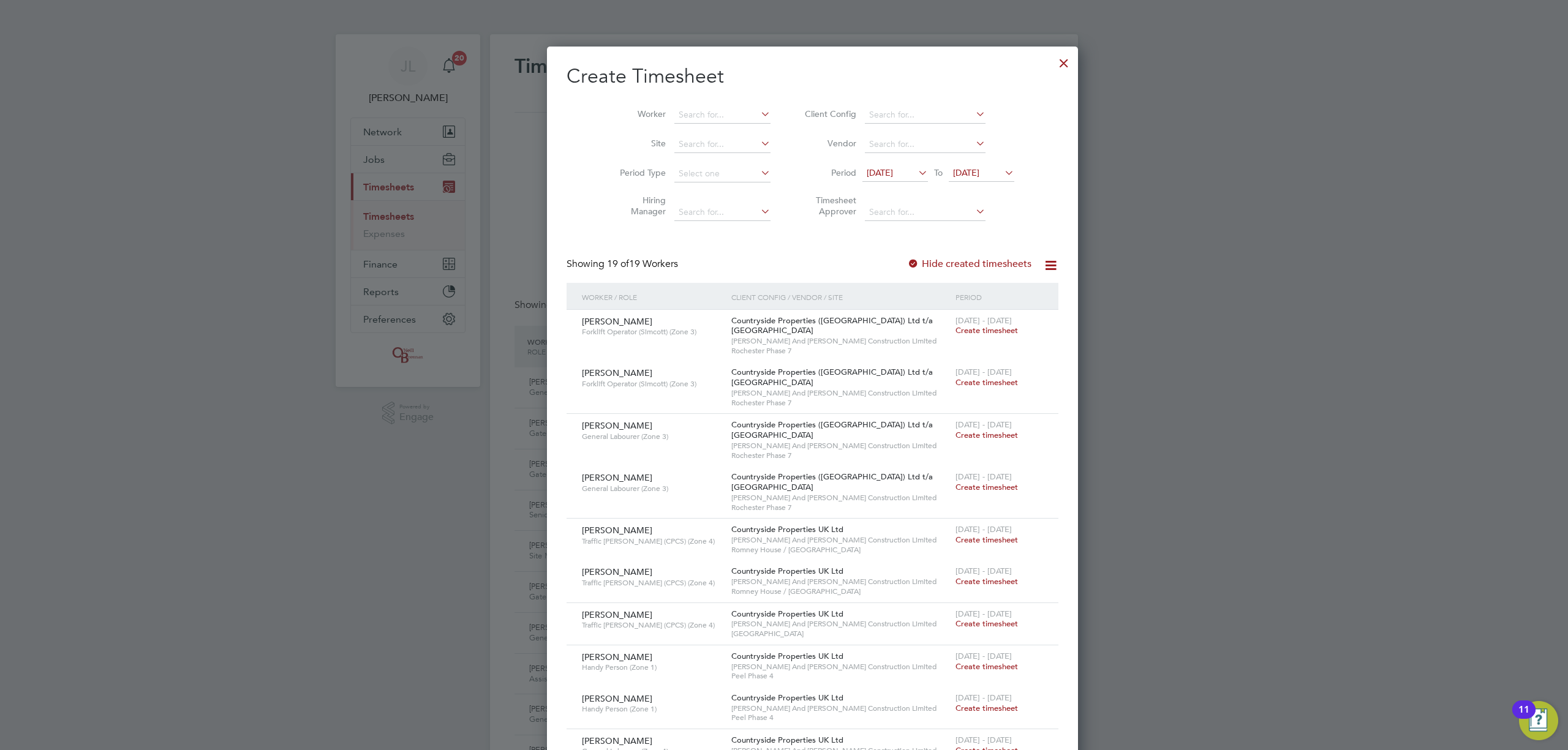
click at [953, 173] on span "[DATE]" at bounding box center [966, 172] width 26 height 11
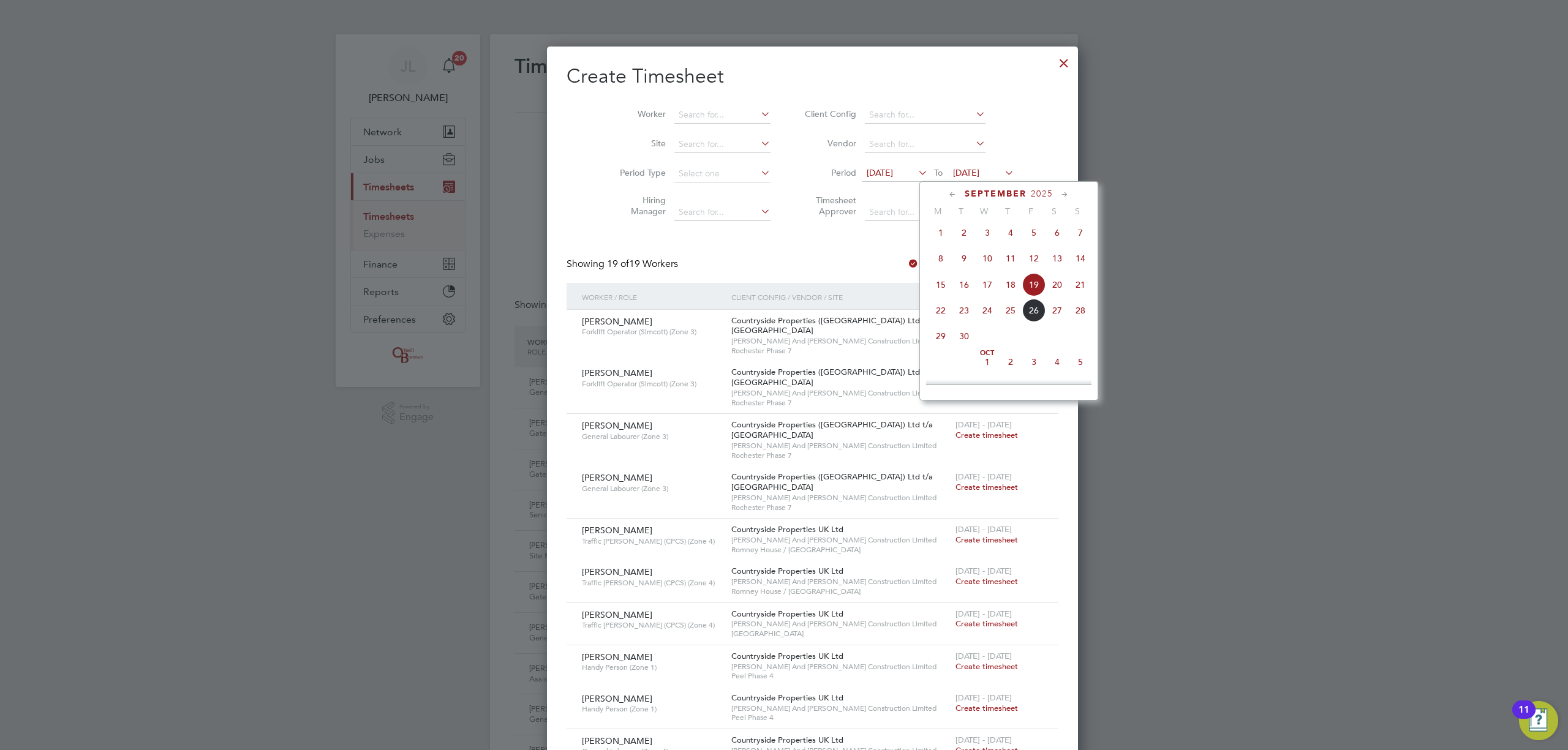
click at [1078, 310] on span "28" at bounding box center [1080, 310] width 23 height 23
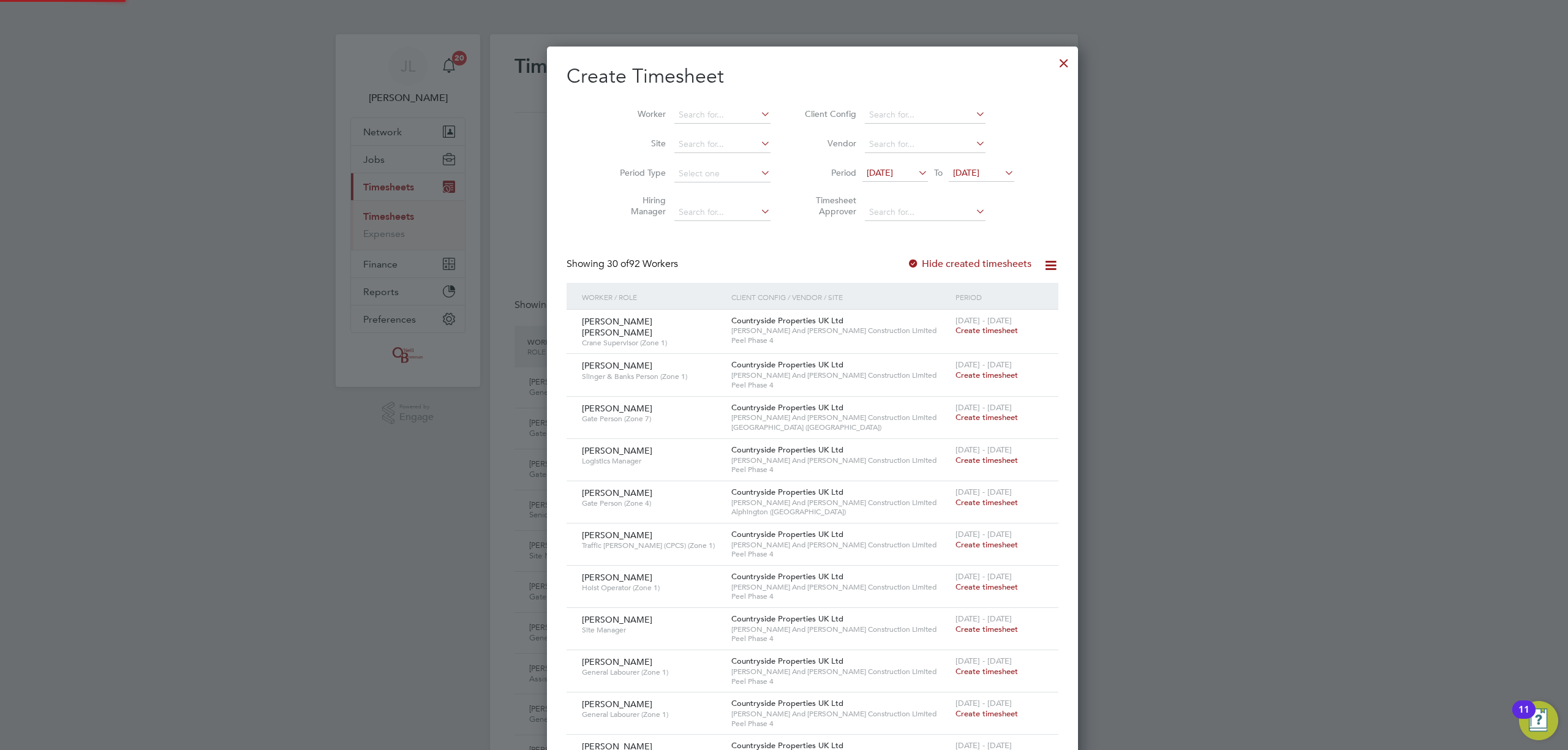
click at [872, 170] on span "[DATE]" at bounding box center [879, 172] width 26 height 11
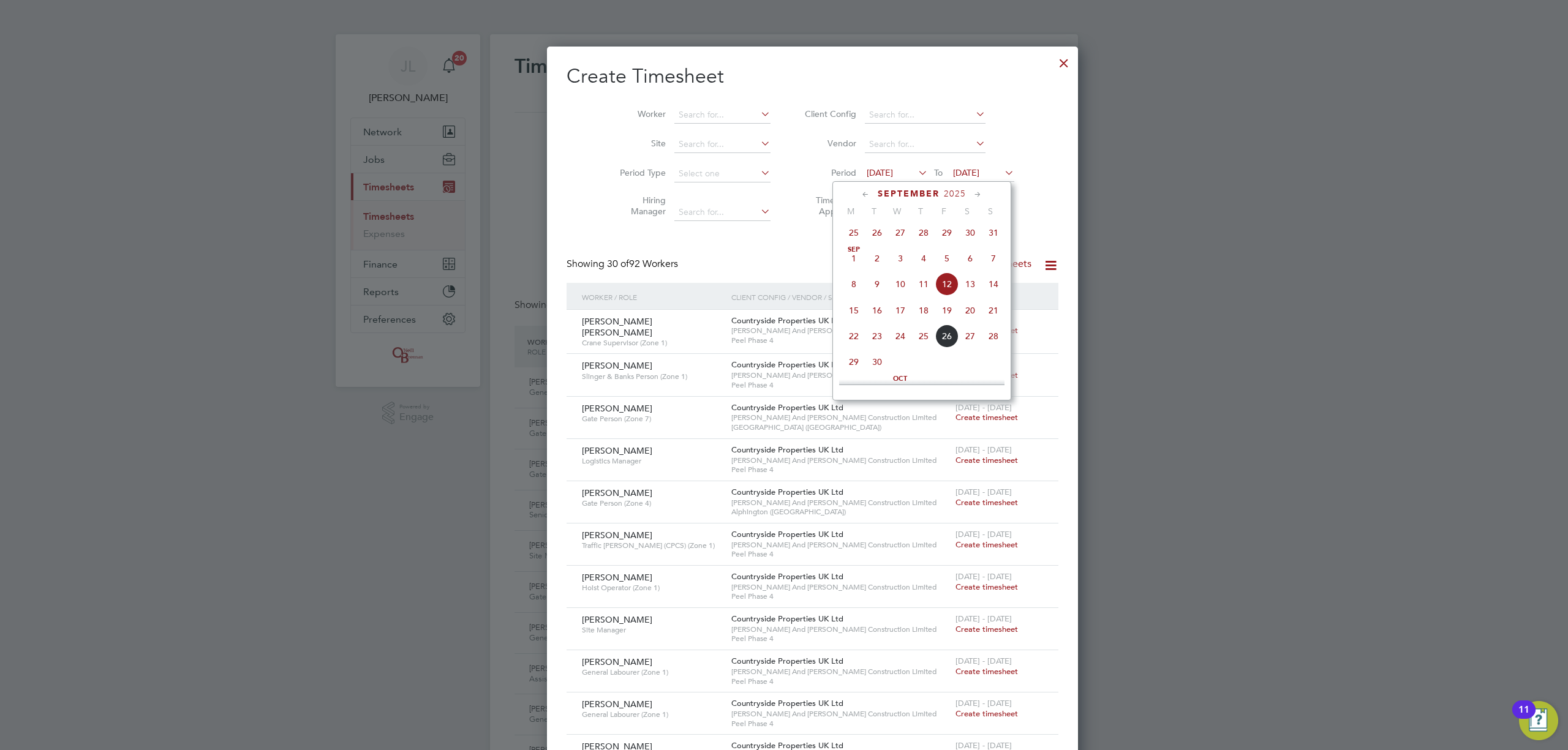
drag, startPoint x: 855, startPoint y: 339, endPoint x: 796, endPoint y: 223, distance: 130.1
click at [854, 334] on span "22" at bounding box center [853, 336] width 23 height 23
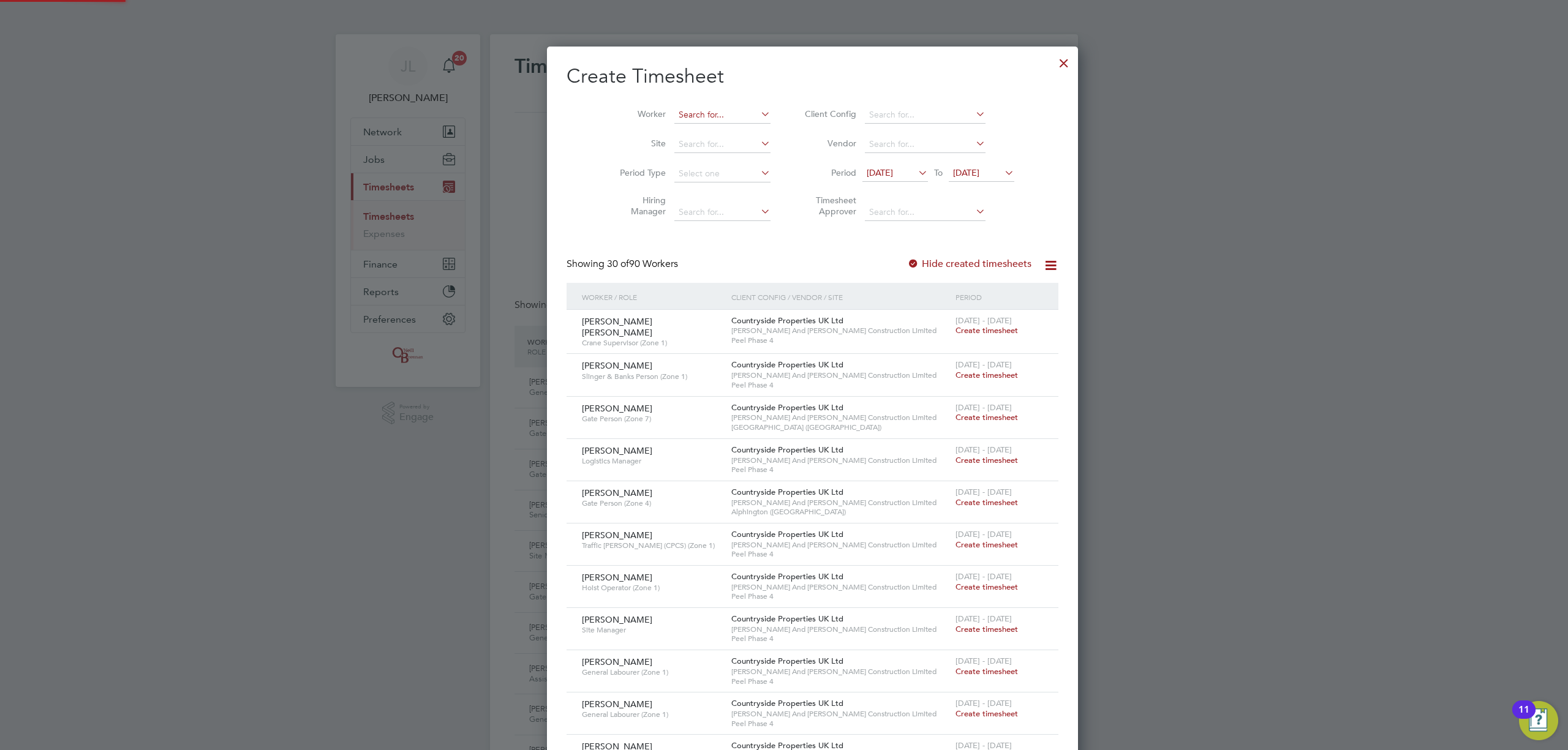
click at [674, 113] on input at bounding box center [723, 115] width 96 height 17
click at [703, 135] on li "Grz egorz [PERSON_NAME]" at bounding box center [704, 131] width 119 height 16
type input "[PERSON_NAME]"
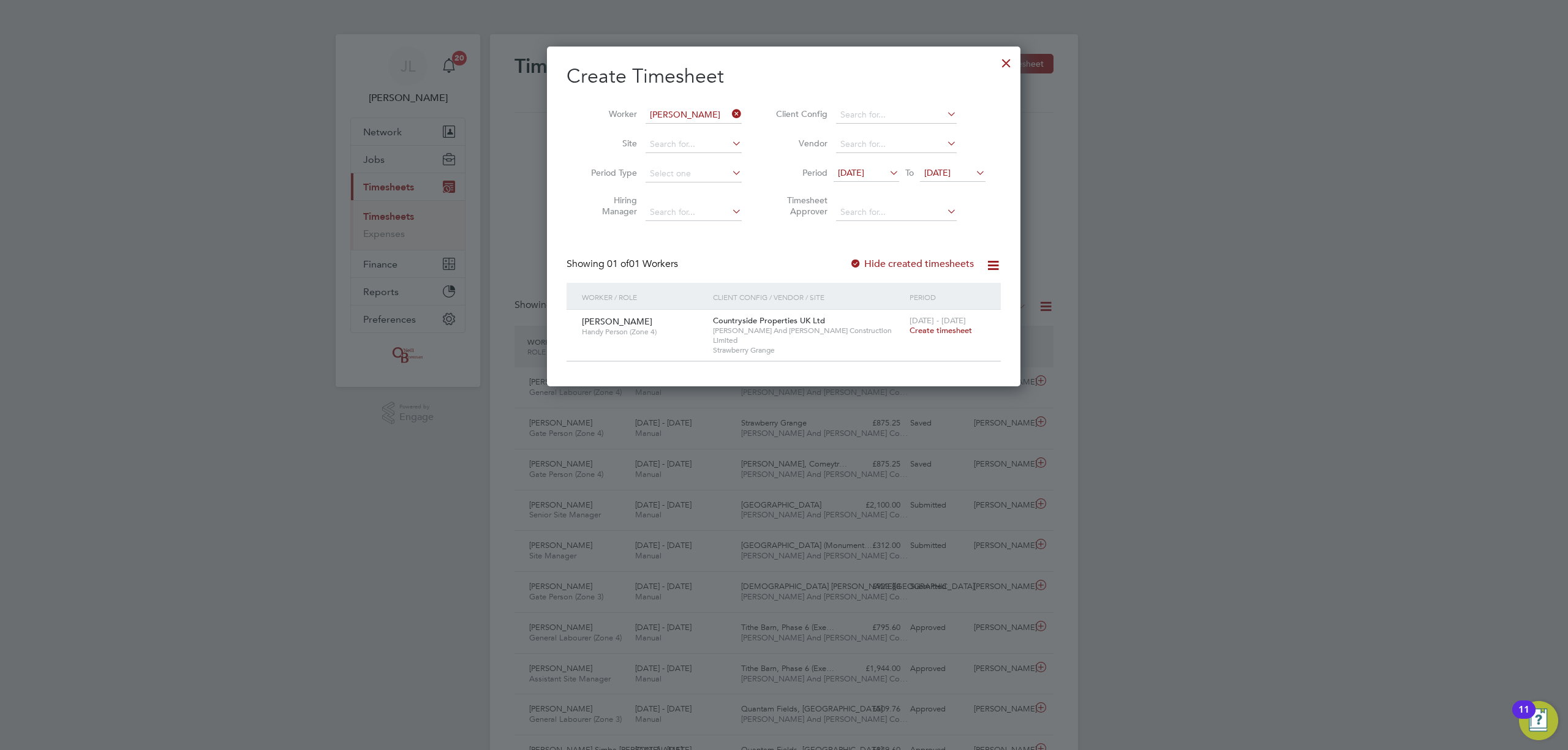
click at [926, 327] on span "Create timesheet" at bounding box center [941, 329] width 62 height 11
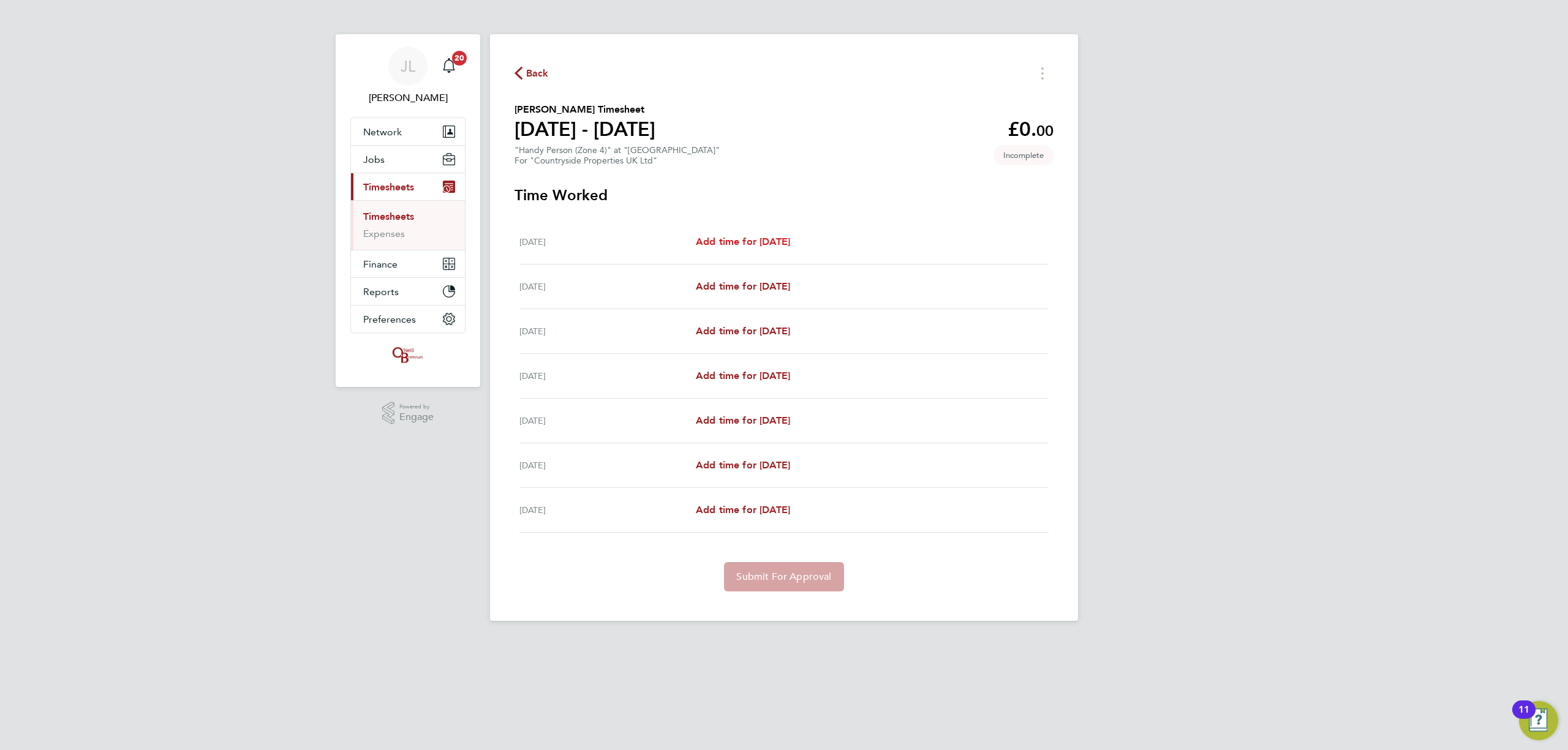
click at [775, 239] on span "Add time for [DATE]" at bounding box center [743, 241] width 94 height 12
select select "30"
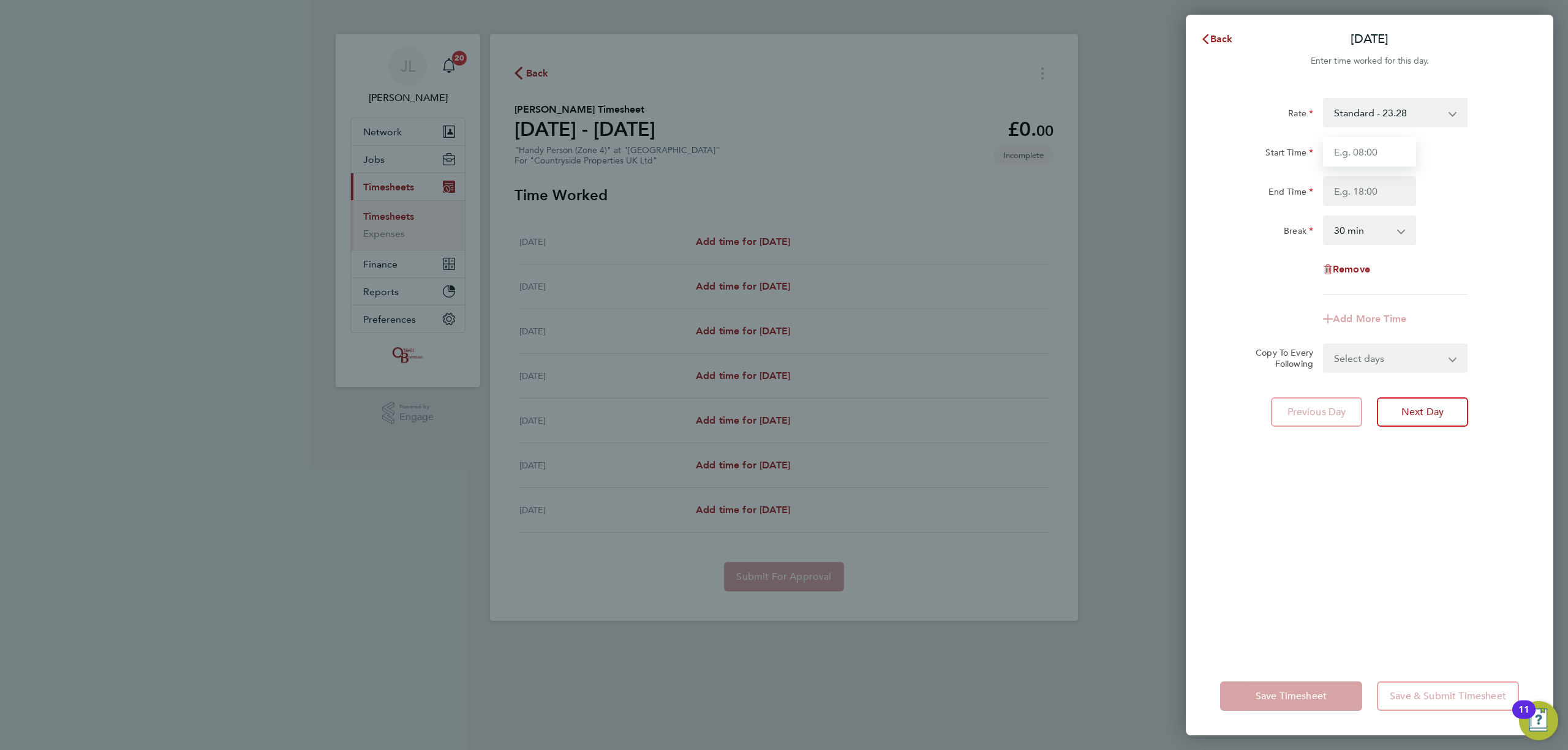
click at [1359, 157] on input "Start Time" at bounding box center [1369, 152] width 93 height 30
type input "07:30"
click at [1368, 192] on input "End Time" at bounding box center [1369, 191] width 93 height 30
type input "17:00"
click at [1354, 453] on div "Rate Standard - 23.28 Start Time 07:30 End Time 17:00 Break 0 min 15 min 30 min…" at bounding box center [1369, 370] width 367 height 573
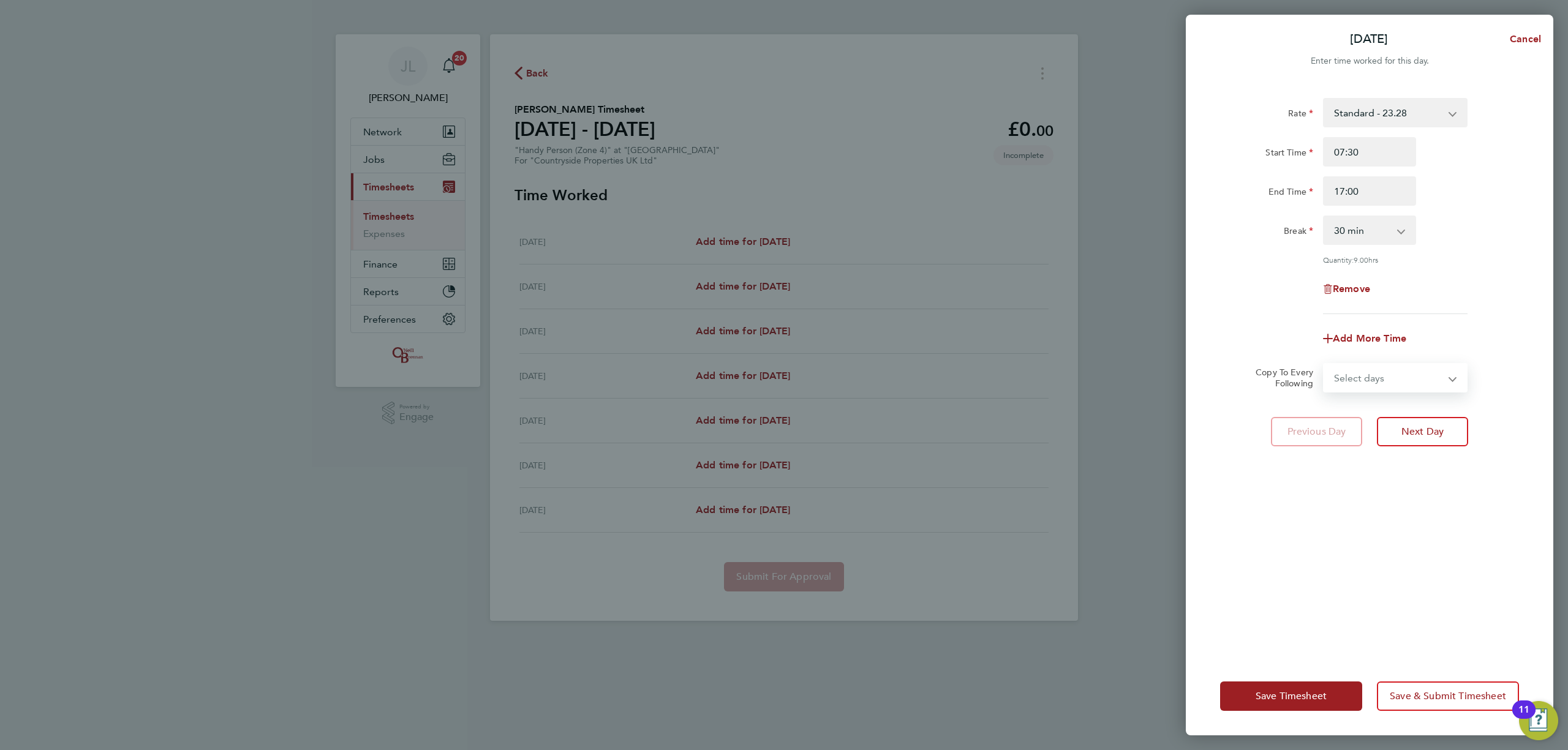
click at [1360, 379] on select "Select days Day Weekday (Mon-Fri) Weekend (Sat-Sun) [DATE] [DATE] [DATE] [DATE]…" at bounding box center [1388, 377] width 129 height 27
select select "WEEKDAY"
click at [1324, 364] on select "Select days Day Weekday (Mon-Fri) Weekend (Sat-Sun) [DATE] [DATE] [DATE] [DATE]…" at bounding box center [1388, 377] width 129 height 27
click at [1373, 410] on select "[DATE] [DATE] [DATE] [DATE] [DATE] [DATE]" at bounding box center [1387, 417] width 128 height 27
select select "[DATE]"
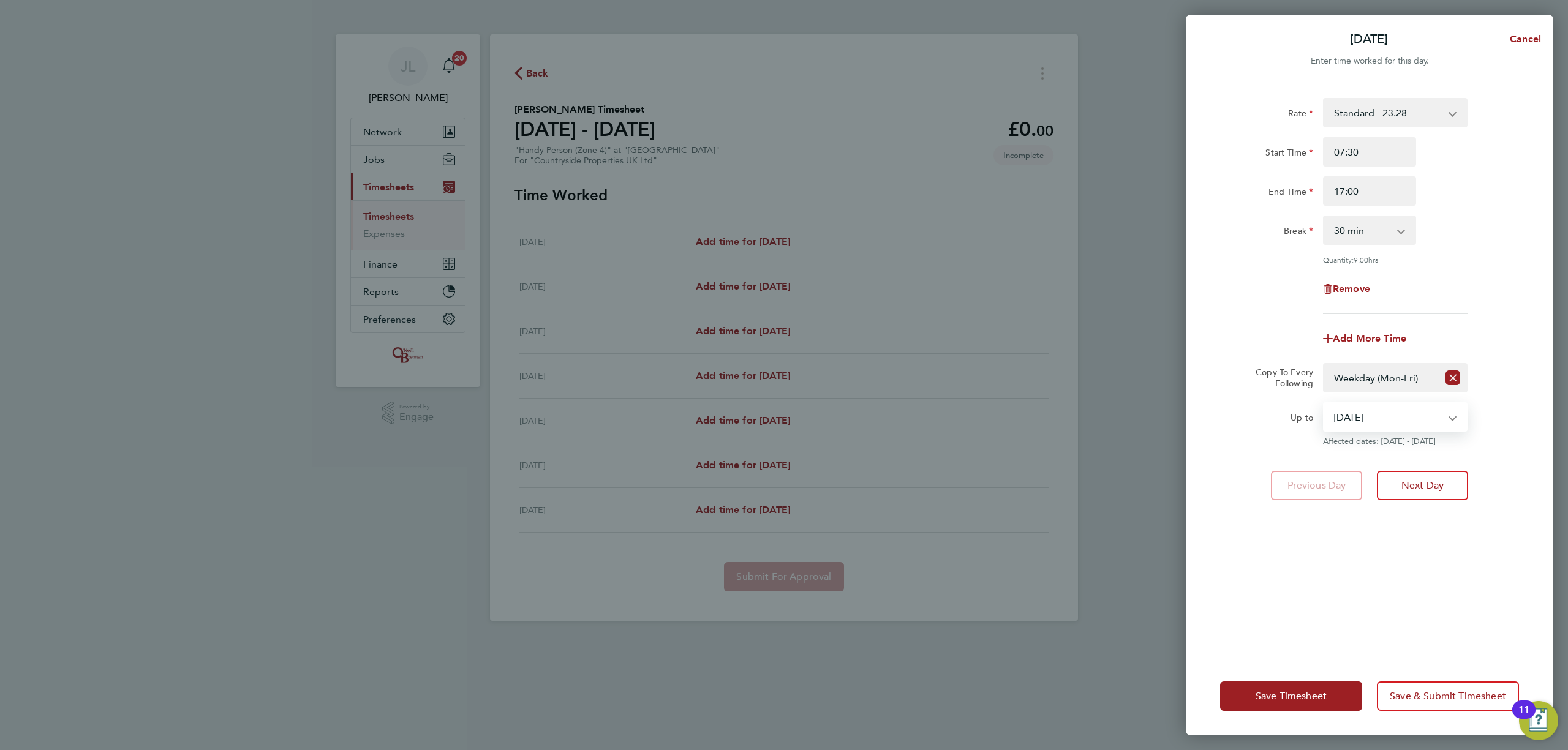
click at [1324, 403] on select "[DATE] [DATE] [DATE] [DATE] [DATE] [DATE]" at bounding box center [1387, 417] width 128 height 27
click at [1297, 690] on button "Save Timesheet" at bounding box center [1291, 695] width 142 height 30
